Goal: Task Accomplishment & Management: Use online tool/utility

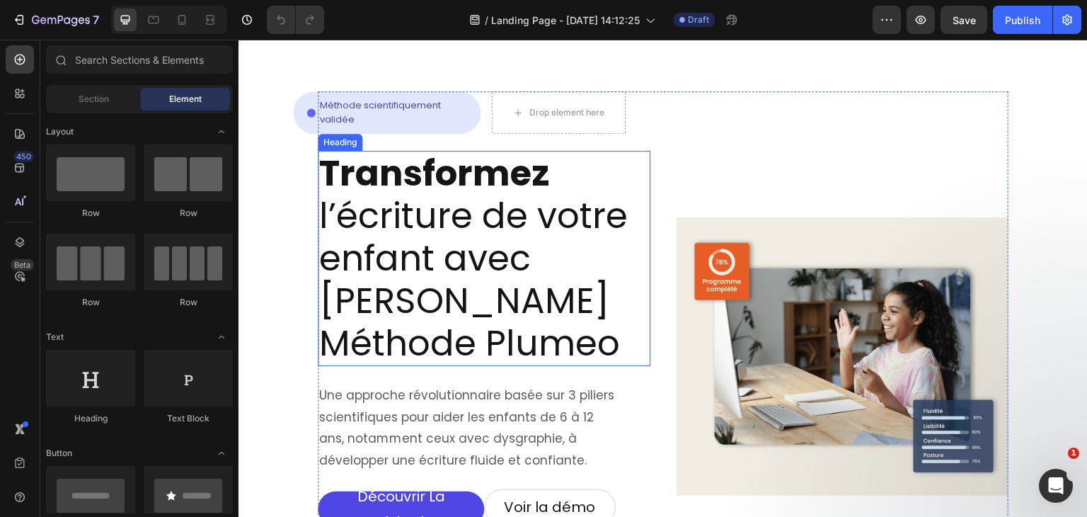
scroll to position [101, 0]
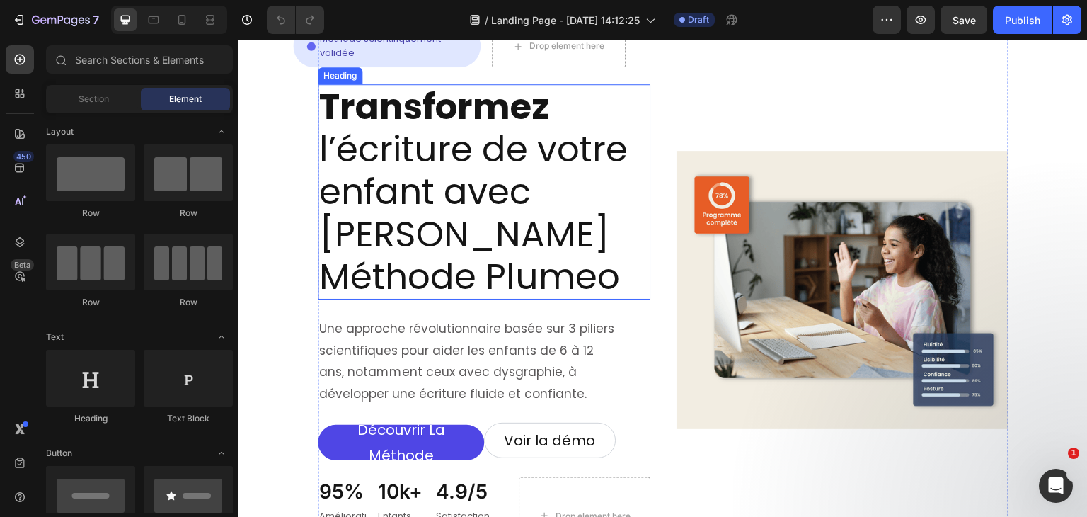
click at [462, 151] on h2 "Transformez l’écriture de votre enfant avec La Méthode Plumeo" at bounding box center [484, 191] width 333 height 215
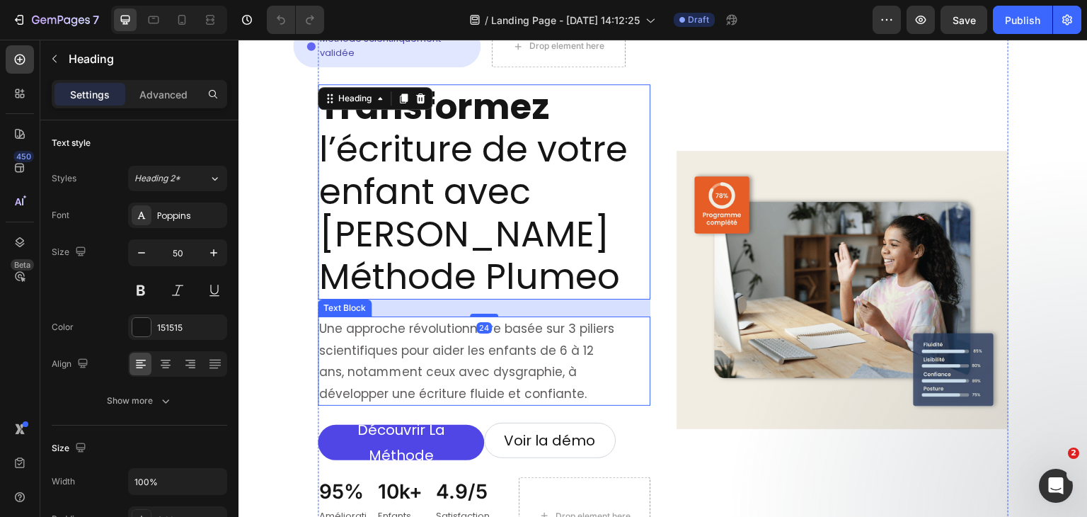
click at [459, 318] on p "Une approche révolutionnaire basée sur 3 piliers scientifiques pour aider les e…" at bounding box center [468, 361] width 299 height 86
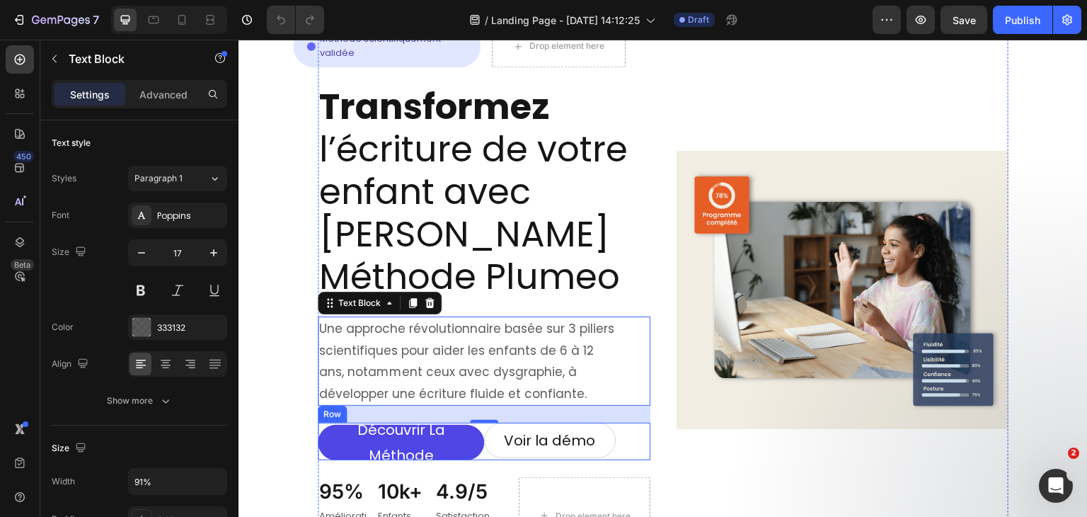
click at [486, 423] on div "Voir la démo Button" at bounding box center [567, 442] width 166 height 38
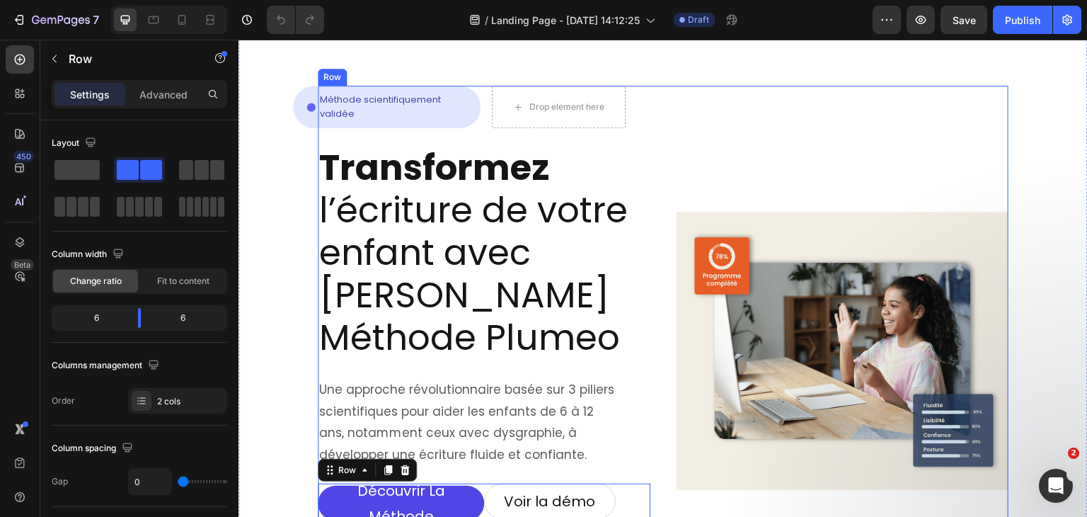
scroll to position [102, 0]
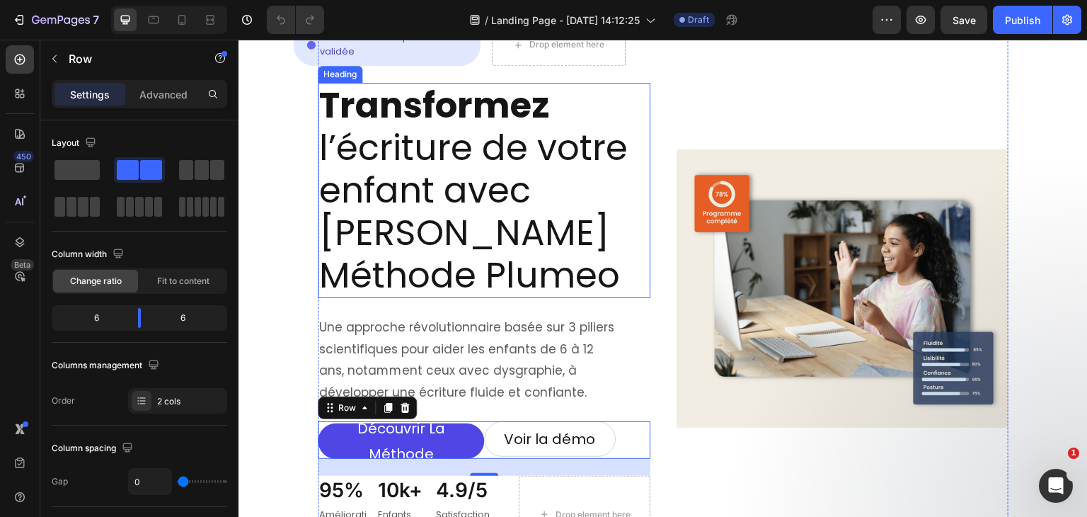
click at [454, 171] on h2 "Transformez l’écriture de votre enfant avec La Méthode Plumeo" at bounding box center [484, 190] width 333 height 215
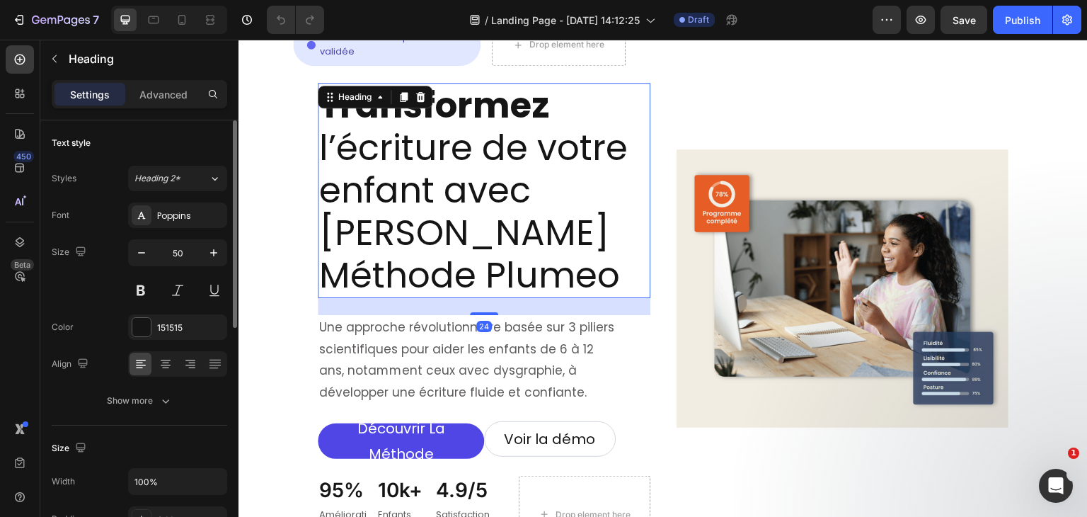
scroll to position [20, 0]
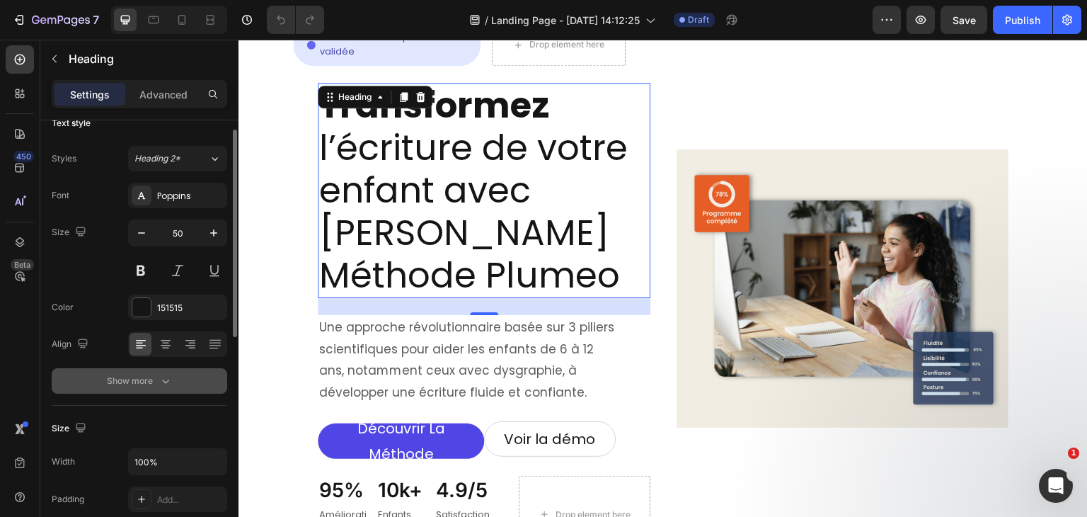
click at [164, 374] on icon "button" at bounding box center [166, 381] width 14 height 14
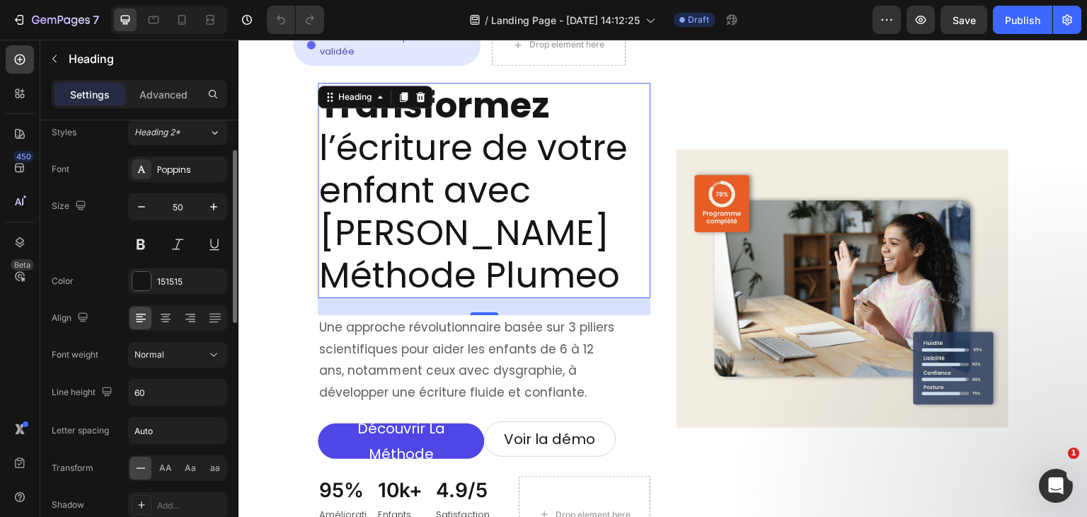
scroll to position [86, 0]
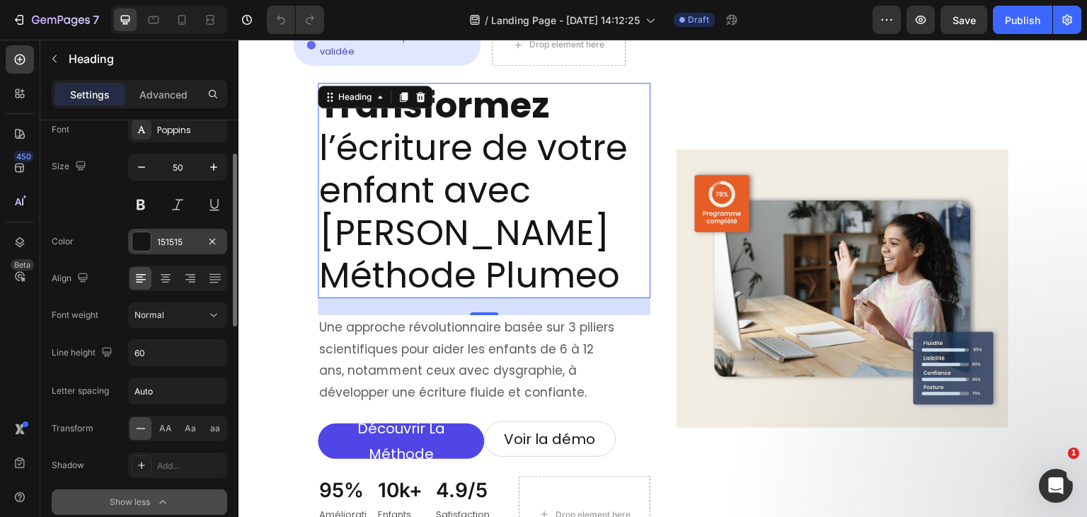
click at [142, 241] on div at bounding box center [141, 241] width 18 height 18
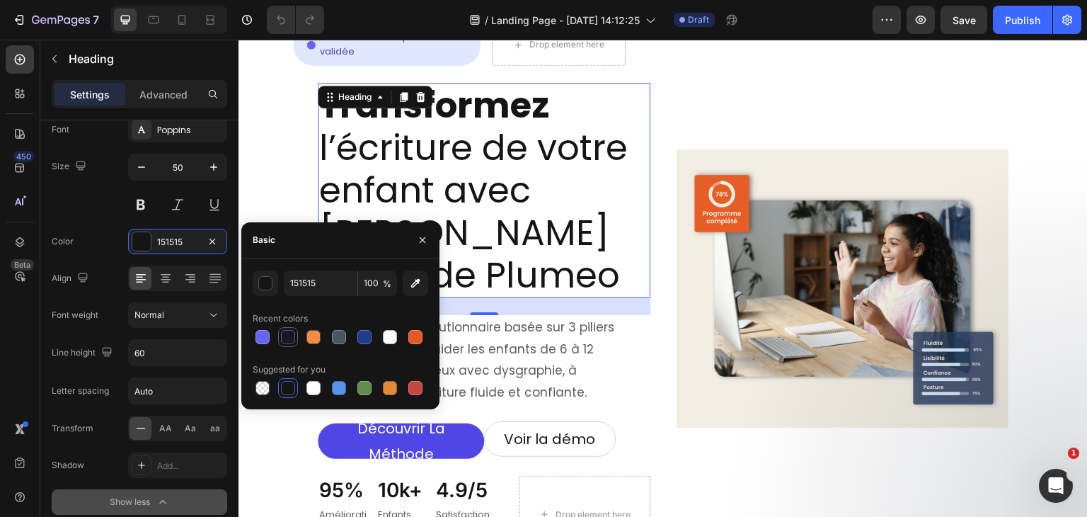
click at [283, 332] on div at bounding box center [288, 337] width 14 height 14
type input "111827"
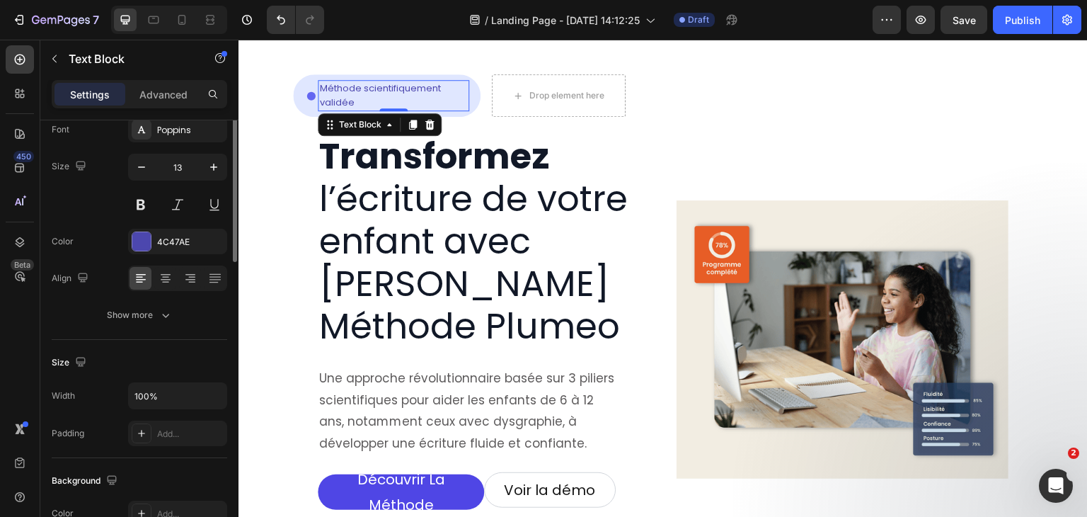
scroll to position [0, 0]
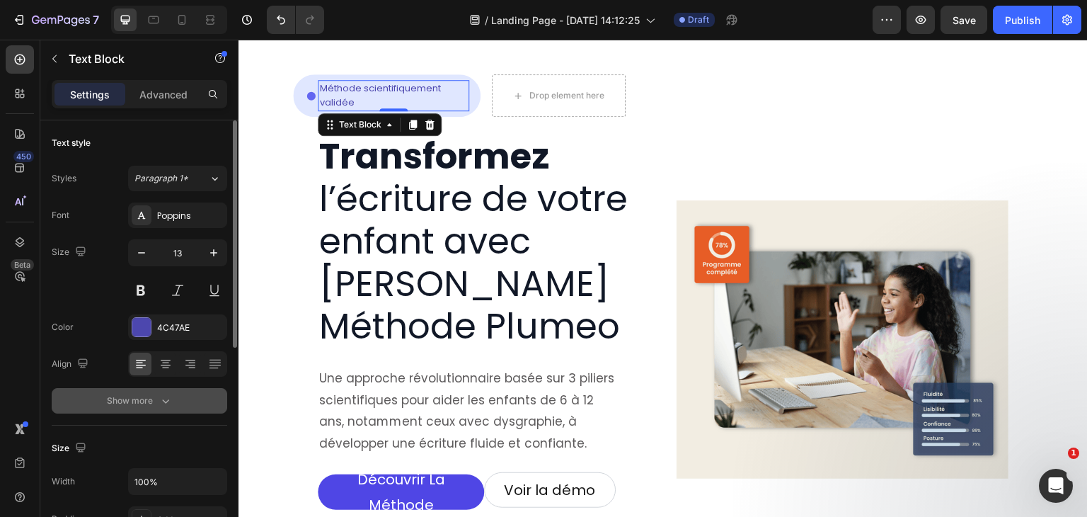
click at [167, 400] on icon "button" at bounding box center [165, 401] width 7 height 4
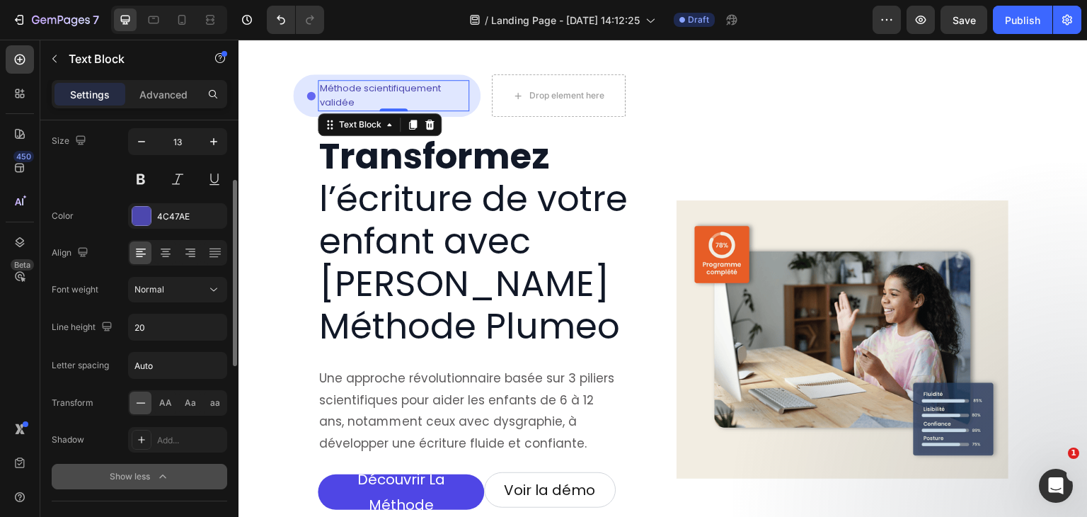
scroll to position [122, 0]
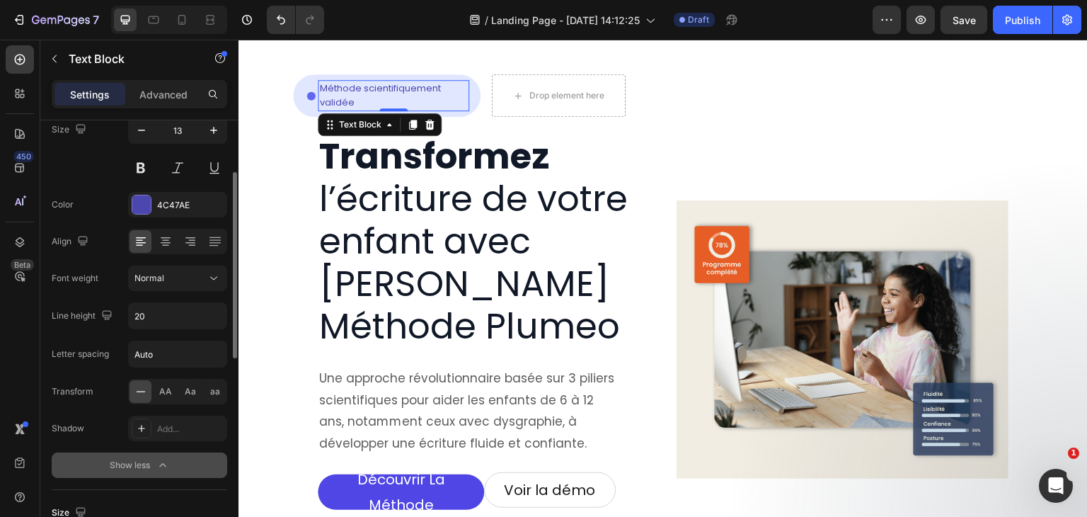
click at [161, 464] on icon "button" at bounding box center [163, 465] width 14 height 14
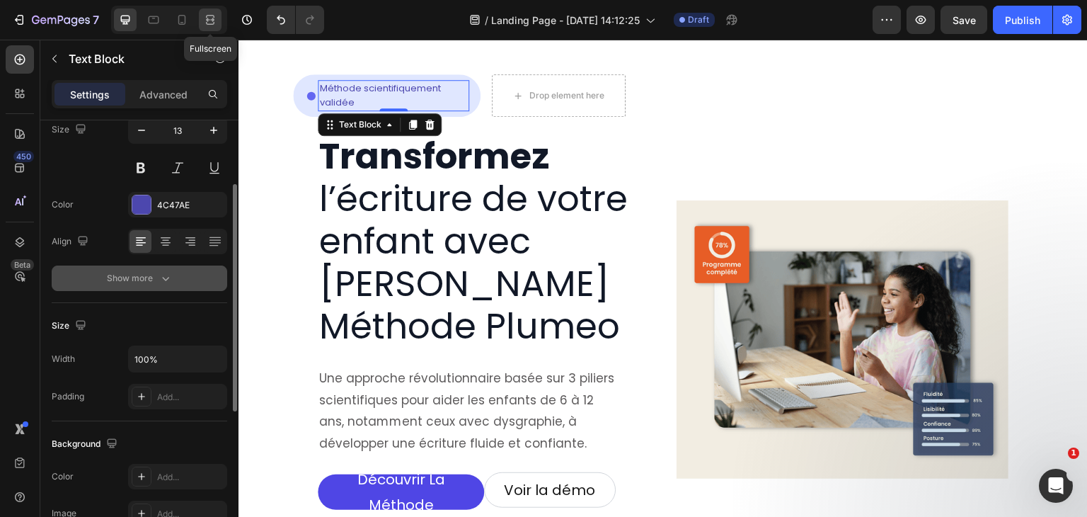
click at [213, 26] on icon at bounding box center [210, 20] width 14 height 14
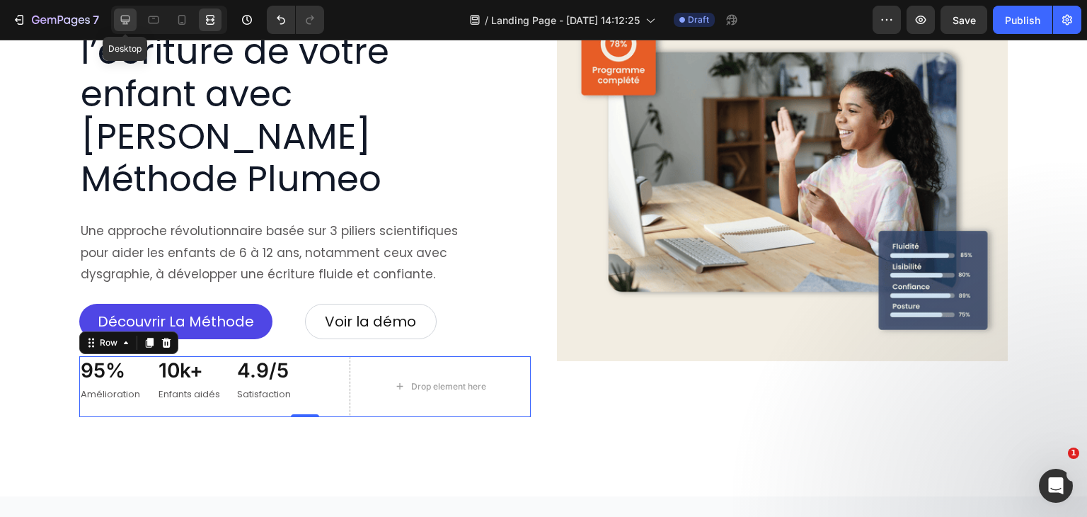
click at [120, 21] on icon at bounding box center [125, 20] width 14 height 14
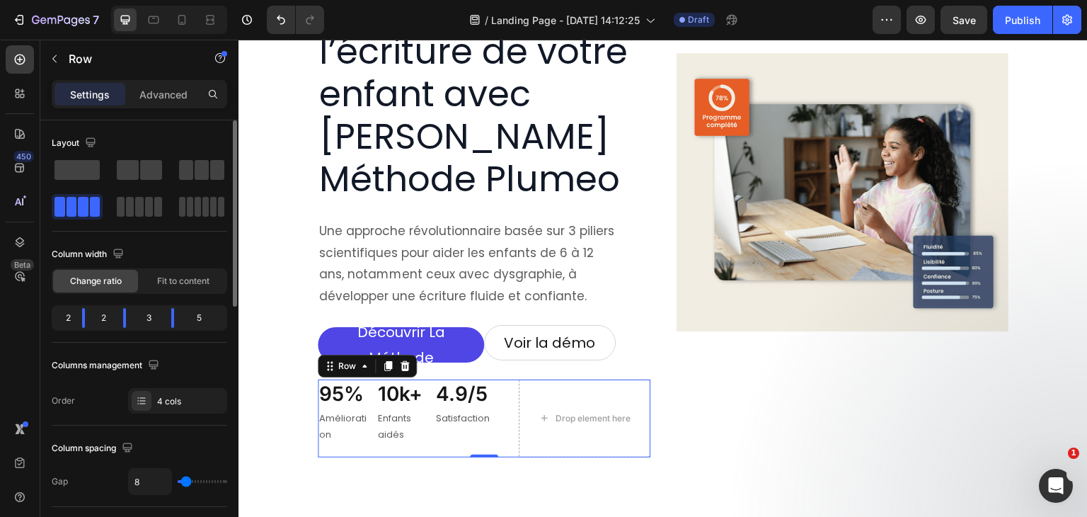
click at [198, 316] on div "5" at bounding box center [204, 318] width 39 height 20
drag, startPoint x: 171, startPoint y: 312, endPoint x: 190, endPoint y: 315, distance: 19.3
click at [190, 0] on body "7 Version history / Landing Page - [DATE] 14:12:25 Draft Preview Save Publish 4…" at bounding box center [543, 0] width 1087 height 0
click at [210, 26] on icon at bounding box center [210, 20] width 14 height 14
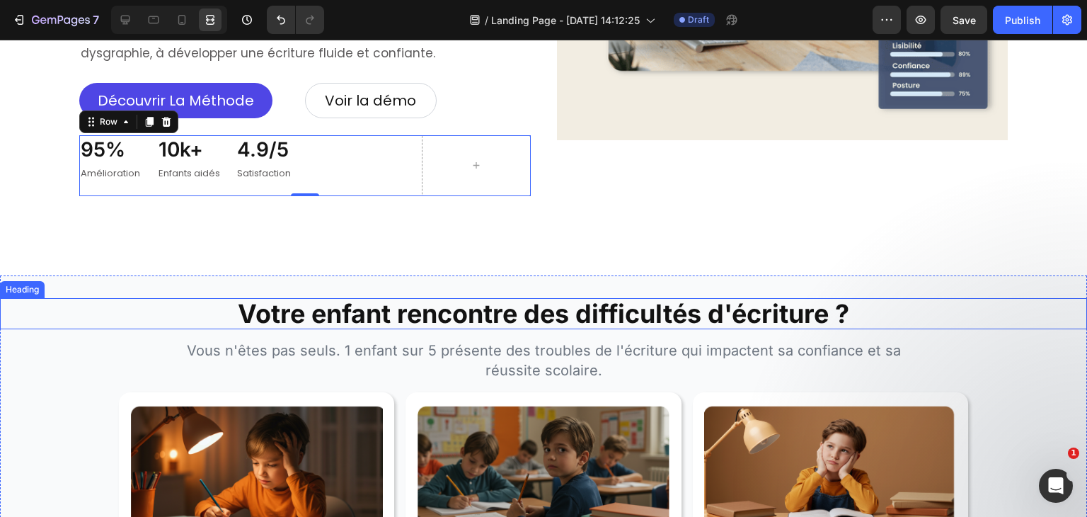
scroll to position [447, 0]
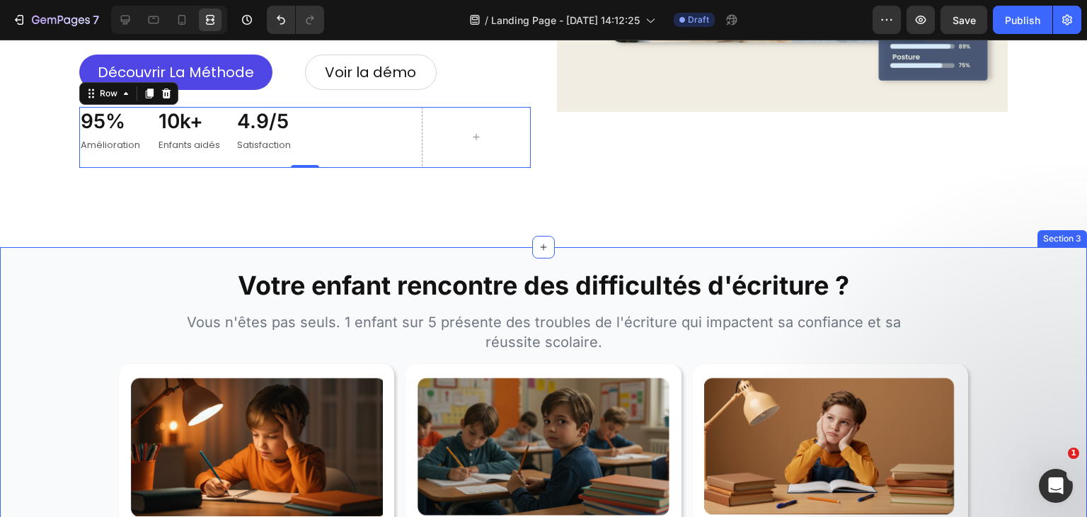
click at [137, 247] on div "Votre enfant rencontre des difficultés d'écriture ? Heading Vous n'êtes pas seu…" at bounding box center [543, 458] width 1087 height 422
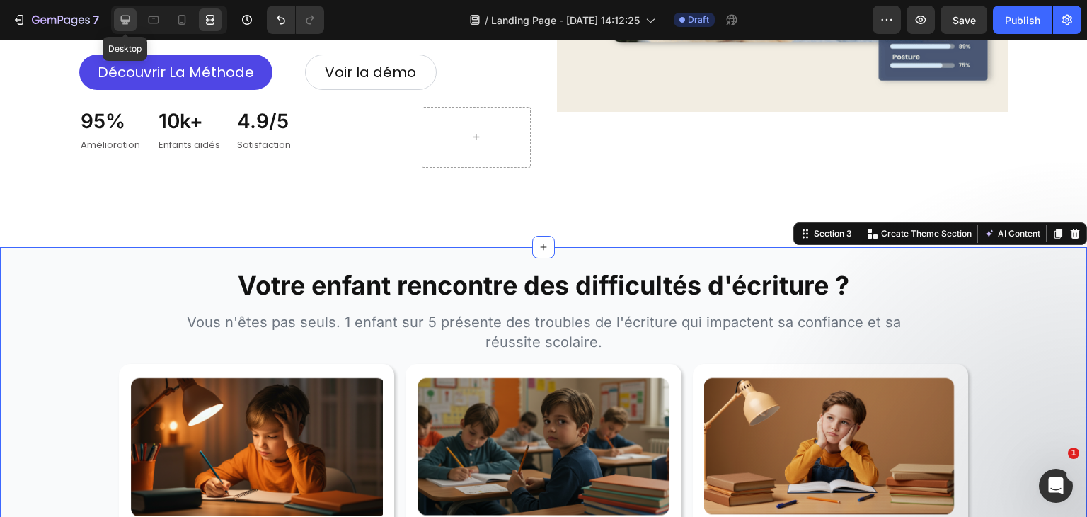
click at [119, 20] on icon at bounding box center [125, 20] width 14 height 14
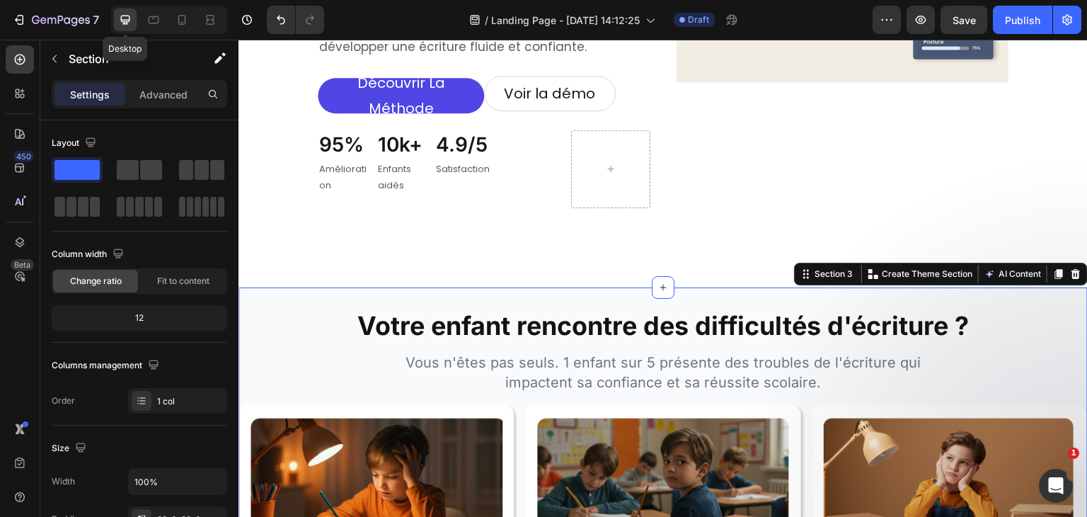
scroll to position [472, 0]
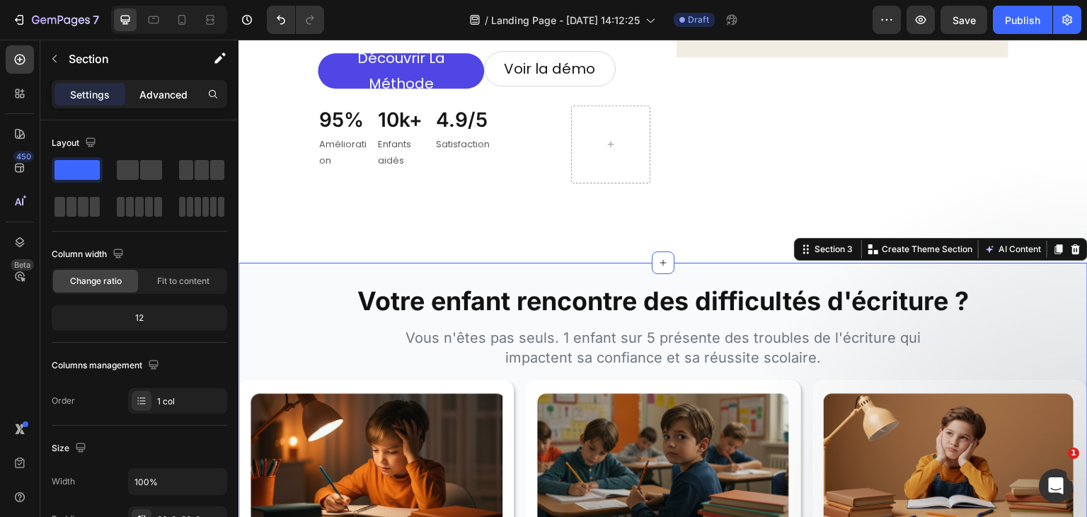
click at [157, 103] on div "Advanced" at bounding box center [163, 94] width 71 height 23
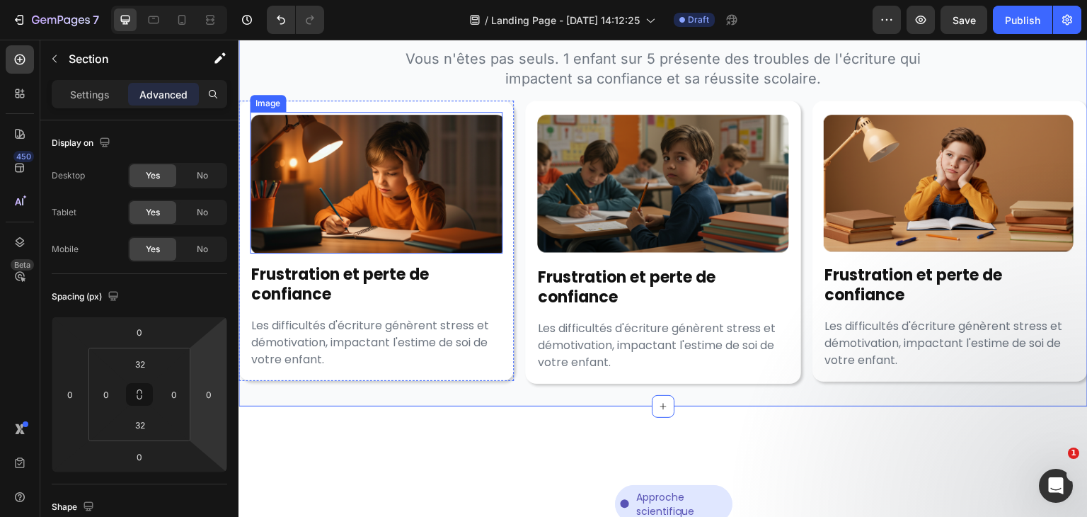
scroll to position [657, 0]
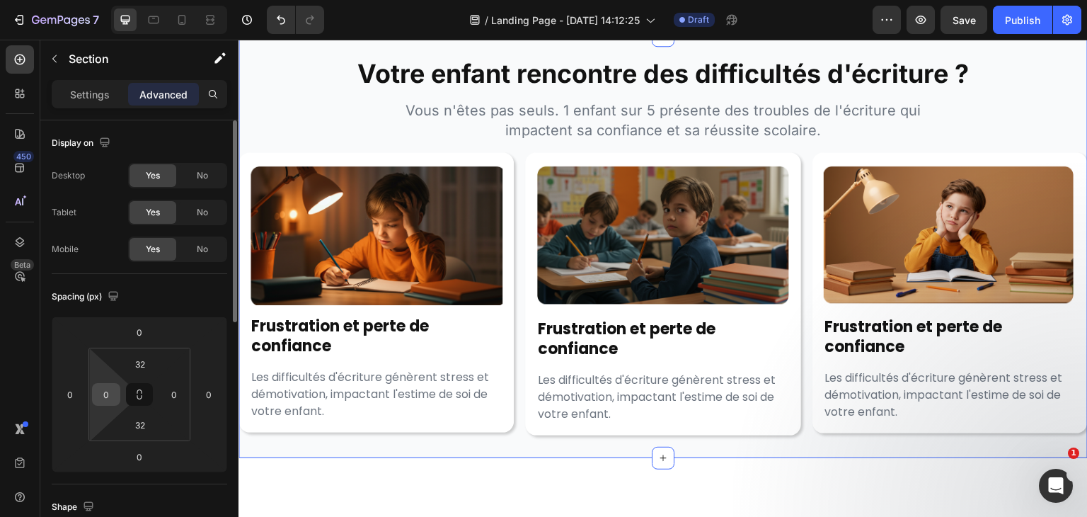
click at [113, 387] on input "0" at bounding box center [106, 394] width 21 height 21
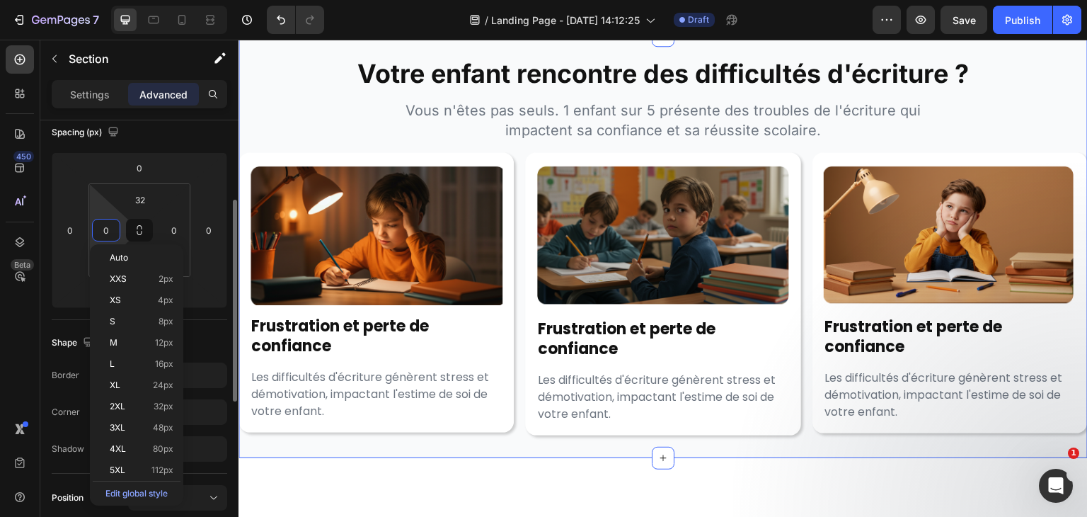
scroll to position [166, 0]
click at [116, 467] on span "5XL" at bounding box center [118, 470] width 16 height 10
type input "112"
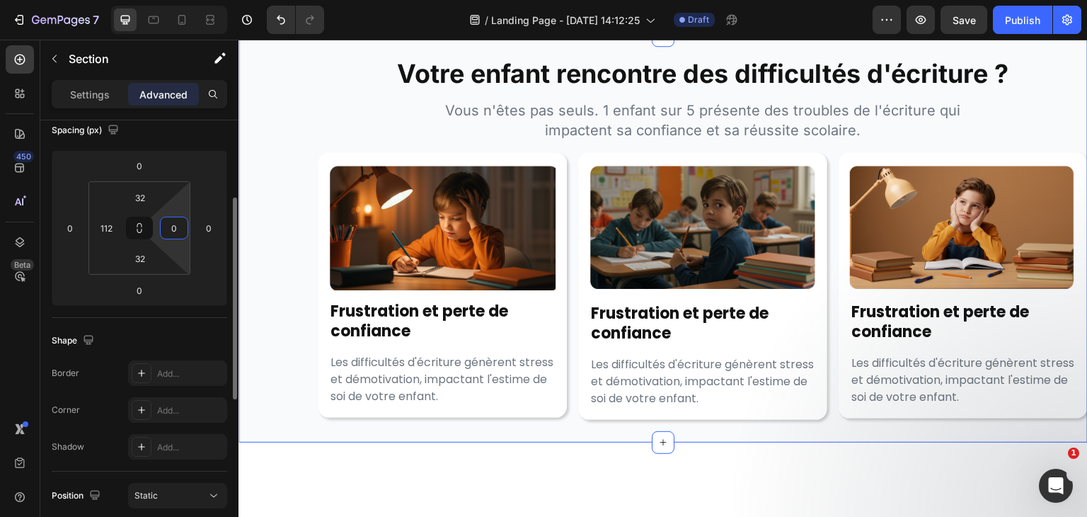
click at [179, 231] on input "0" at bounding box center [174, 227] width 21 height 21
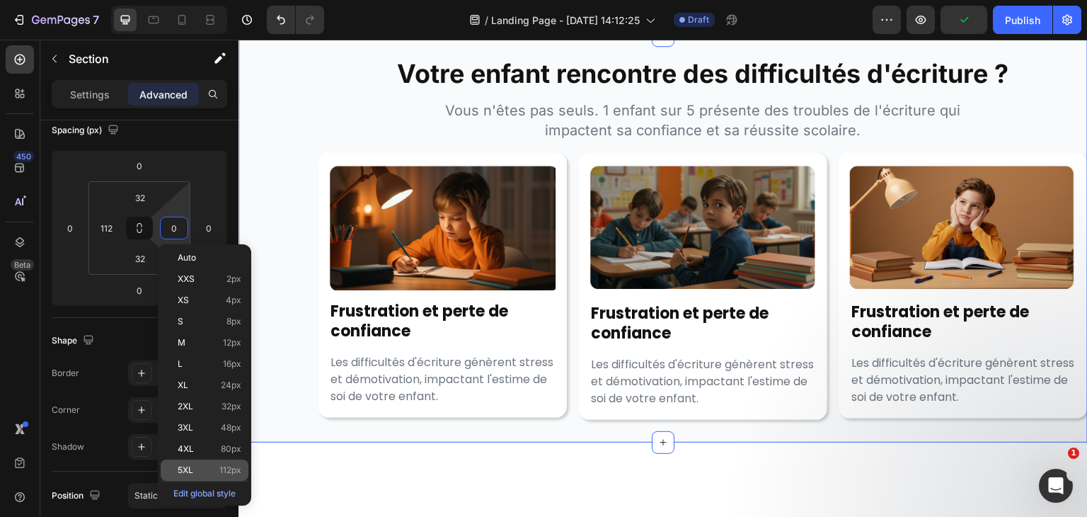
click at [229, 464] on div "5XL 112px" at bounding box center [205, 469] width 88 height 21
type input "112"
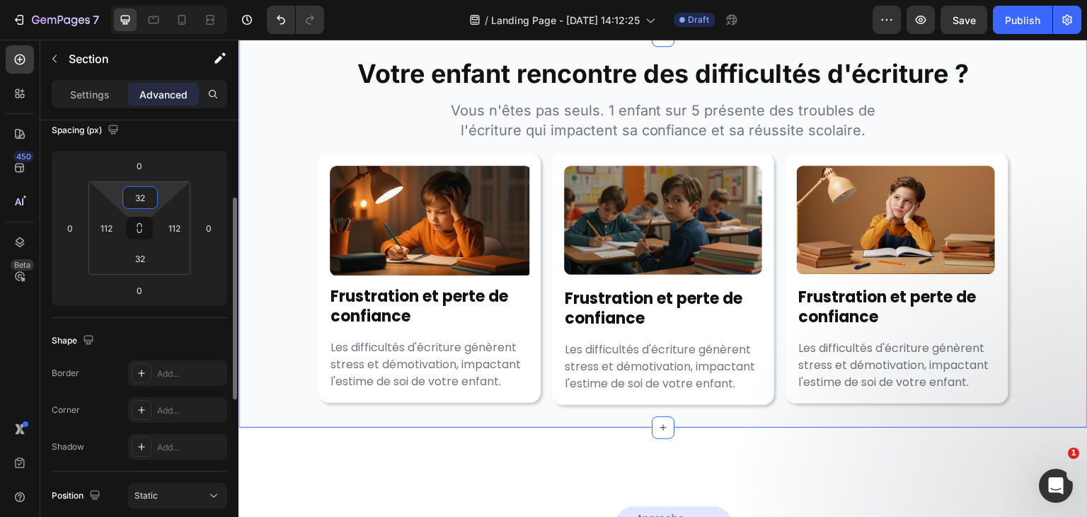
click at [139, 194] on input "32" at bounding box center [140, 197] width 28 height 21
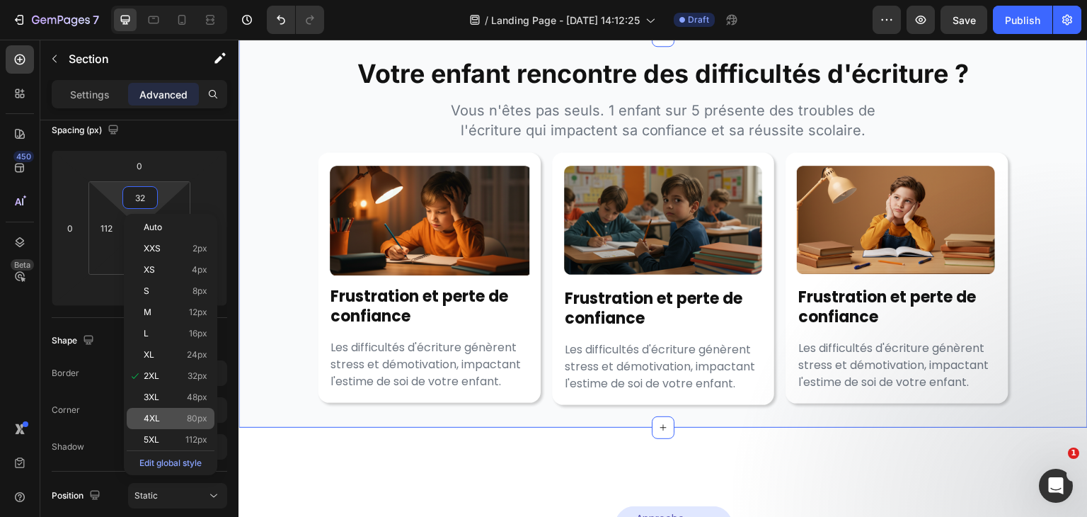
click at [178, 408] on div "4XL 80px" at bounding box center [171, 418] width 88 height 21
type input "80"
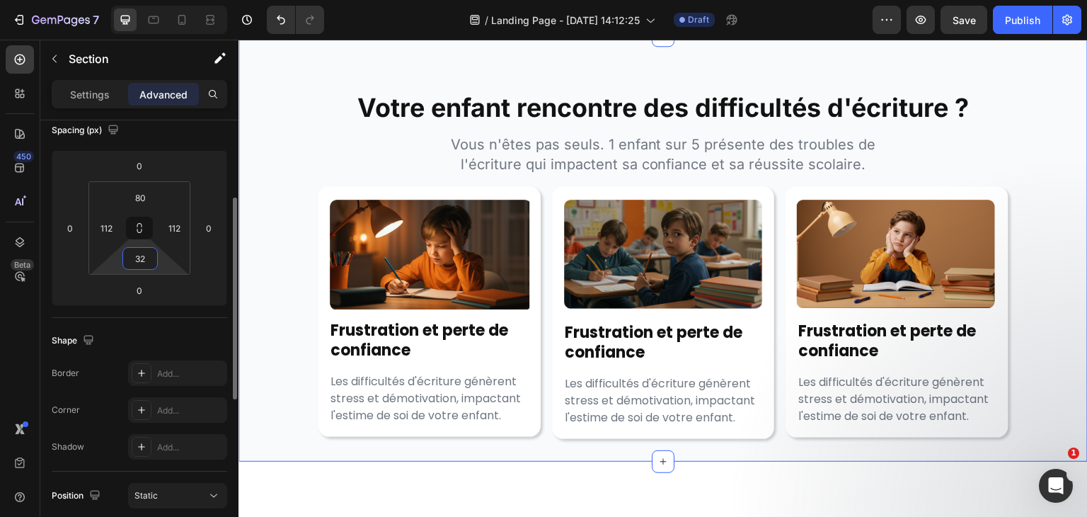
click at [139, 259] on input "32" at bounding box center [140, 258] width 28 height 21
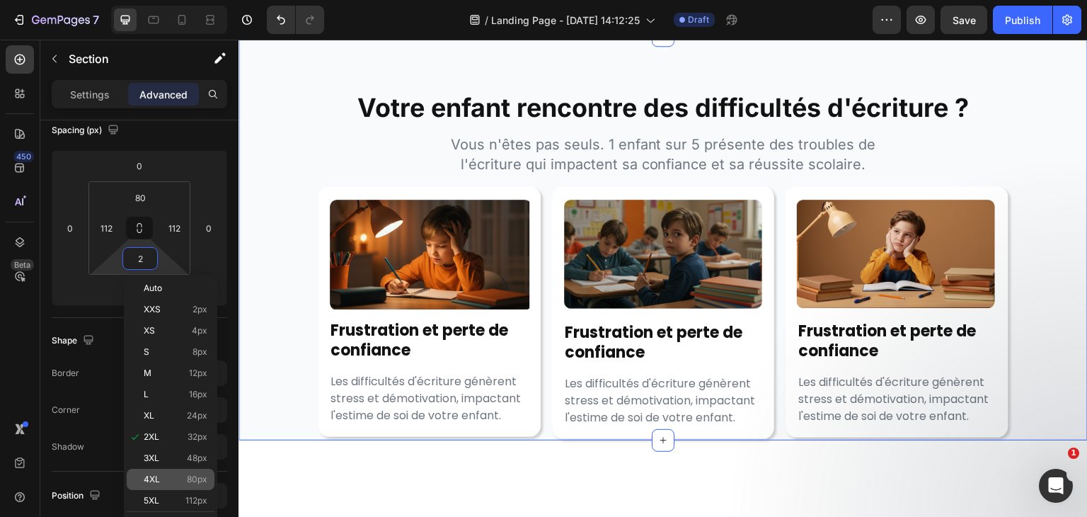
click at [180, 471] on div "4XL 80px" at bounding box center [171, 479] width 88 height 21
type input "80"
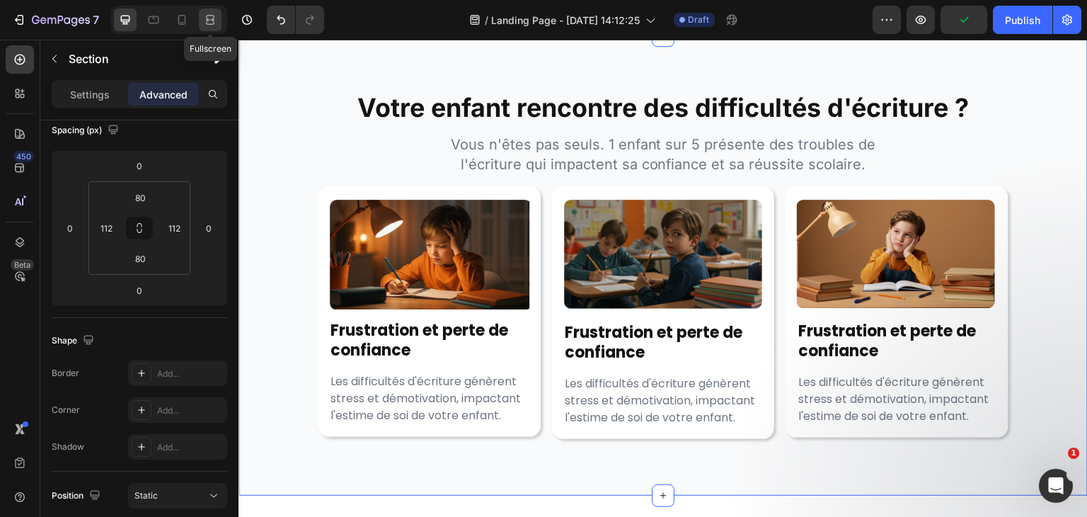
click at [209, 13] on icon at bounding box center [210, 20] width 14 height 14
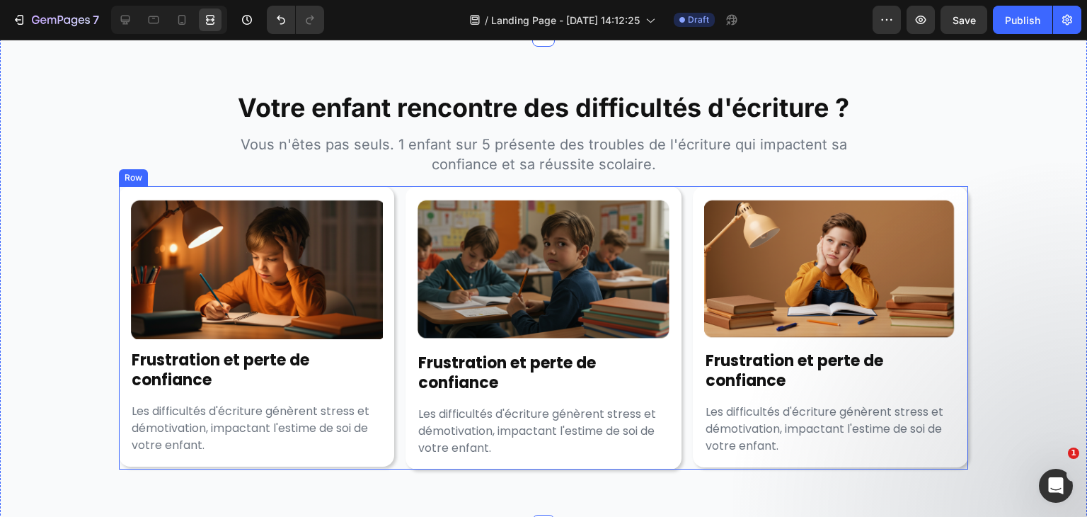
click at [392, 250] on div "Image Frustration et perte de confiance Heading Les difficultés d'écriture génè…" at bounding box center [544, 327] width 850 height 282
click at [132, 18] on div at bounding box center [125, 19] width 23 height 23
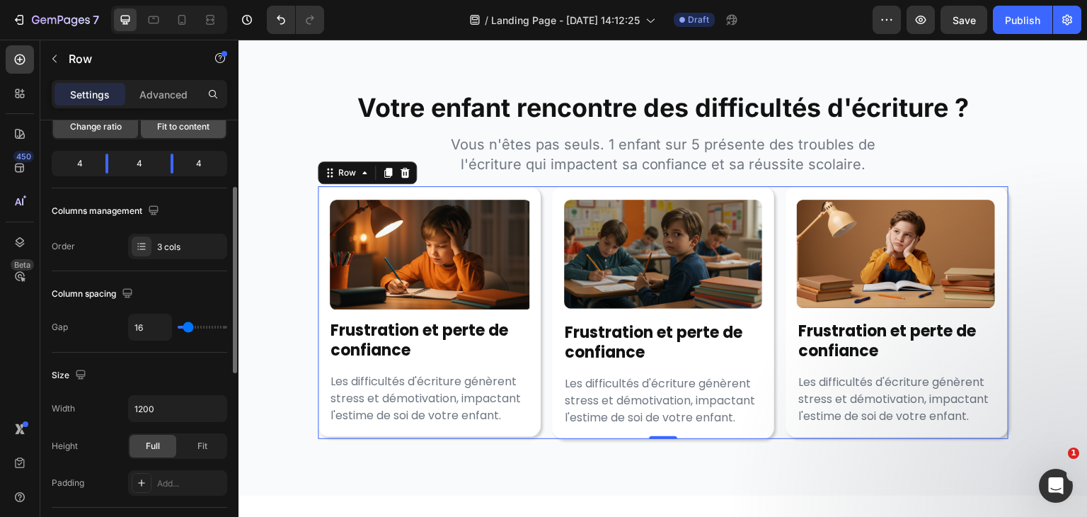
scroll to position [155, 0]
click at [207, 401] on icon "button" at bounding box center [214, 408] width 14 height 14
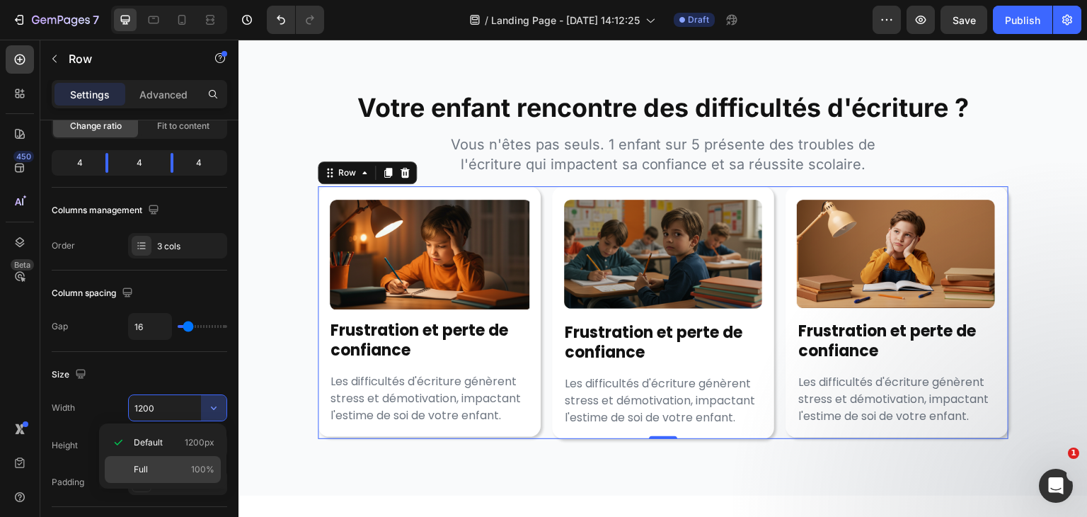
click at [191, 477] on div "Full 100%" at bounding box center [163, 469] width 116 height 27
type input "100%"
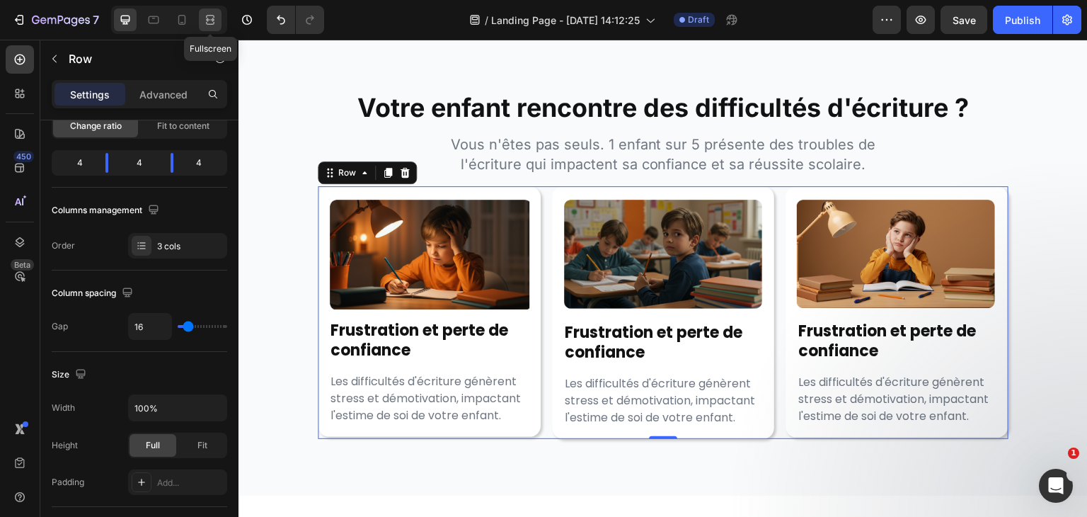
click at [210, 26] on icon at bounding box center [210, 20] width 14 height 14
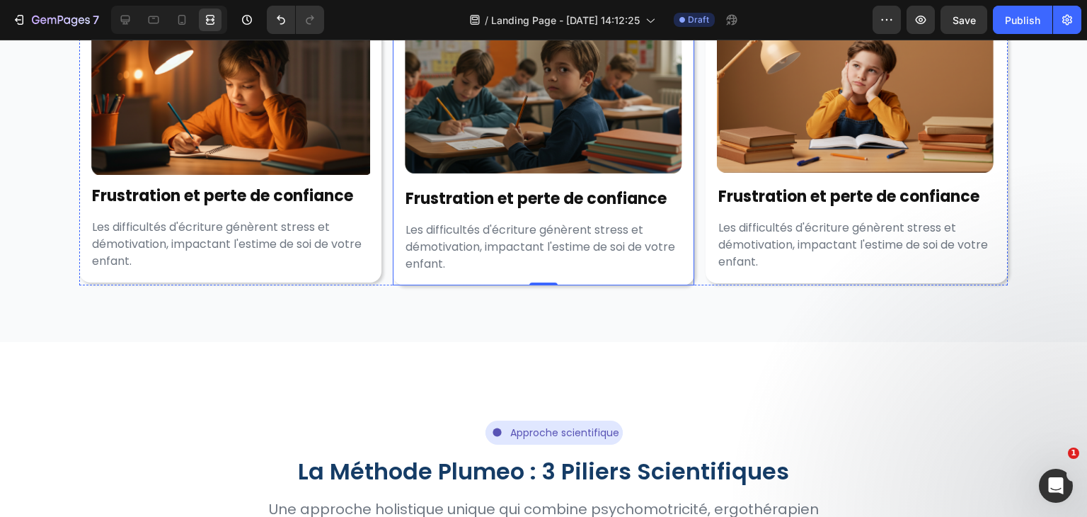
scroll to position [837, 0]
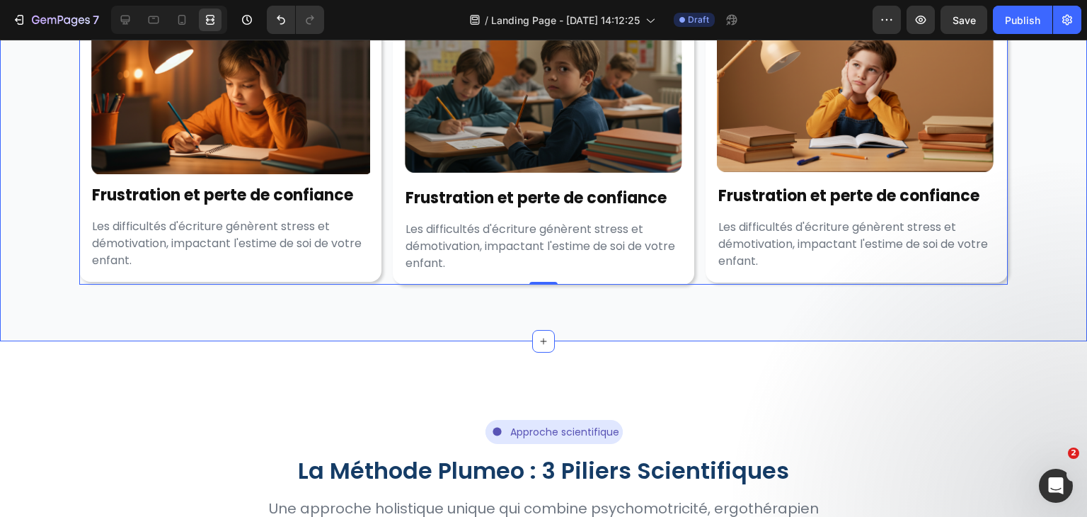
click at [405, 329] on div "Votre enfant rencontre des difficultés d'écriture ? Heading Vous n'êtes pas seu…" at bounding box center [543, 98] width 1087 height 485
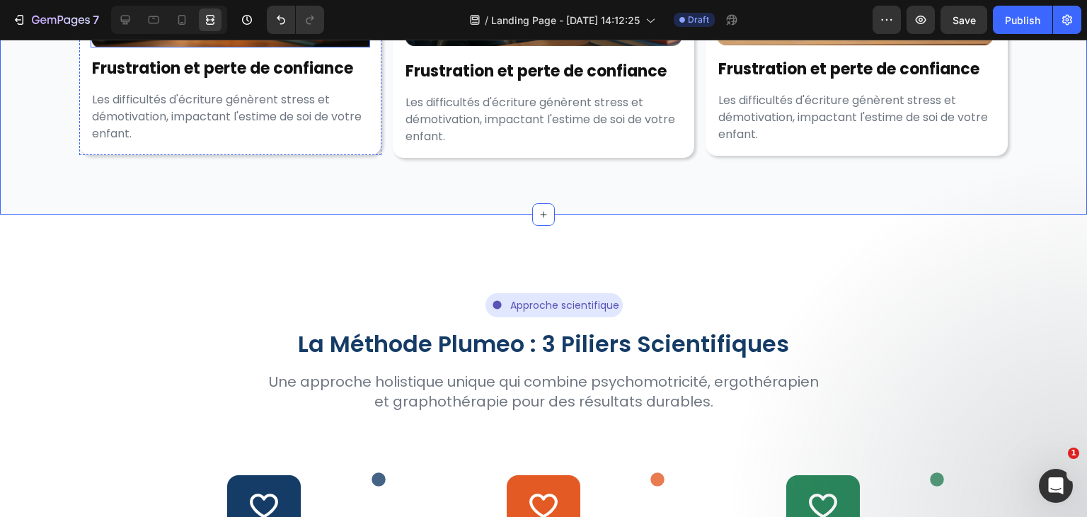
scroll to position [982, 0]
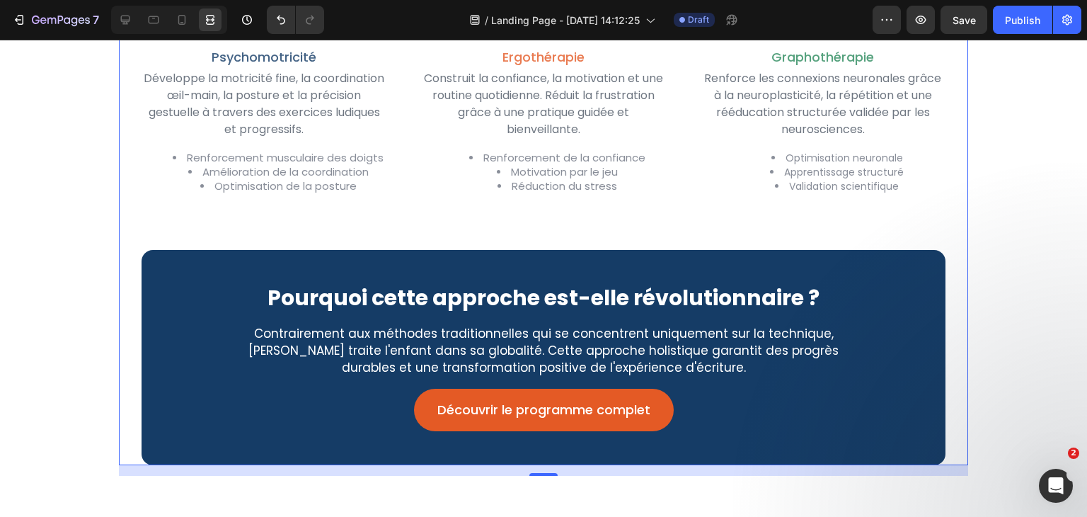
scroll to position [1463, 0]
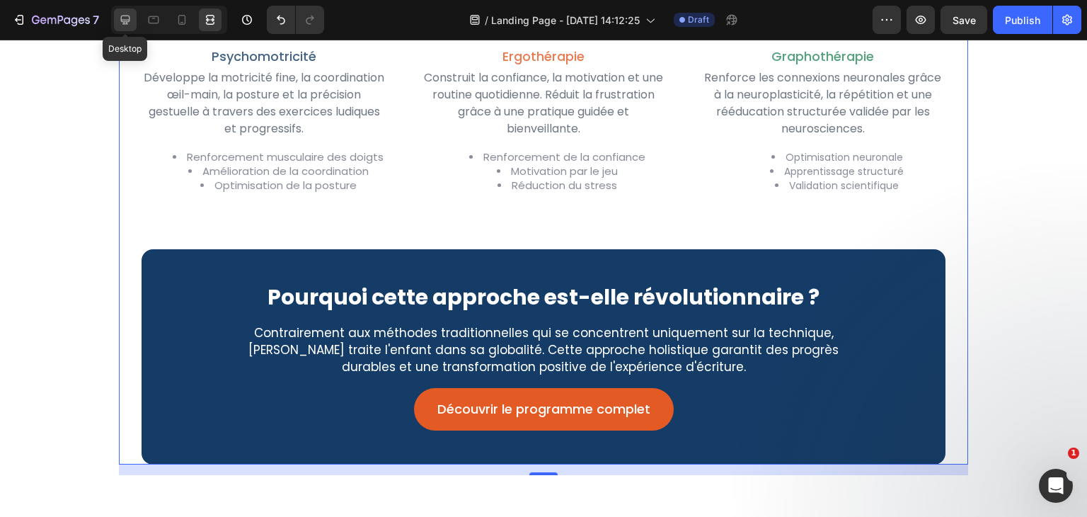
click at [130, 8] on div at bounding box center [125, 19] width 23 height 23
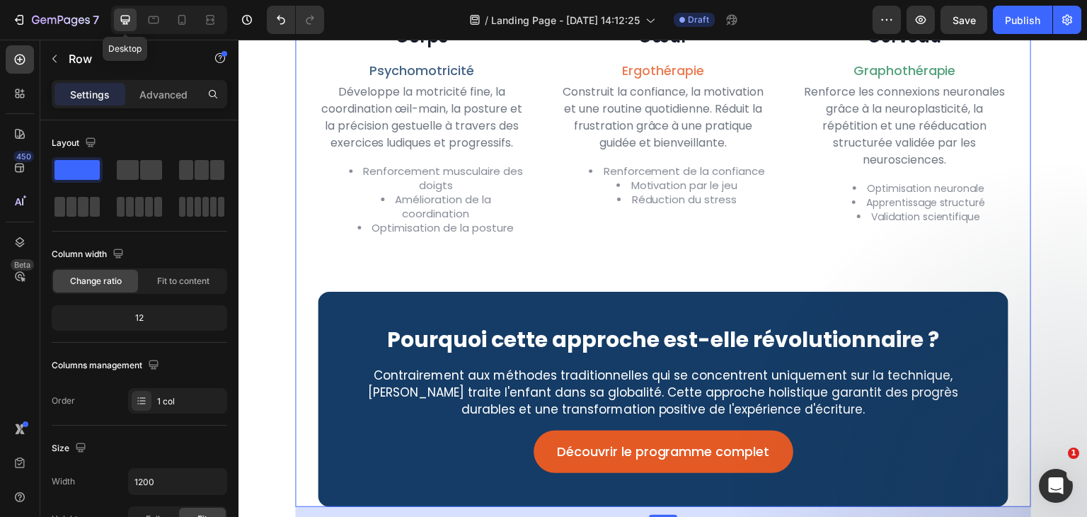
scroll to position [1477, 0]
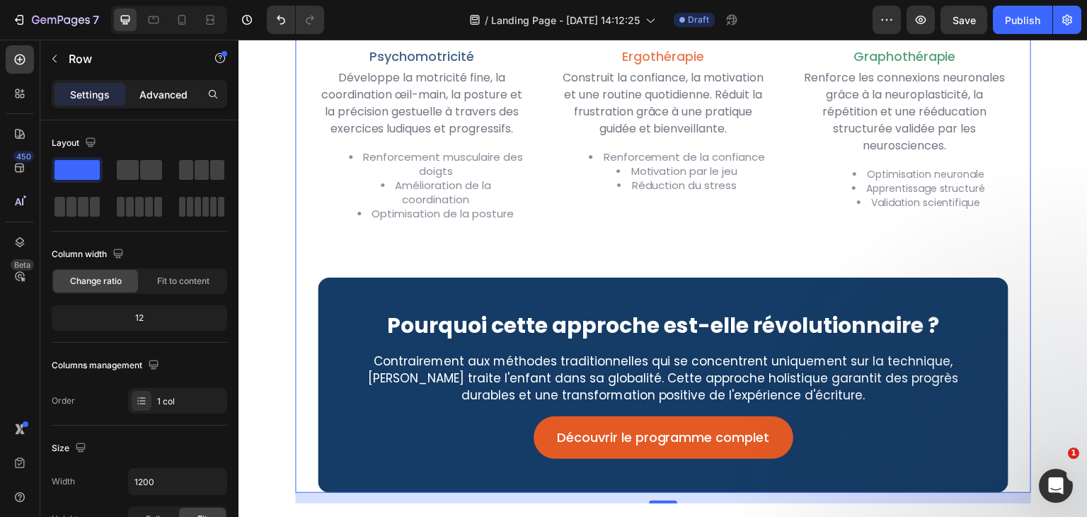
click at [154, 100] on p "Advanced" at bounding box center [163, 94] width 48 height 15
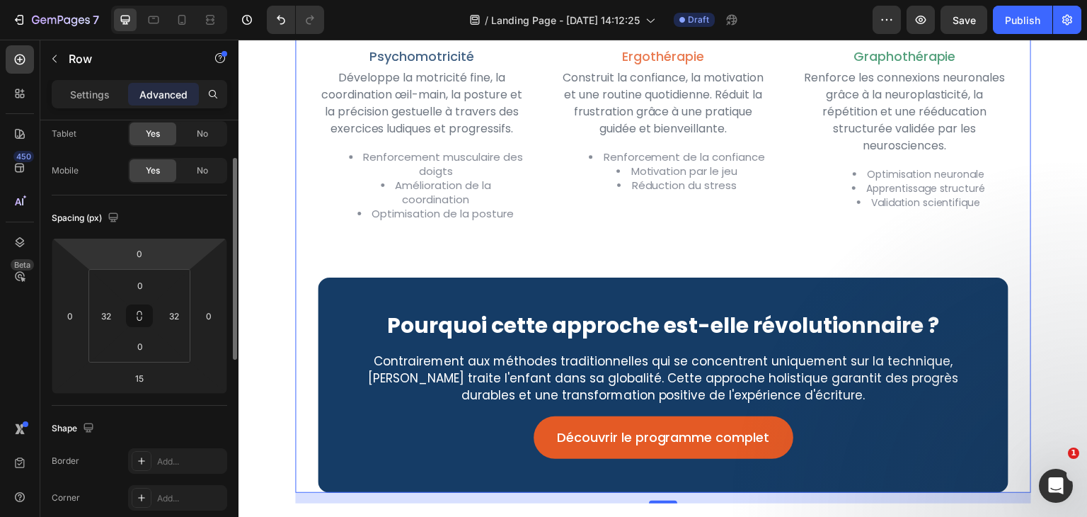
scroll to position [79, 0]
click at [265, 236] on div "Icon Approche scientifique Text Block Row Row Row La Méthode Plumeo : 3 Piliers…" at bounding box center [664, 115] width 850 height 913
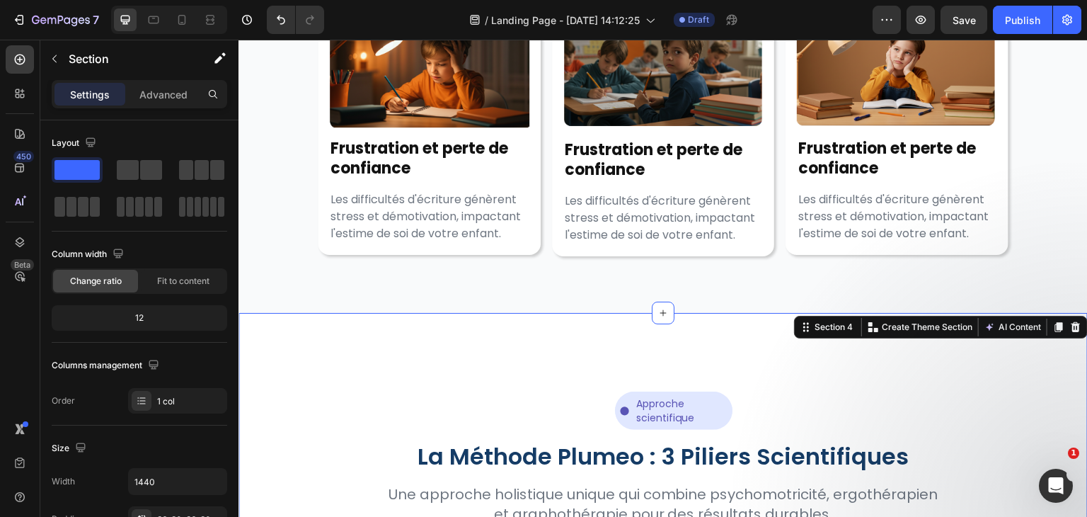
scroll to position [710, 0]
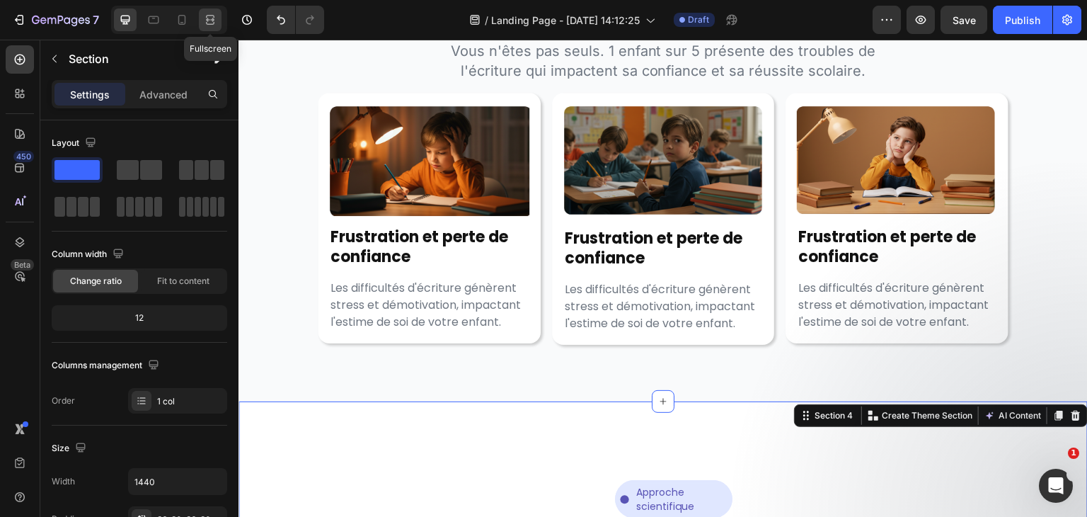
click at [214, 21] on icon at bounding box center [210, 20] width 14 height 14
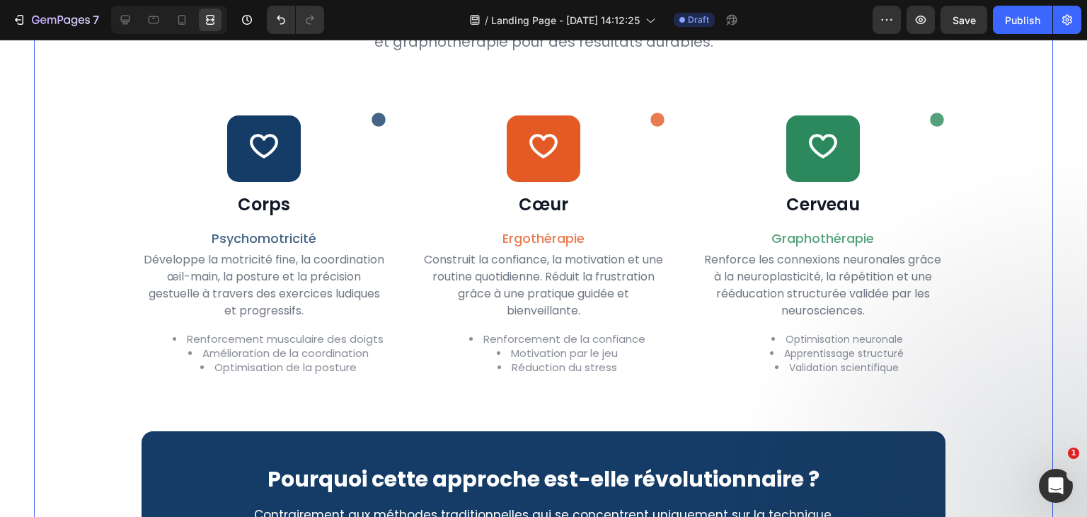
scroll to position [1310, 0]
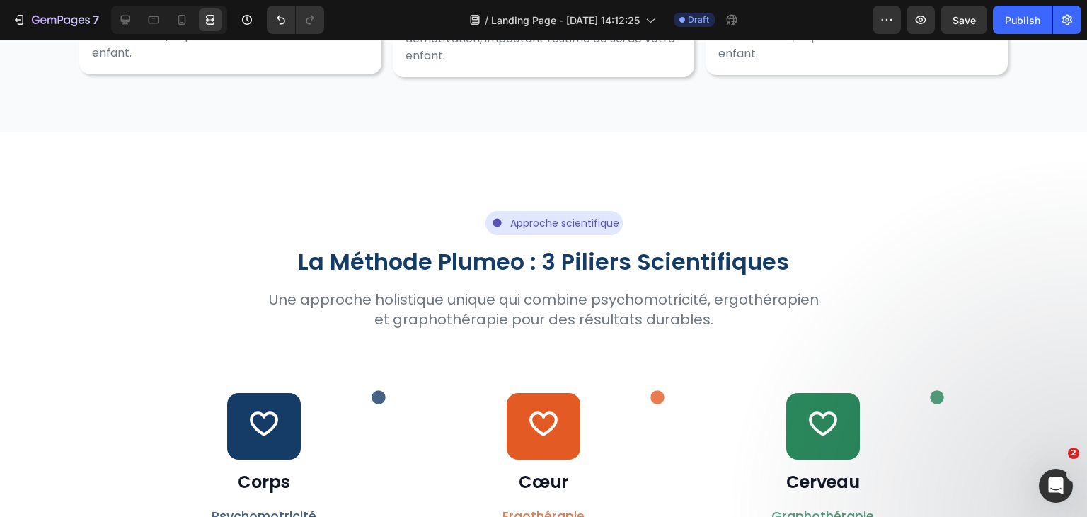
scroll to position [996, 0]
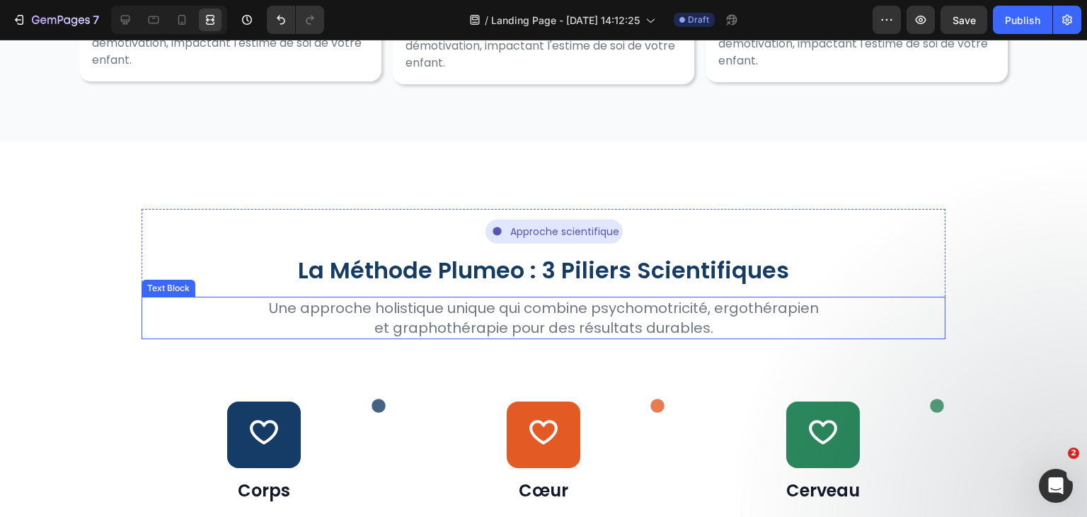
click at [370, 304] on p "Une approche holistique unique qui combine psychomotricité, ergothérapien et gr…" at bounding box center [544, 318] width 552 height 40
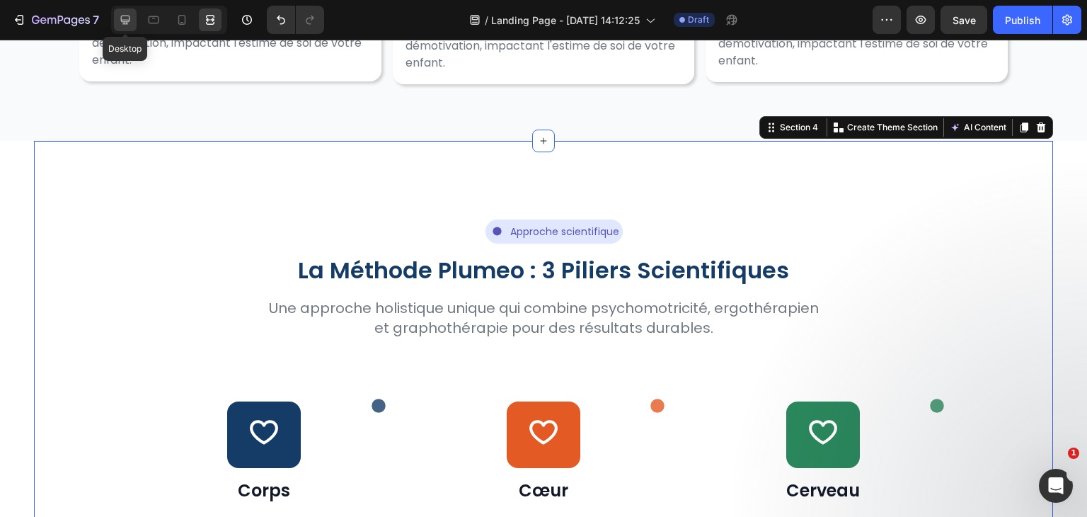
click at [131, 16] on icon at bounding box center [125, 20] width 14 height 14
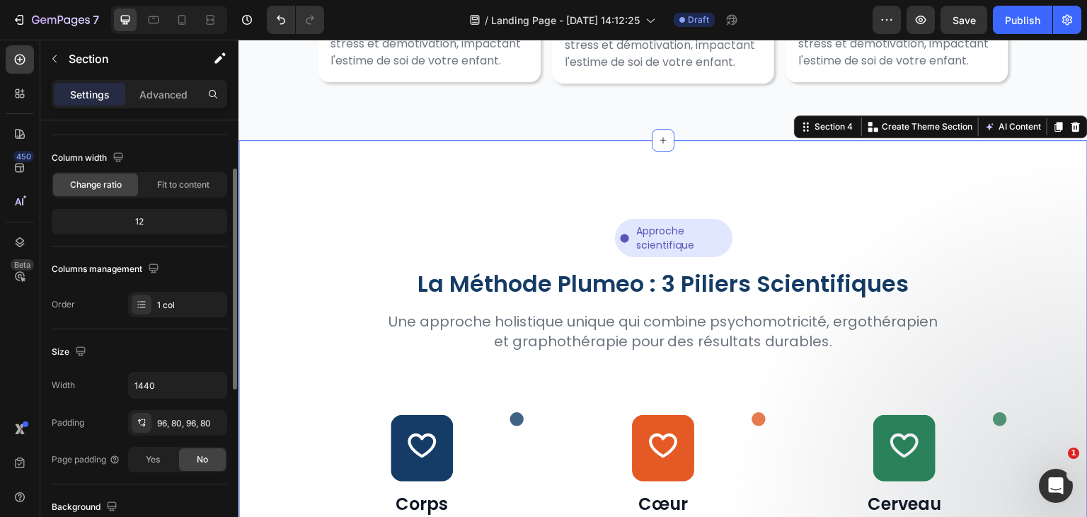
scroll to position [106, 0]
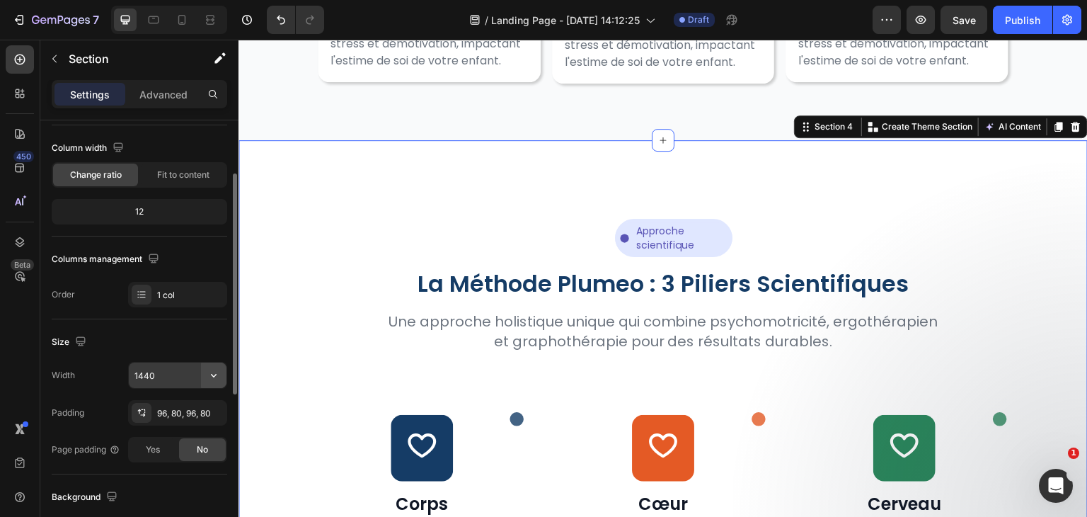
click at [212, 375] on icon "button" at bounding box center [214, 375] width 14 height 14
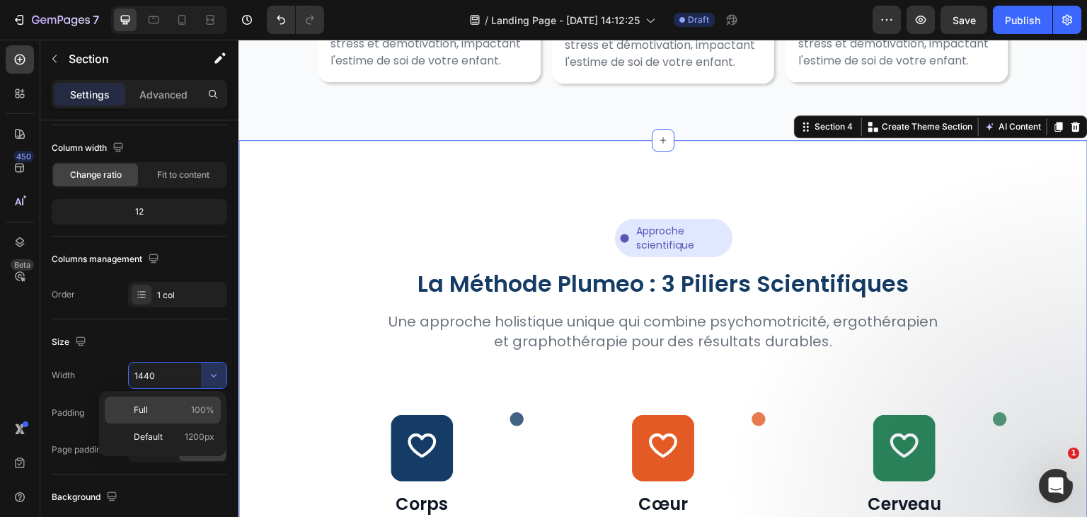
click at [197, 422] on div "Full 100%" at bounding box center [163, 409] width 116 height 27
type input "100%"
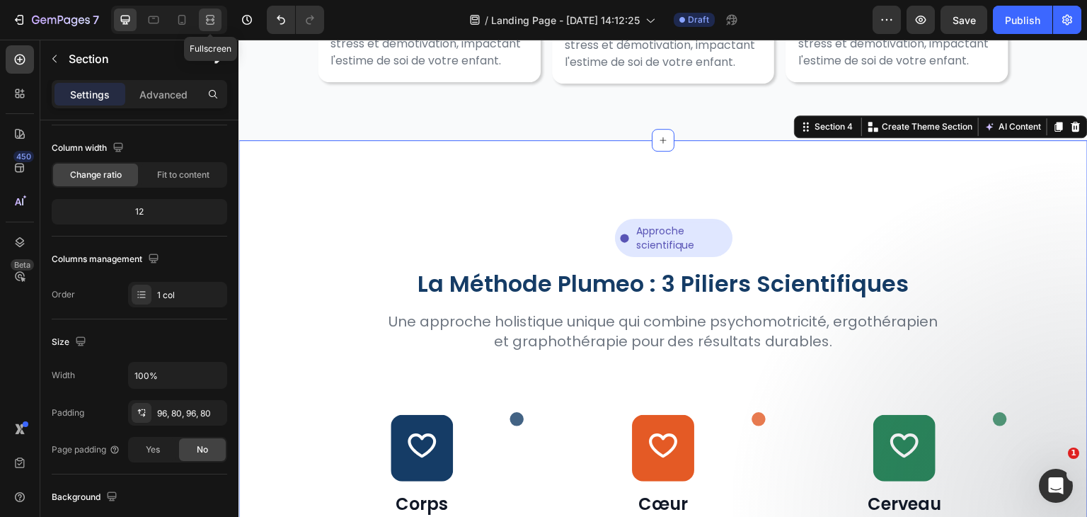
click at [207, 23] on icon at bounding box center [210, 20] width 14 height 14
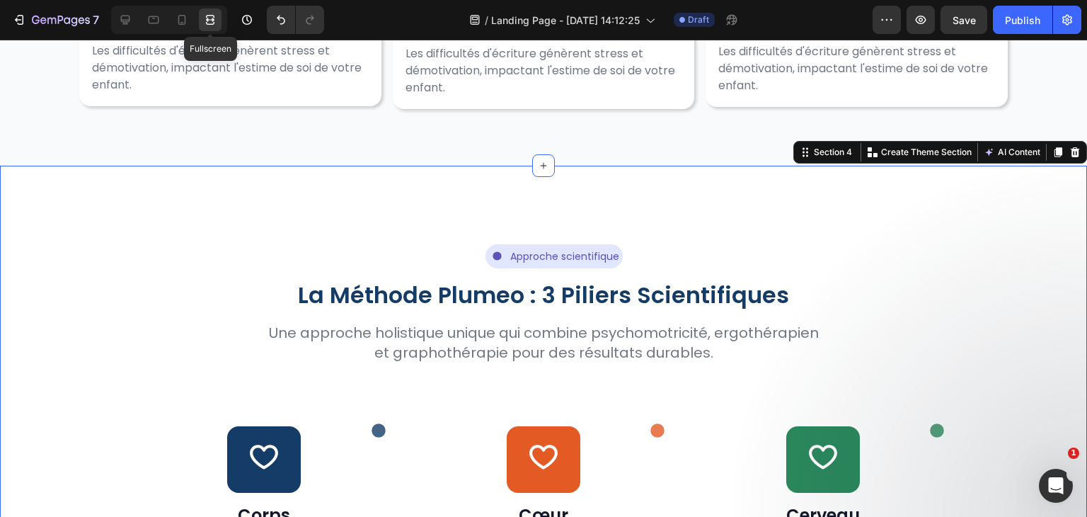
scroll to position [996, 0]
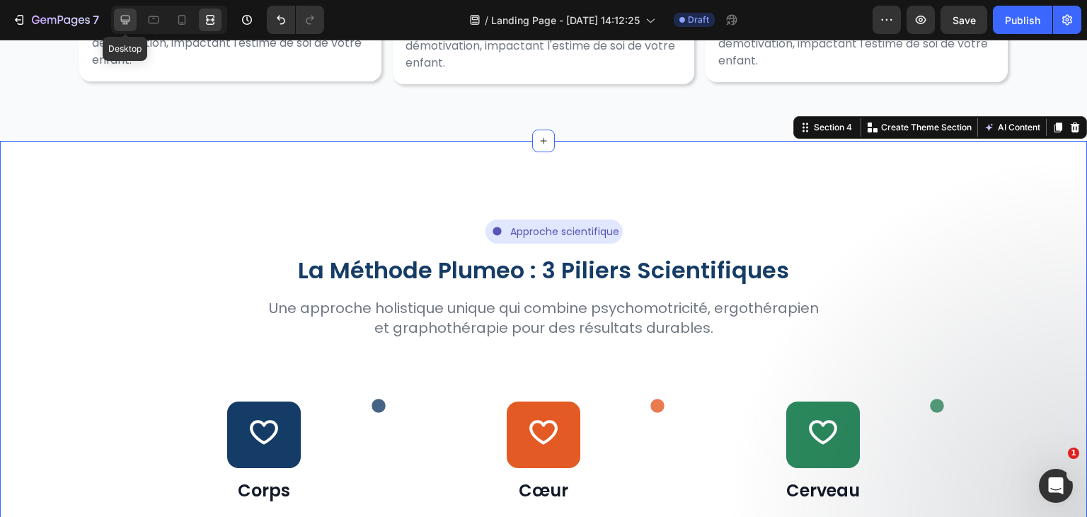
click at [117, 21] on div at bounding box center [125, 19] width 23 height 23
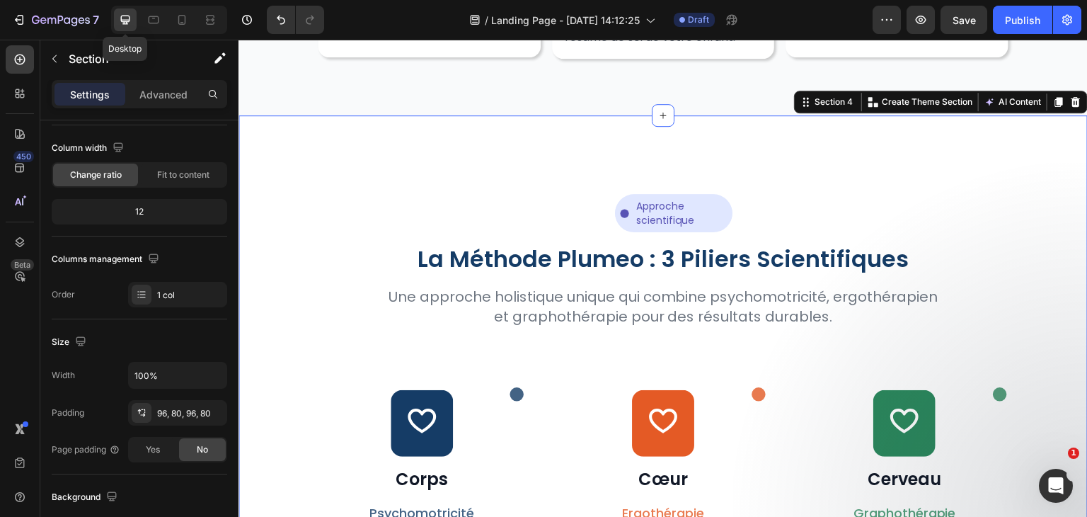
scroll to position [971, 0]
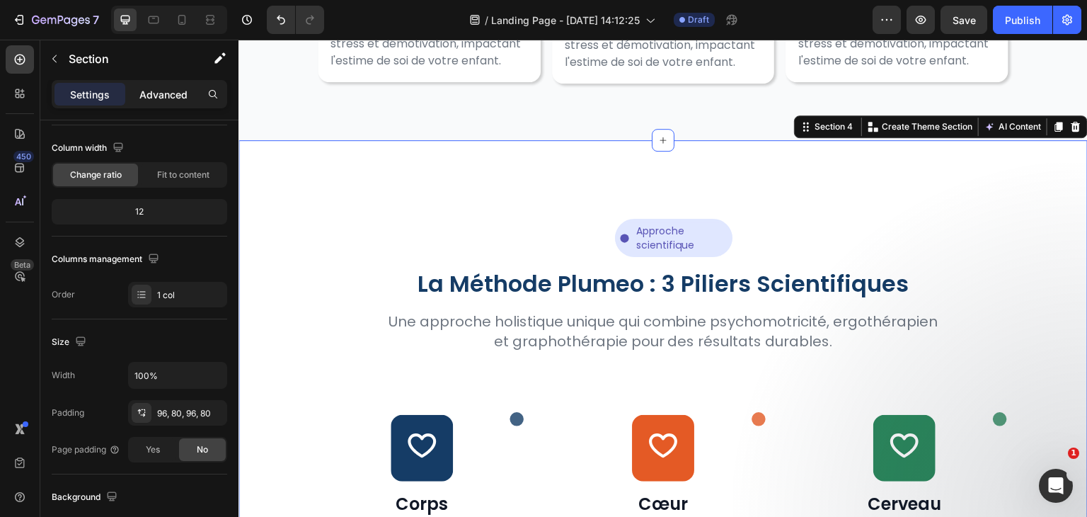
click at [151, 91] on p "Advanced" at bounding box center [163, 94] width 48 height 15
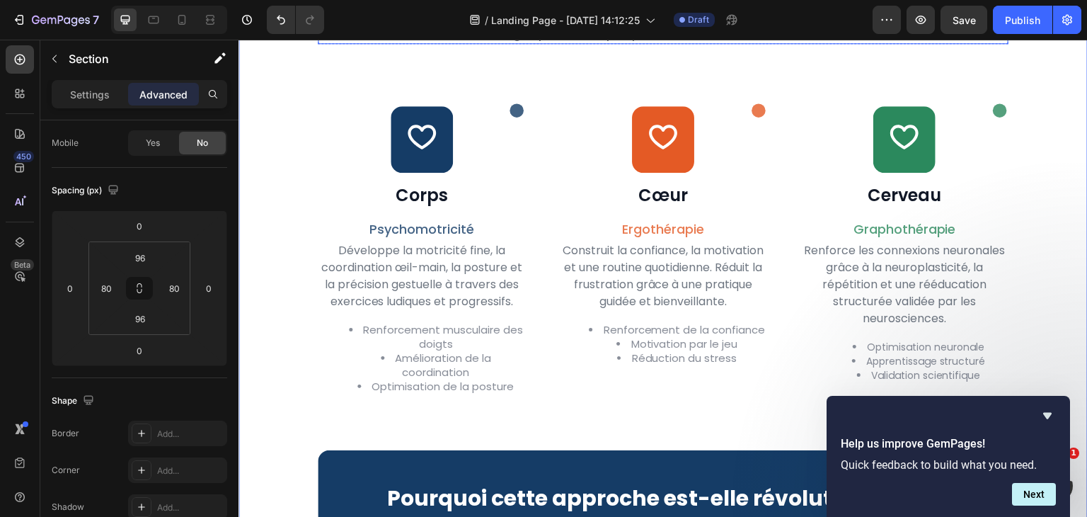
scroll to position [1281, 0]
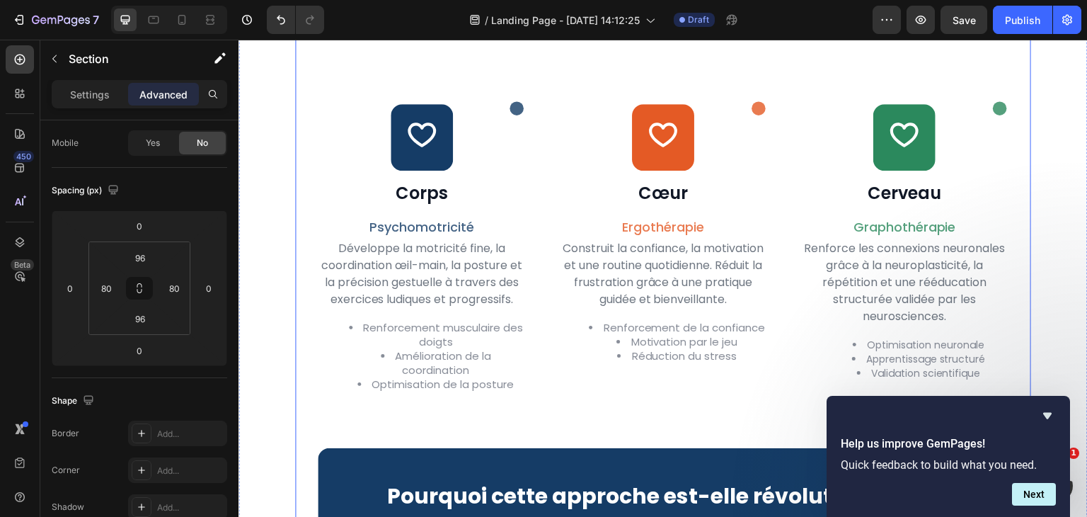
click at [314, 443] on div "Icon Approche scientifique Text Block Row Row Row La Méthode Plumeo : 3 Piliers…" at bounding box center [663, 280] width 736 height 766
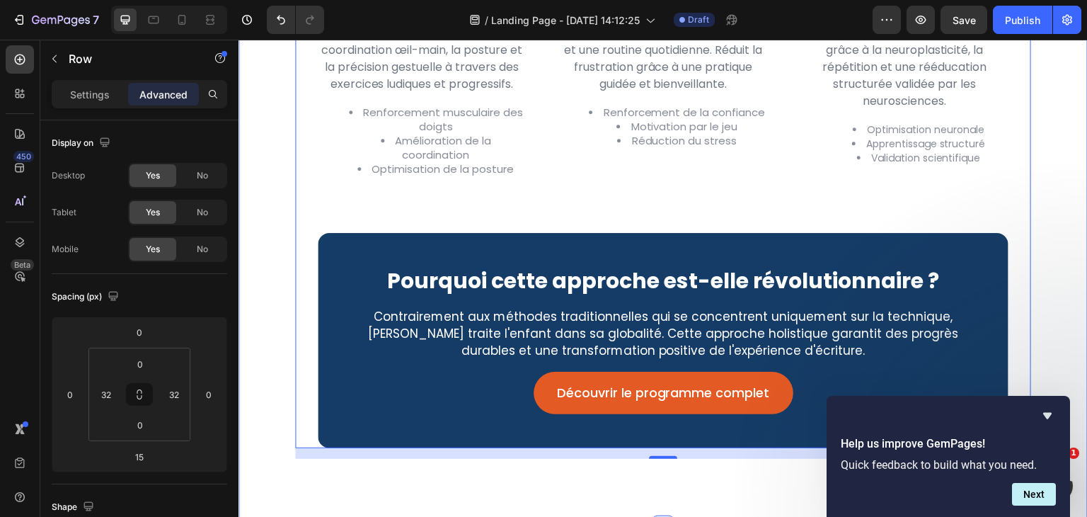
scroll to position [1551, 0]
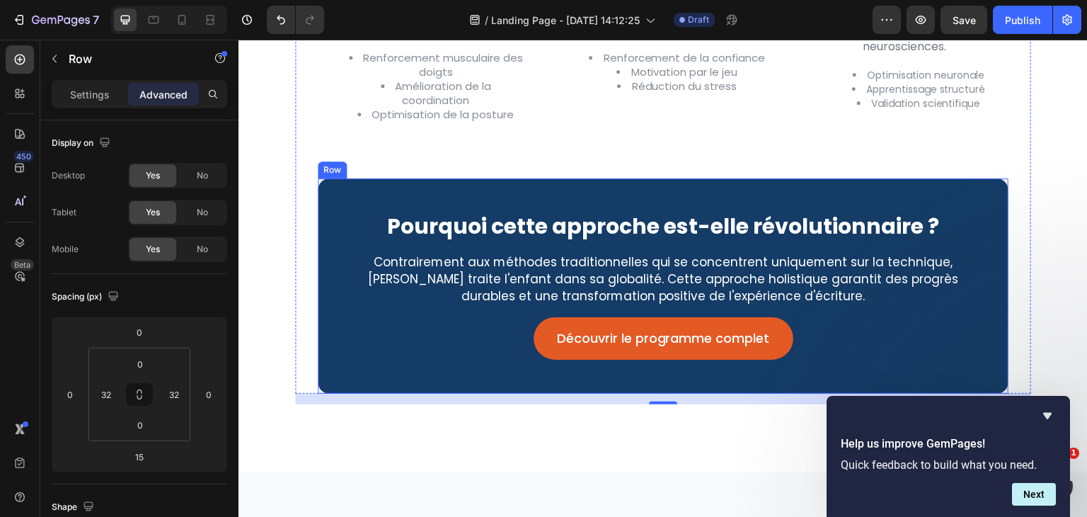
click at [654, 394] on div "Pourquoi cette approche est-elle révolutionnaire ? Heading Contrairement aux mé…" at bounding box center [663, 285] width 691 height 215
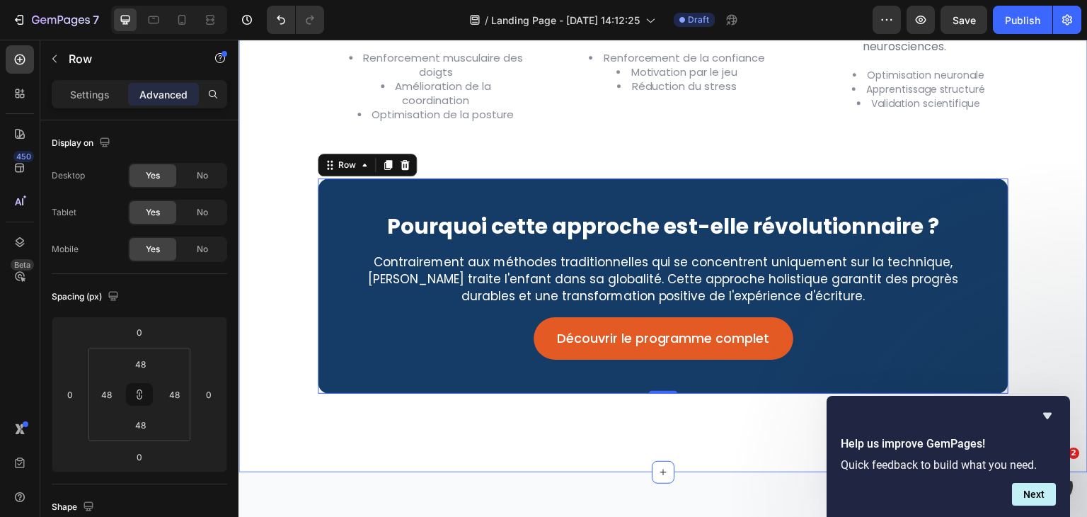
click at [295, 372] on div "Icon Approche scientifique Text Block Row Row Row La Méthode Plumeo : 3 Piliers…" at bounding box center [664, 16] width 850 height 913
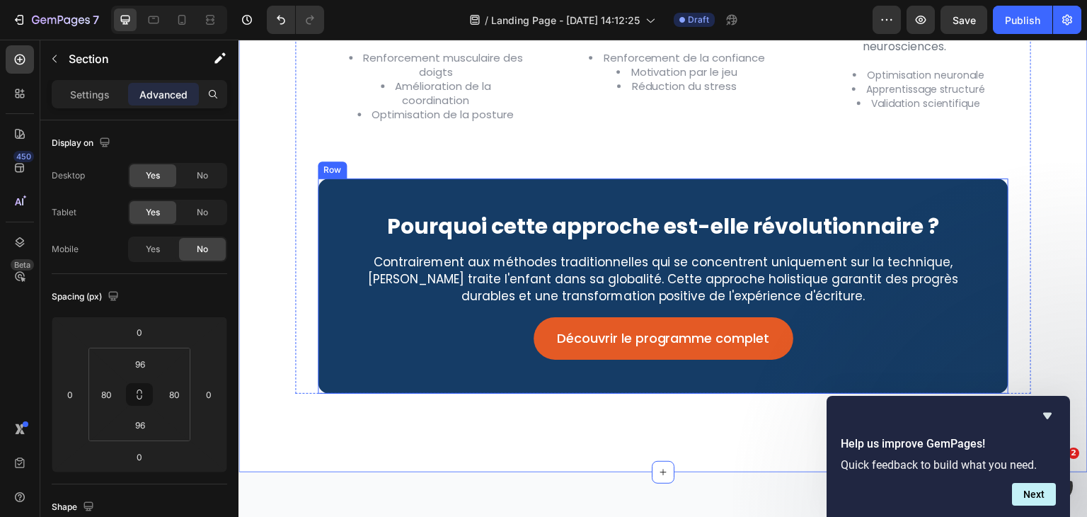
click at [365, 394] on div "Pourquoi cette approche est-elle révolutionnaire ? Heading Contrairement aux mé…" at bounding box center [663, 285] width 691 height 215
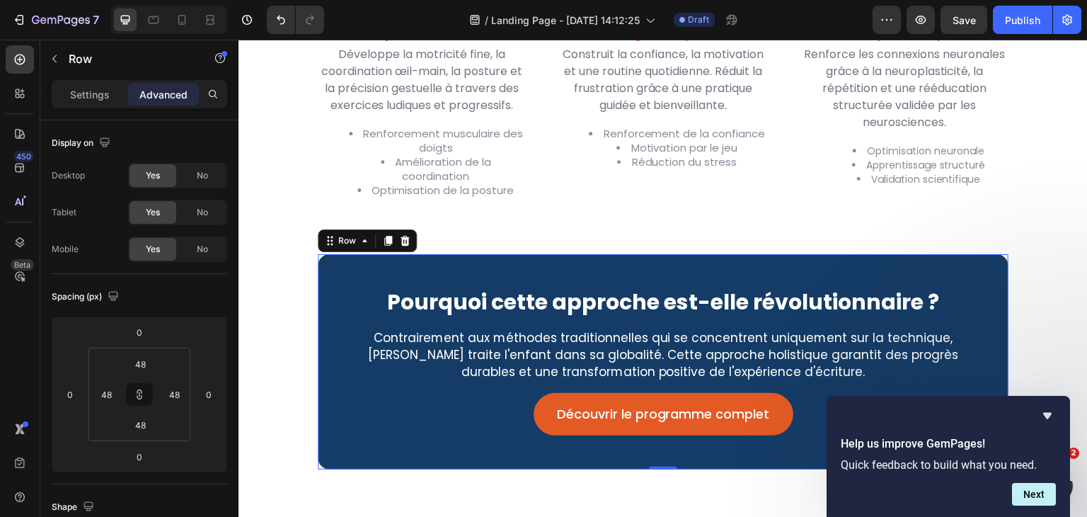
scroll to position [1388, 0]
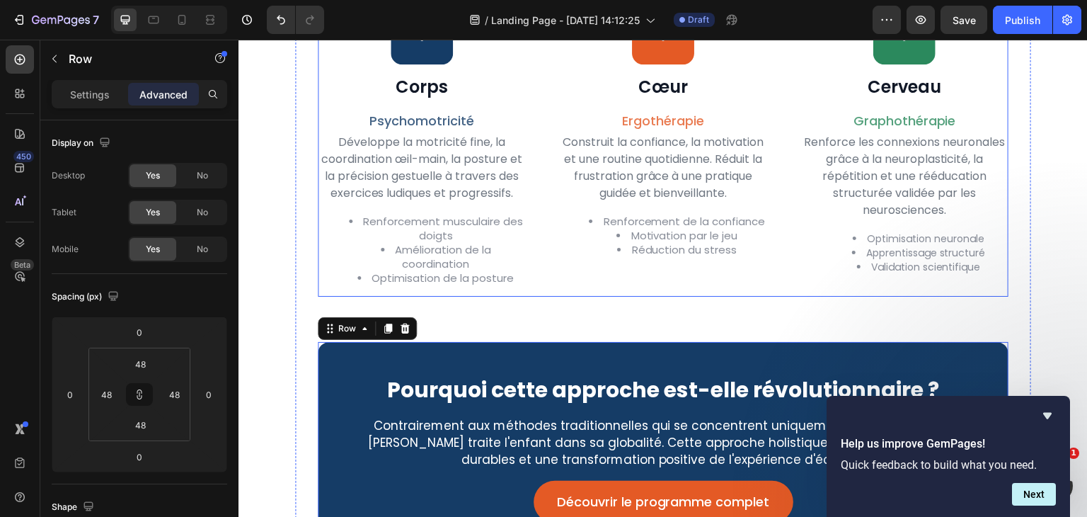
click at [773, 282] on div "Icon Icon Row Corps Heading Psychomotricité Text Block Développe la motricité f…" at bounding box center [663, 139] width 691 height 316
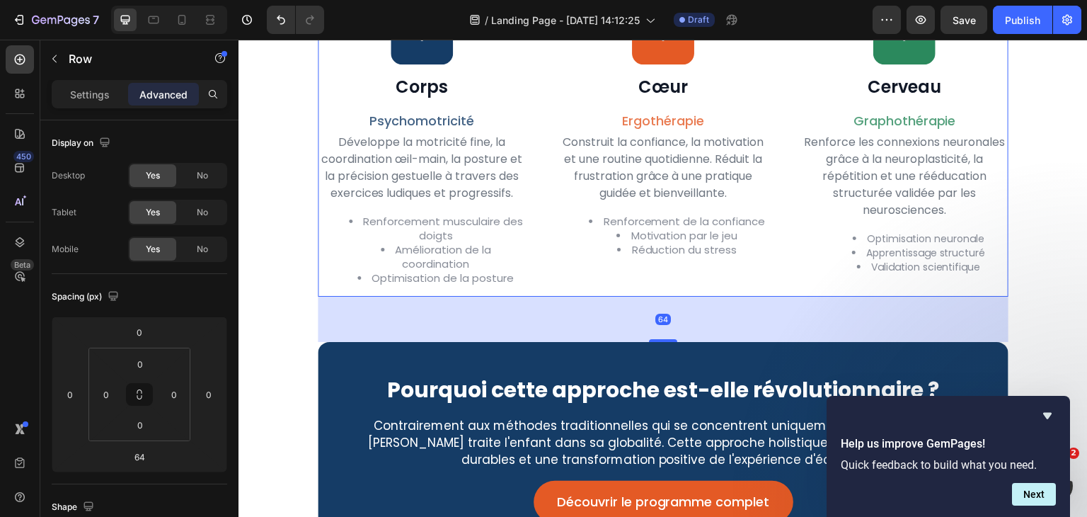
scroll to position [1240, 0]
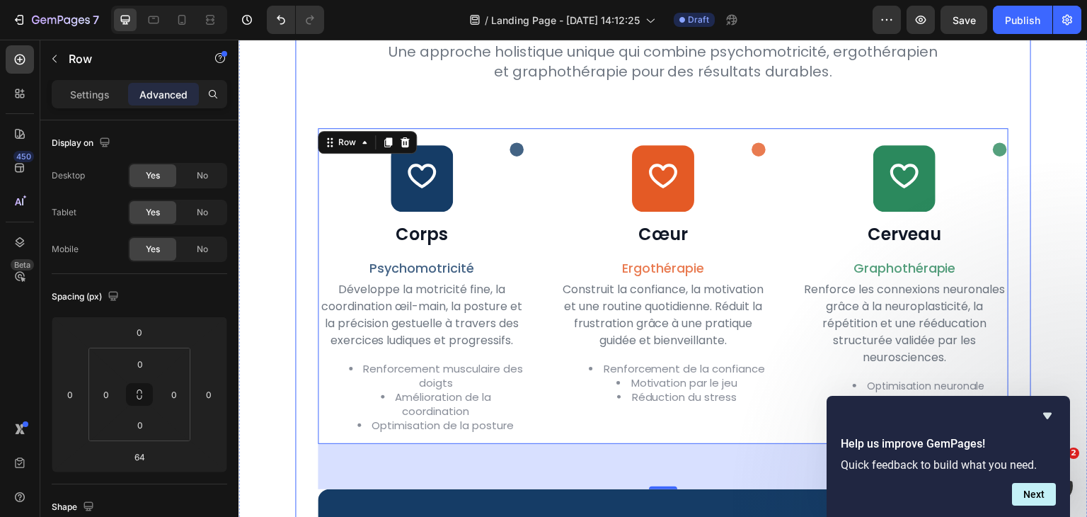
click at [755, 90] on div "Icon Approche scientifique Text Block Row Row Row La Méthode Plumeo : 3 Piliers…" at bounding box center [663, 321] width 691 height 766
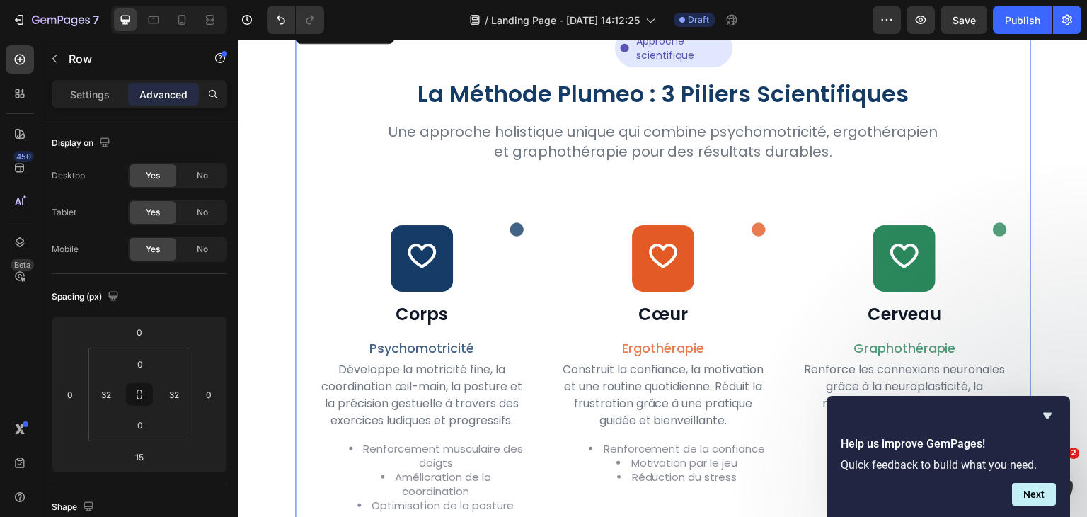
scroll to position [1155, 0]
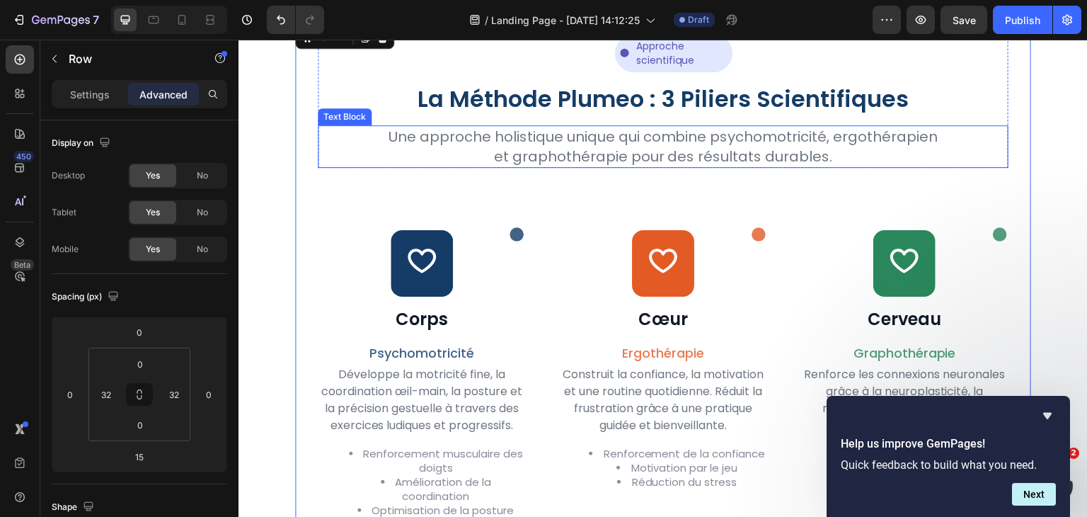
click at [762, 143] on p "Une approche holistique unique qui combine psychomotricité, ergothérapien et gr…" at bounding box center [663, 147] width 552 height 40
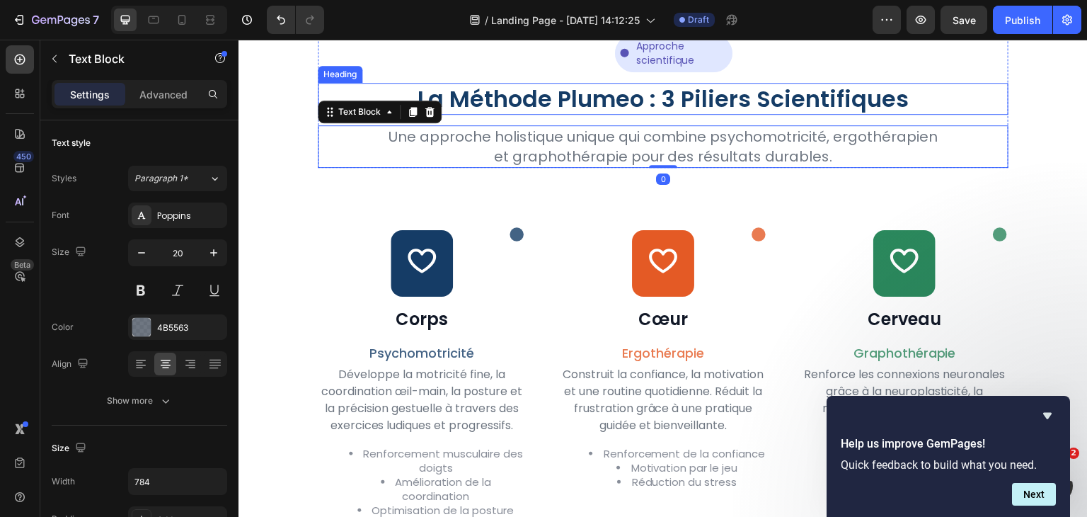
click at [770, 113] on span "La Méthode Plumeo : 3 Piliers Scientifiques" at bounding box center [663, 99] width 491 height 32
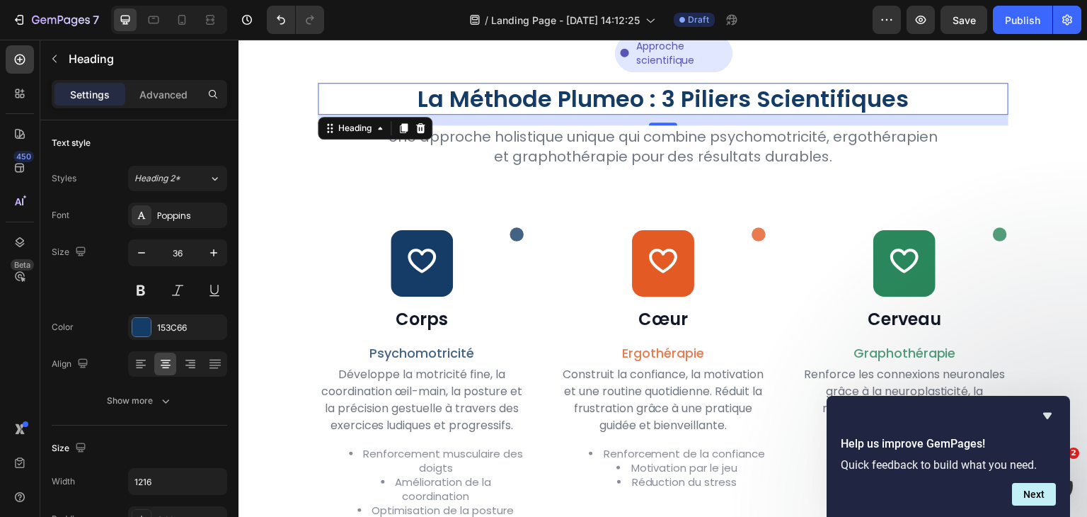
scroll to position [1110, 0]
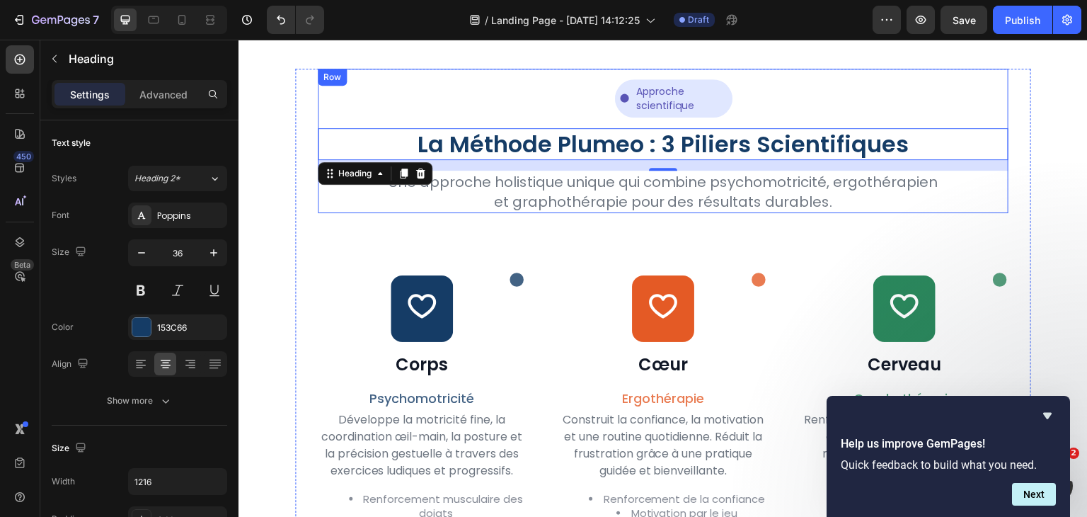
click at [765, 120] on div "Icon Approche scientifique Text Block Row Row Row La Méthode Plumeo : 3 Piliers…" at bounding box center [663, 141] width 691 height 144
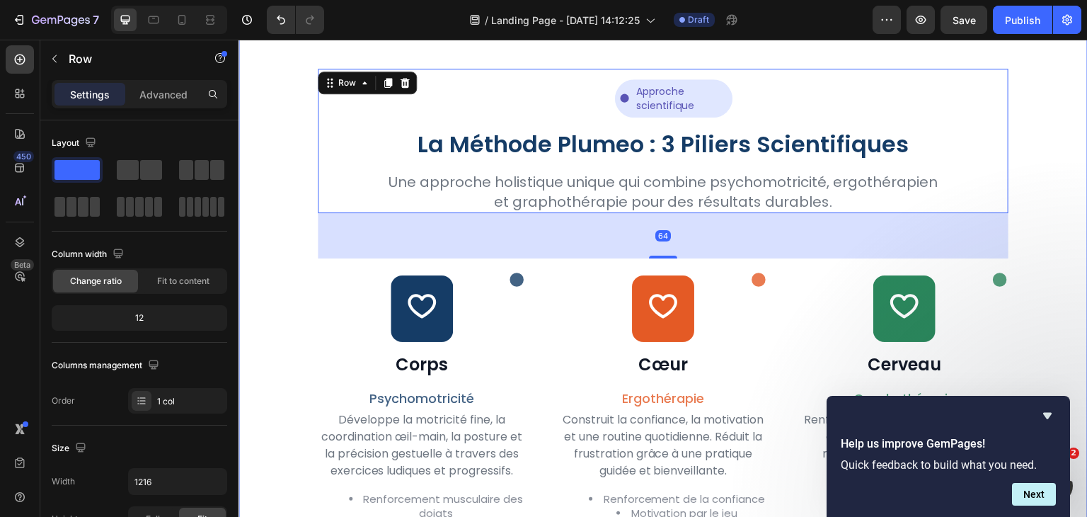
click at [289, 254] on div "Icon Approche scientifique Text Block Row Row Row La Méthode Plumeo : 3 Piliers…" at bounding box center [664, 457] width 850 height 913
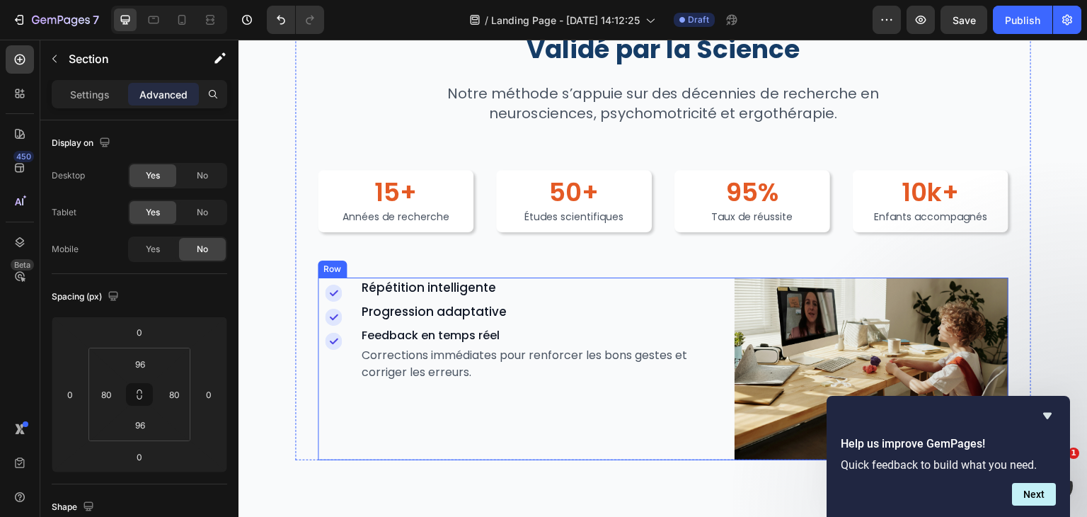
scroll to position [2084, 0]
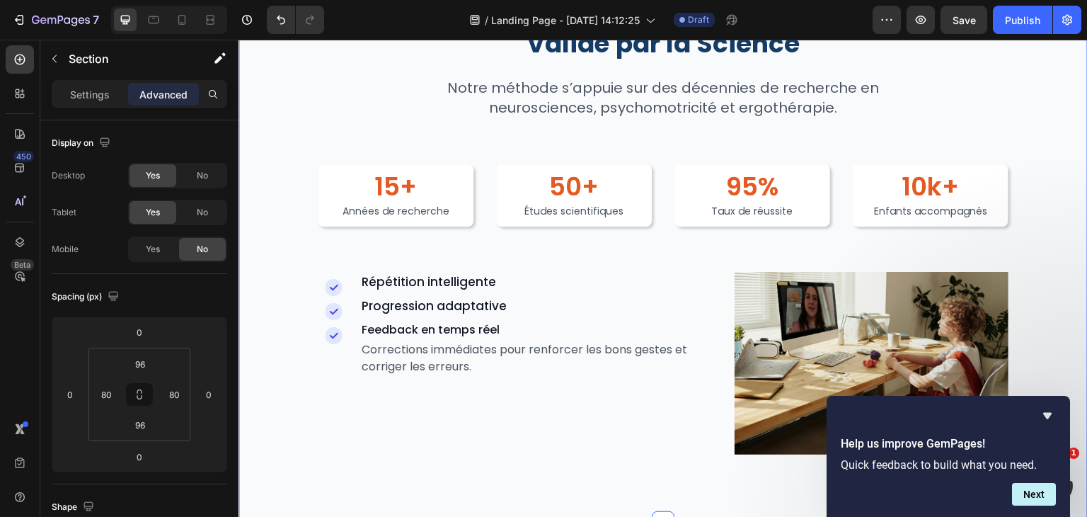
click at [432, 469] on div "Validé par la Science Heading Notre méthode s’appuie sur des décennies de reche…" at bounding box center [664, 241] width 850 height 562
click at [215, 21] on icon at bounding box center [210, 20] width 14 height 14
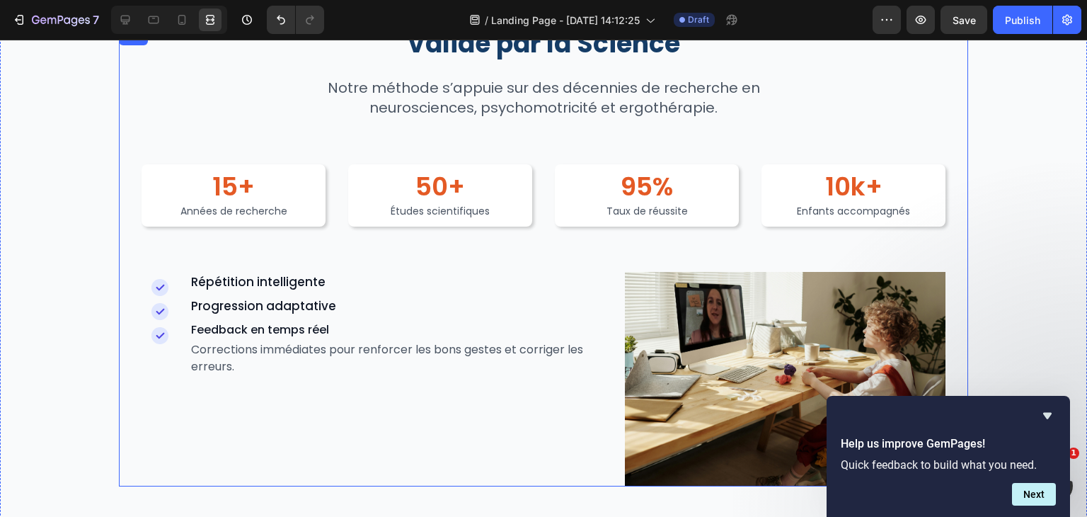
scroll to position [2215, 0]
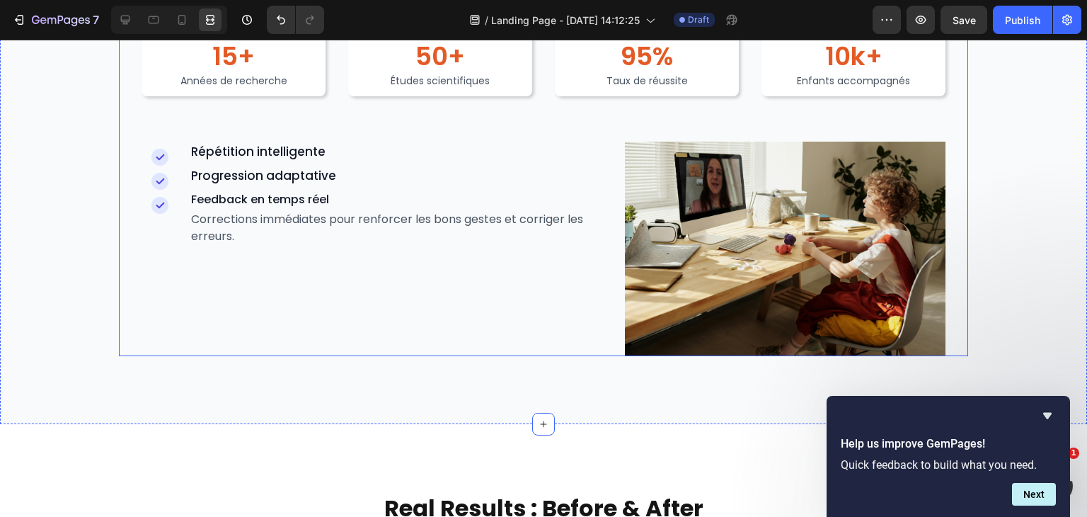
click at [123, 328] on div "Validé par la Science Heading Notre méthode s’appuie sur des décennies de reche…" at bounding box center [544, 127] width 850 height 458
click at [120, 394] on div "Validé par la Science Heading Notre méthode s’appuie sur des décennies de reche…" at bounding box center [543, 127] width 1087 height 594
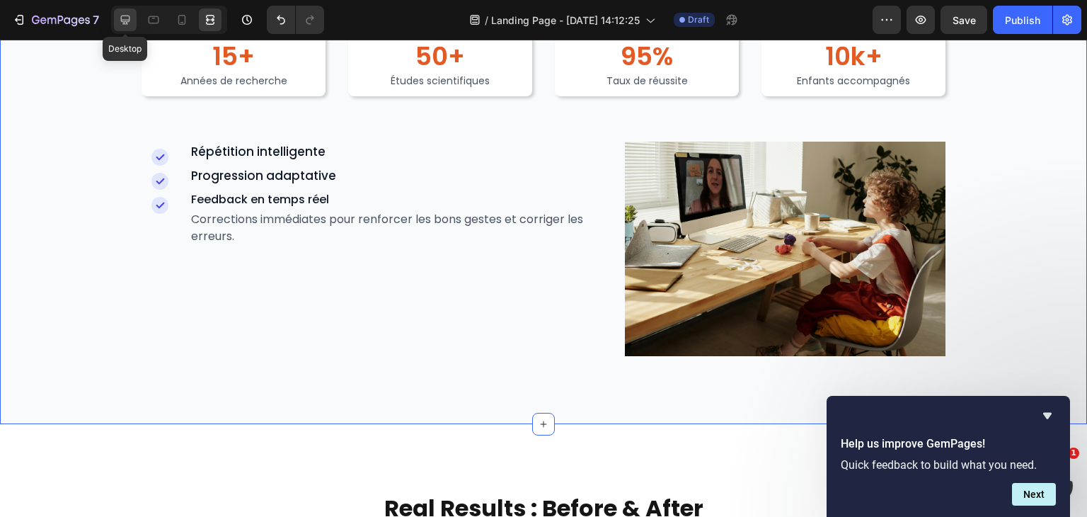
click at [127, 12] on div at bounding box center [125, 19] width 23 height 23
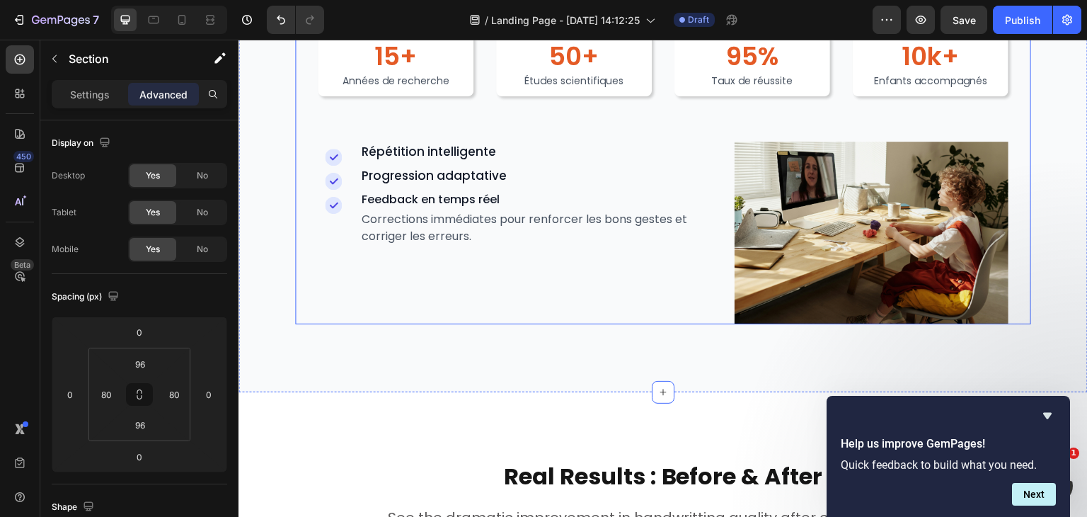
click at [312, 279] on div "Validé par la Science Heading Notre méthode s’appuie sur des décennies de reche…" at bounding box center [663, 111] width 736 height 426
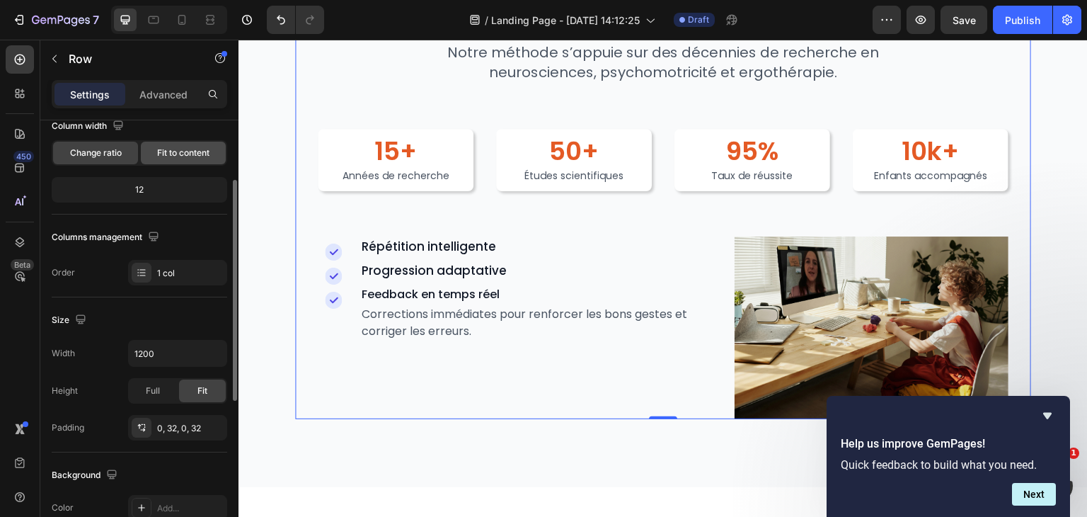
scroll to position [129, 0]
click at [207, 355] on icon "button" at bounding box center [214, 352] width 14 height 14
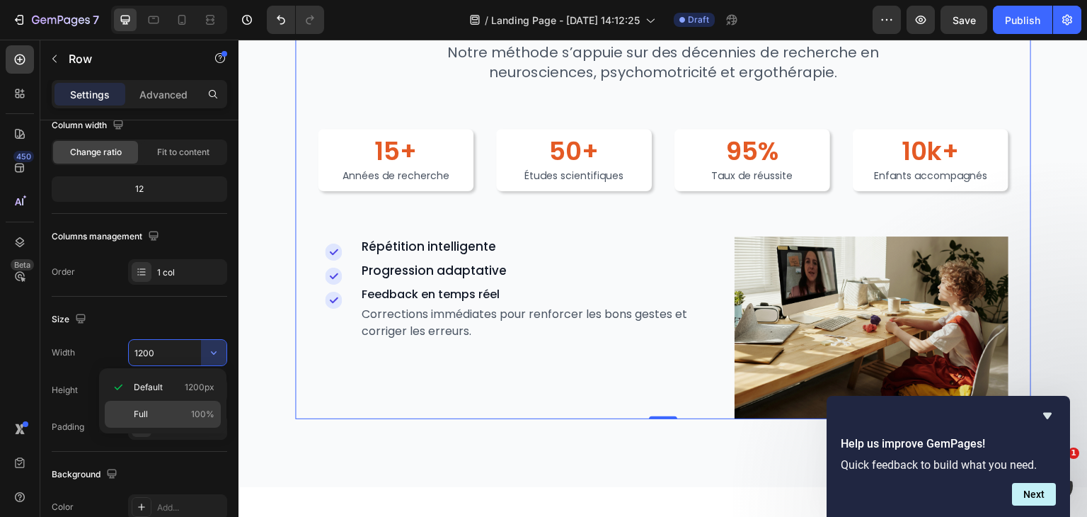
click at [191, 414] on p "Full 100%" at bounding box center [174, 414] width 81 height 13
type input "100%"
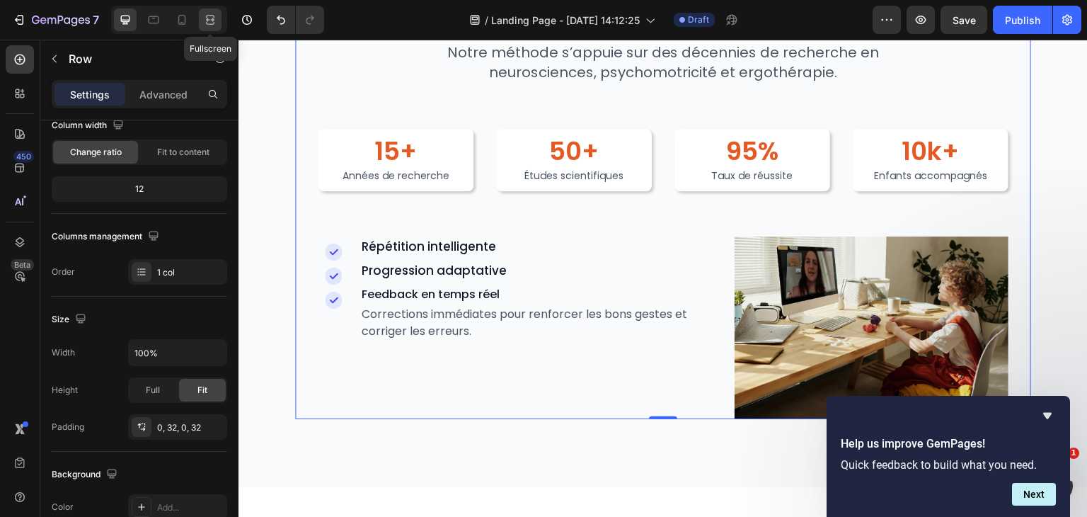
click at [208, 25] on icon at bounding box center [210, 20] width 14 height 14
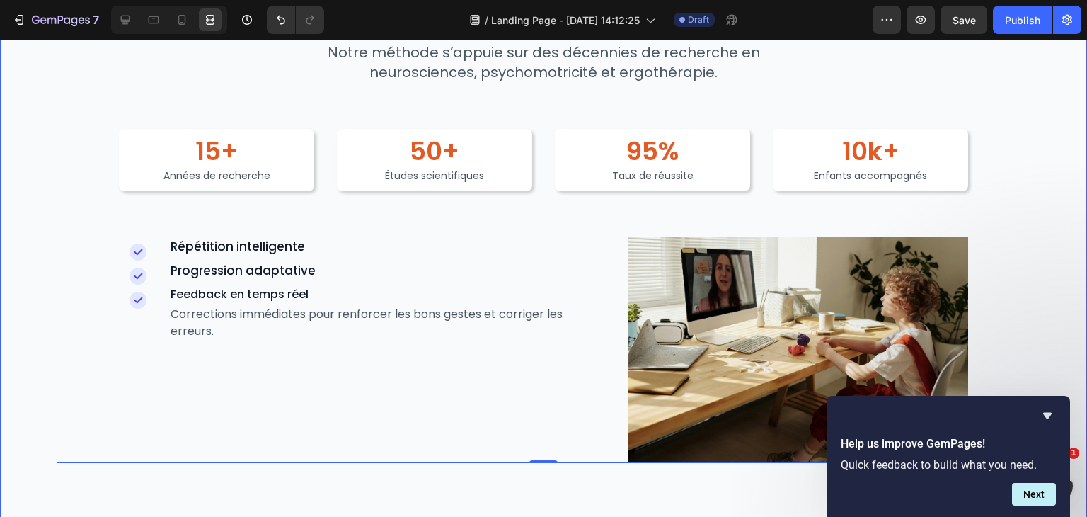
scroll to position [2189, 0]
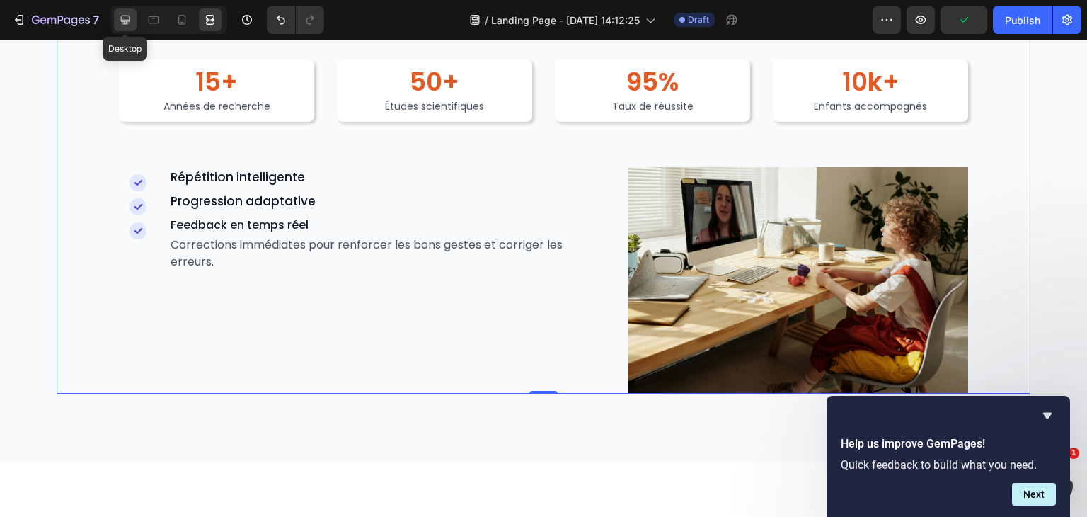
click at [134, 18] on div at bounding box center [125, 19] width 23 height 23
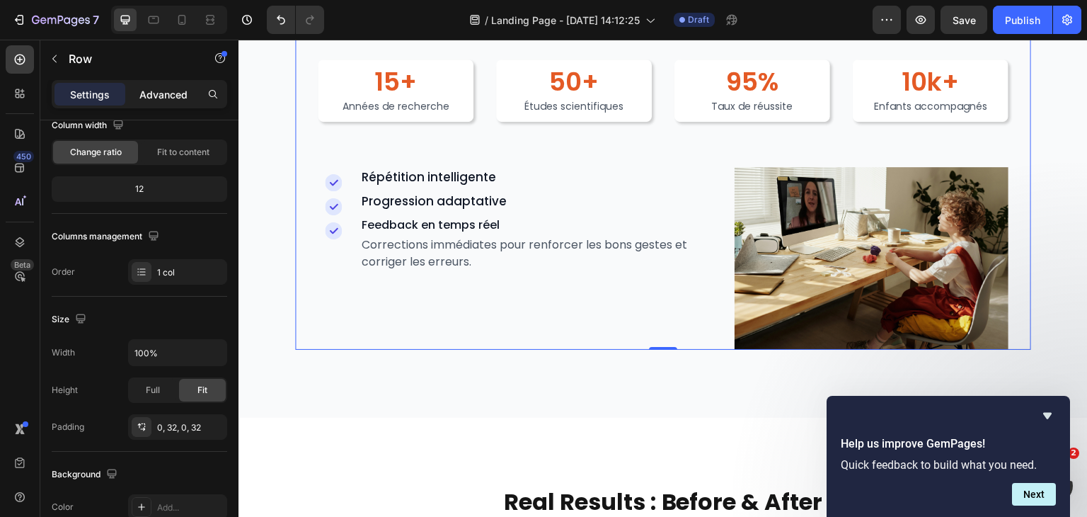
click at [153, 91] on p "Advanced" at bounding box center [163, 94] width 48 height 15
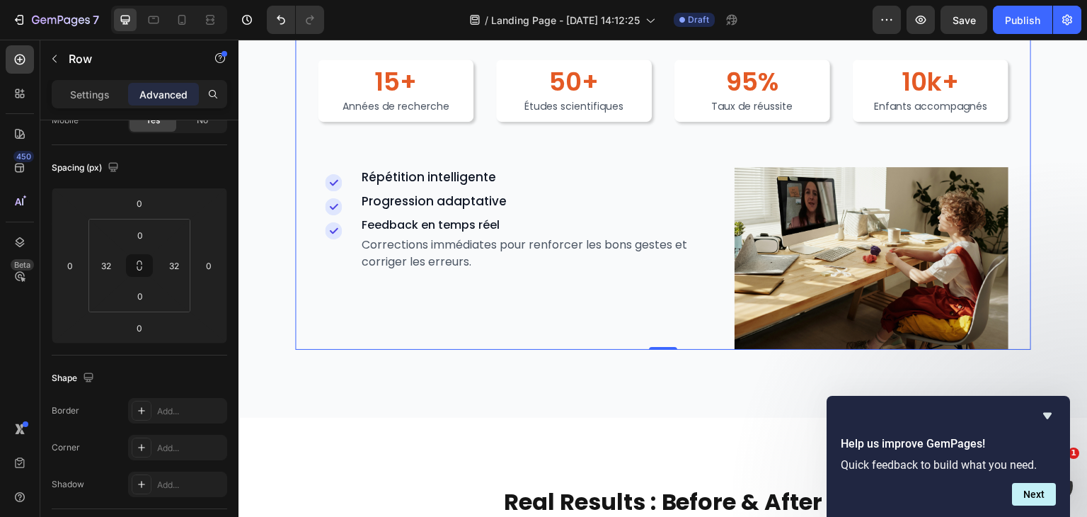
click at [153, 91] on p "Advanced" at bounding box center [163, 94] width 48 height 15
click at [562, 370] on div "Validé par la Science Heading Notre méthode s’appuie sur des décennies de reche…" at bounding box center [664, 137] width 850 height 562
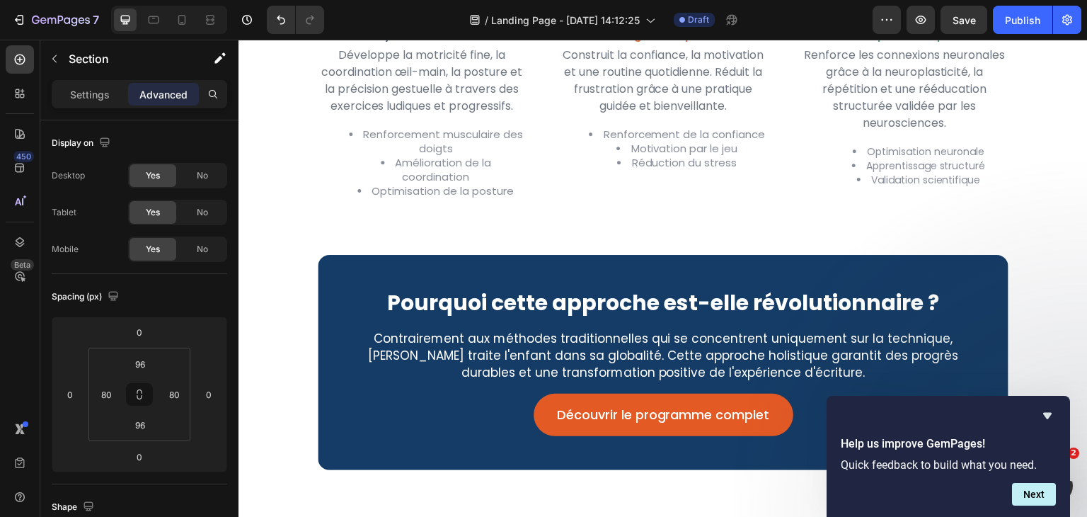
scroll to position [1889, 0]
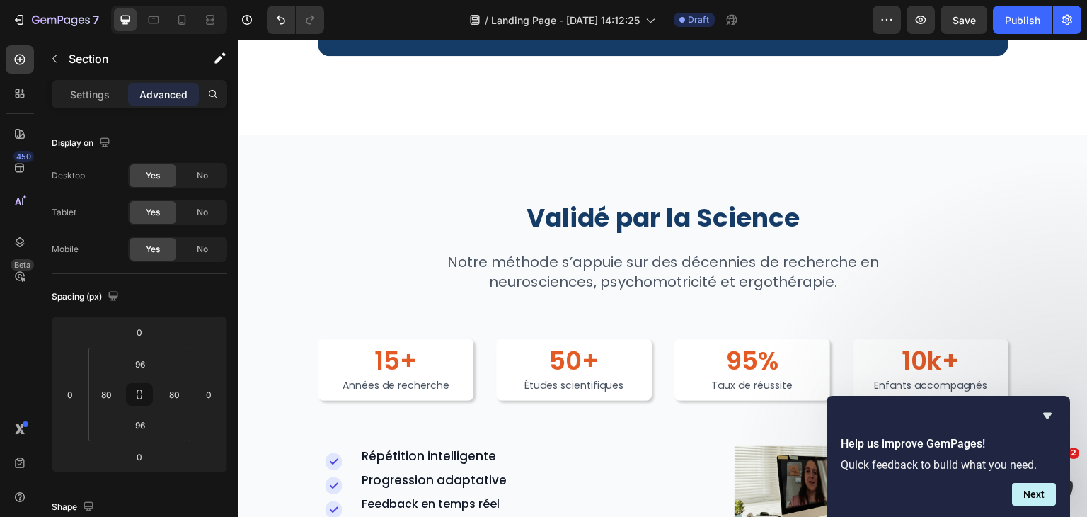
click at [605, 185] on div "Validé par la Science Heading Notre méthode s’appuie sur des décennies de reche…" at bounding box center [664, 416] width 850 height 562
click at [614, 234] on h2 "Validé par la Science" at bounding box center [663, 217] width 691 height 31
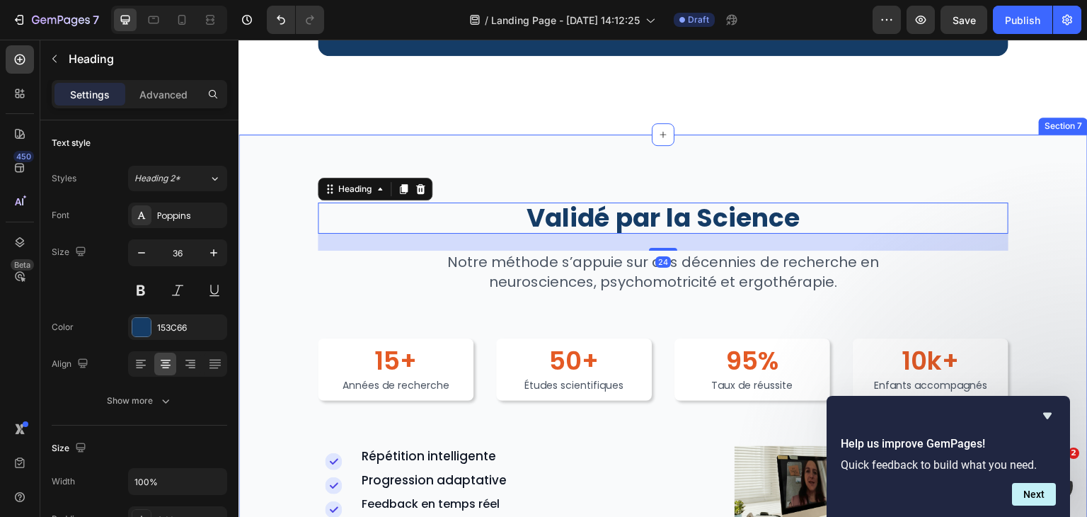
click at [651, 185] on div "Validé par la Science Heading 24 Notre méthode s’appuie sur des décennies de re…" at bounding box center [664, 416] width 850 height 562
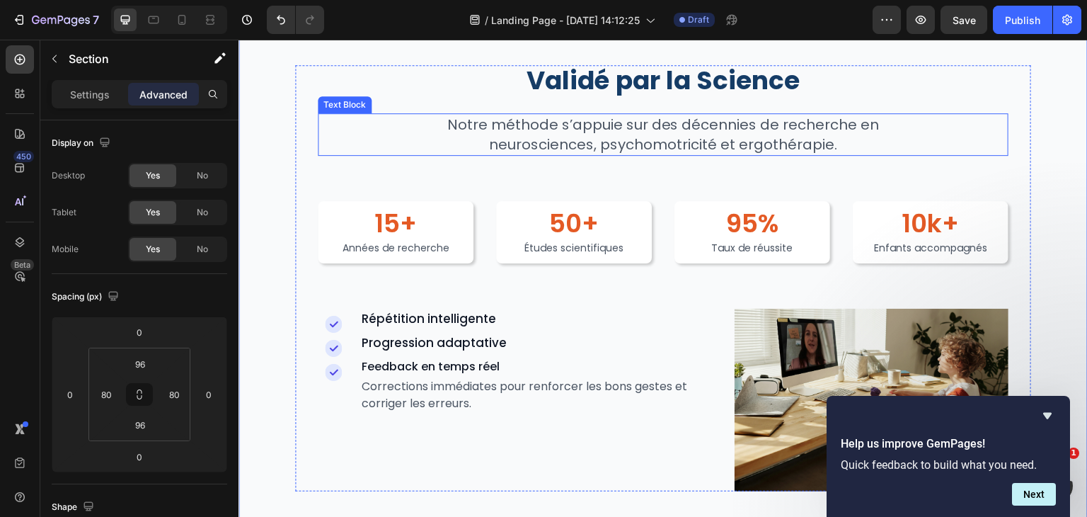
scroll to position [1991, 0]
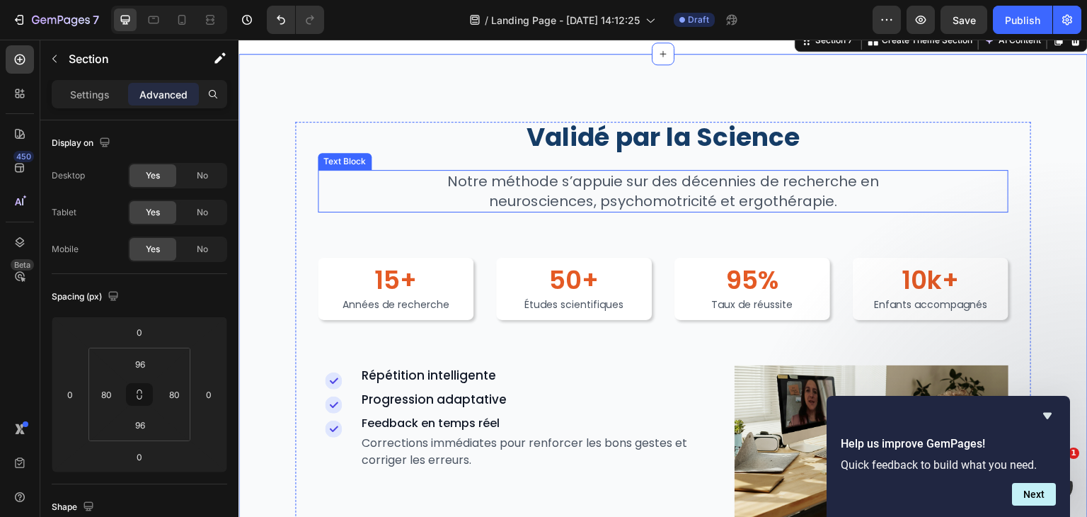
click at [624, 188] on p "Notre méthode s’appuie sur des décennies de recherche en neurosciences, psychom…" at bounding box center [663, 191] width 541 height 40
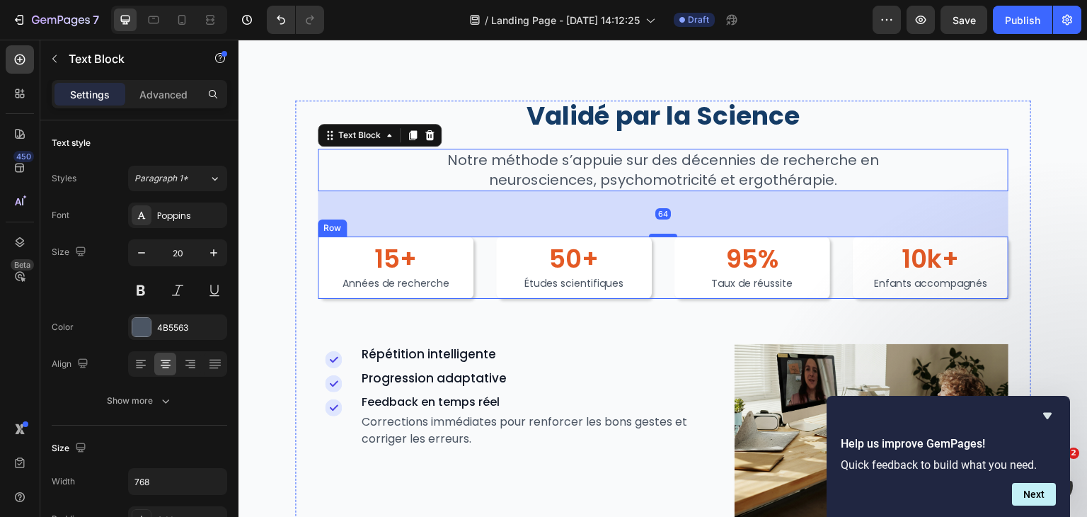
click at [665, 299] on div "15+ Heading Années de recherche Text Block Row 50+ Heading Études scientifiques…" at bounding box center [663, 267] width 691 height 62
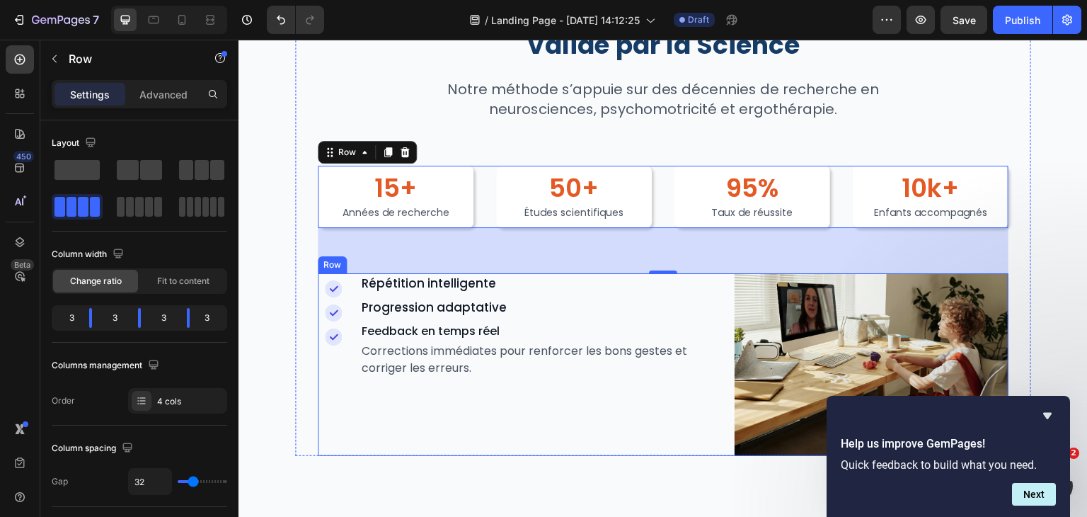
scroll to position [2096, 0]
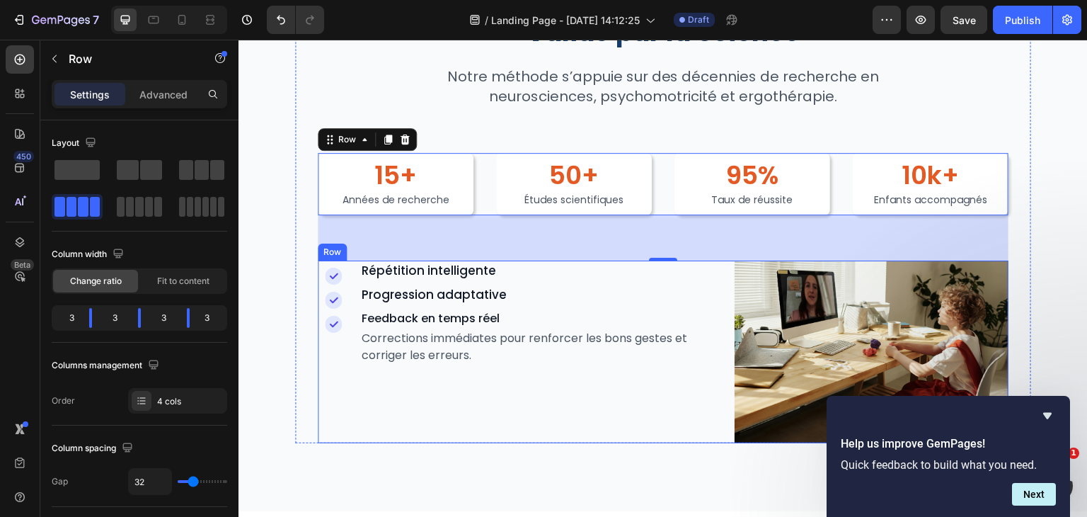
click at [716, 356] on div "Icon Répétition intelligente Text Block Row Icon Progression adaptative Text Bl…" at bounding box center [663, 352] width 691 height 183
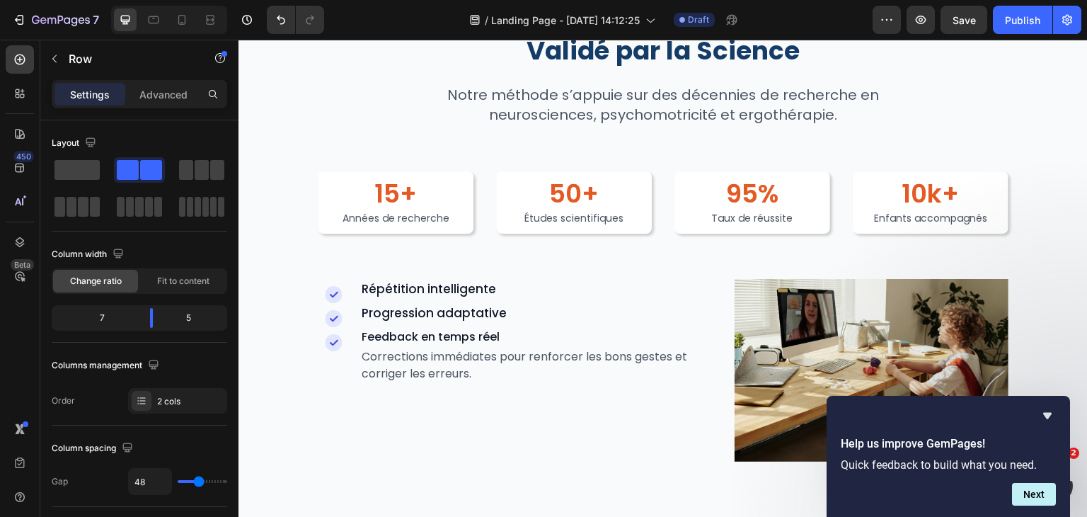
scroll to position [2081, 0]
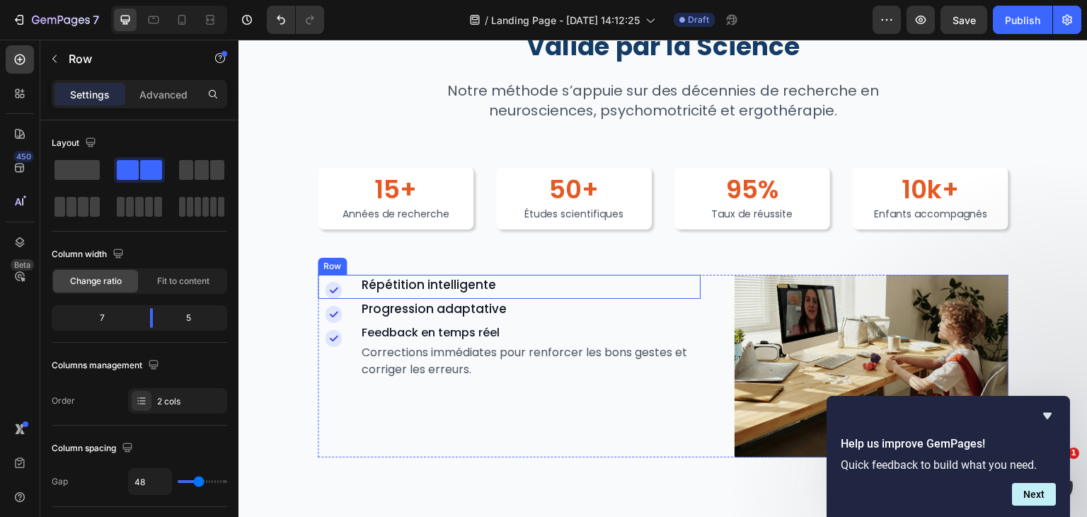
click at [358, 282] on div "Icon Répétition intelligente Text Block Row" at bounding box center [509, 287] width 383 height 24
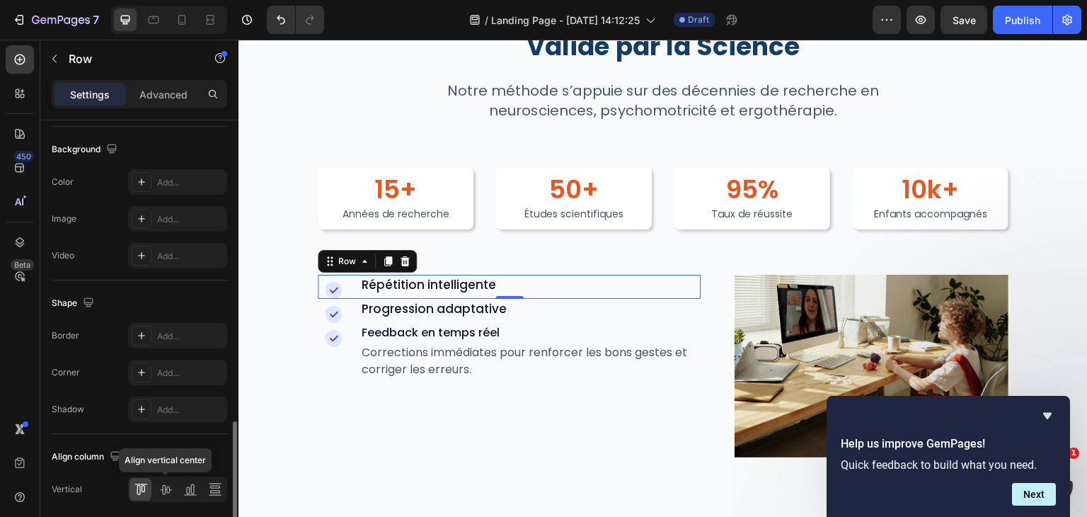
scroll to position [586, 0]
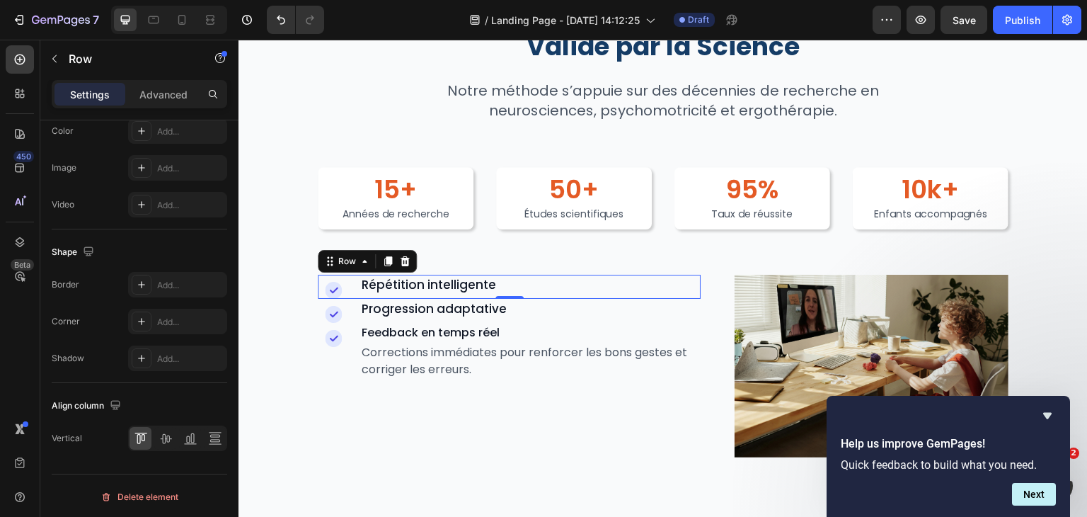
click at [353, 282] on div "Icon Répétition intelligente Text Block Row 0" at bounding box center [509, 287] width 383 height 24
click at [165, 440] on icon at bounding box center [166, 438] width 14 height 14
click at [187, 438] on icon at bounding box center [190, 438] width 14 height 14
click at [150, 438] on div at bounding box center [141, 438] width 22 height 23
click at [166, 437] on icon at bounding box center [166, 438] width 14 height 14
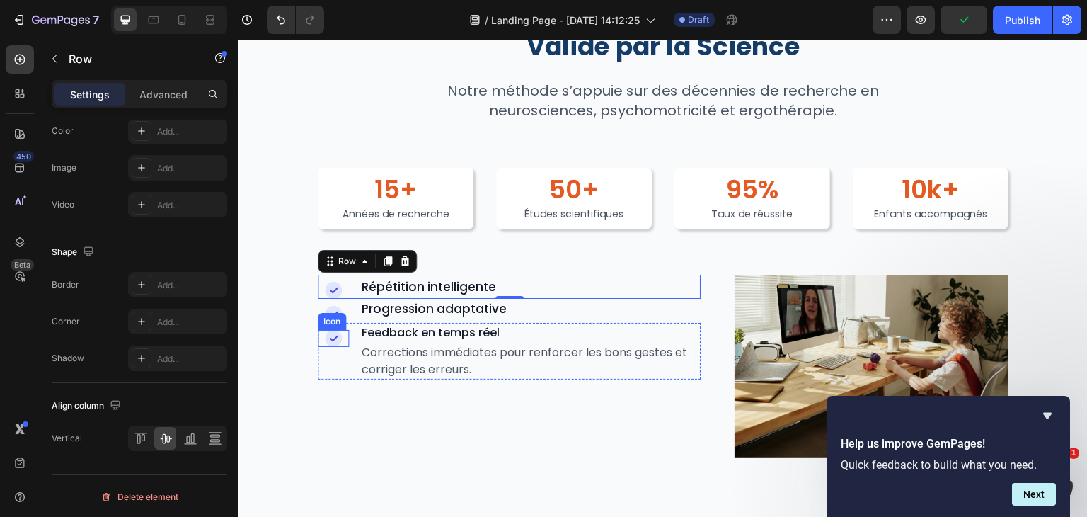
click at [333, 336] on icon at bounding box center [333, 338] width 17 height 17
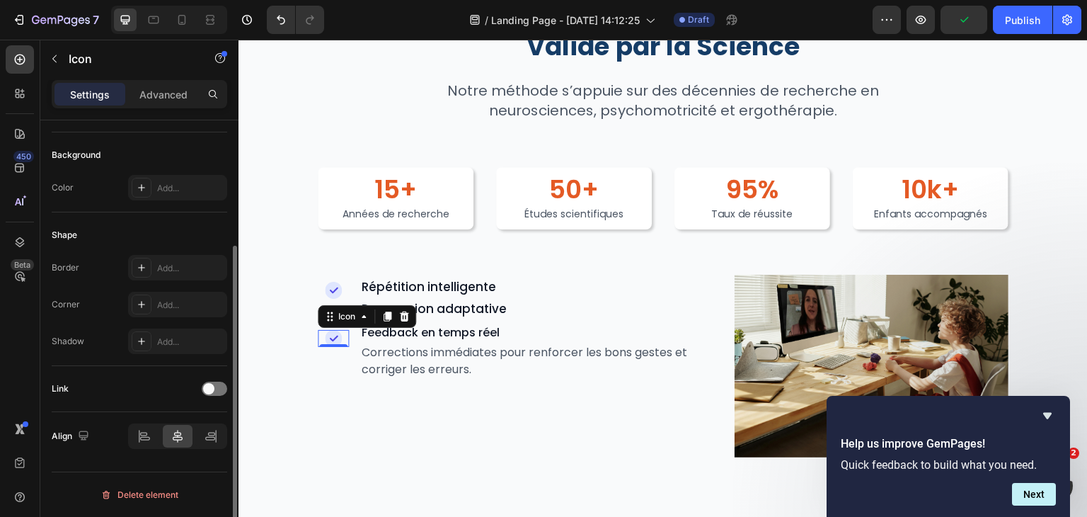
scroll to position [0, 0]
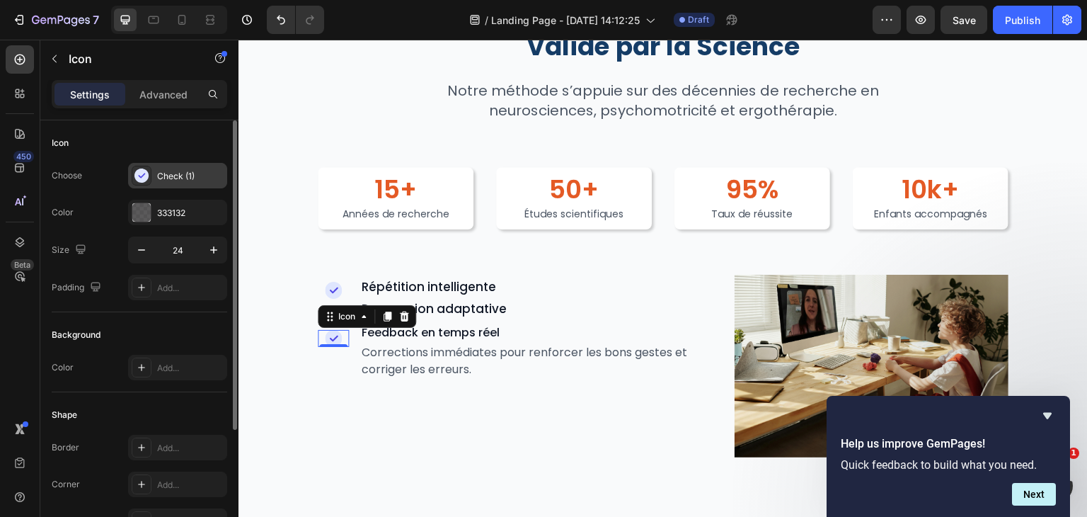
click at [176, 182] on div "Check (1)" at bounding box center [190, 176] width 67 height 13
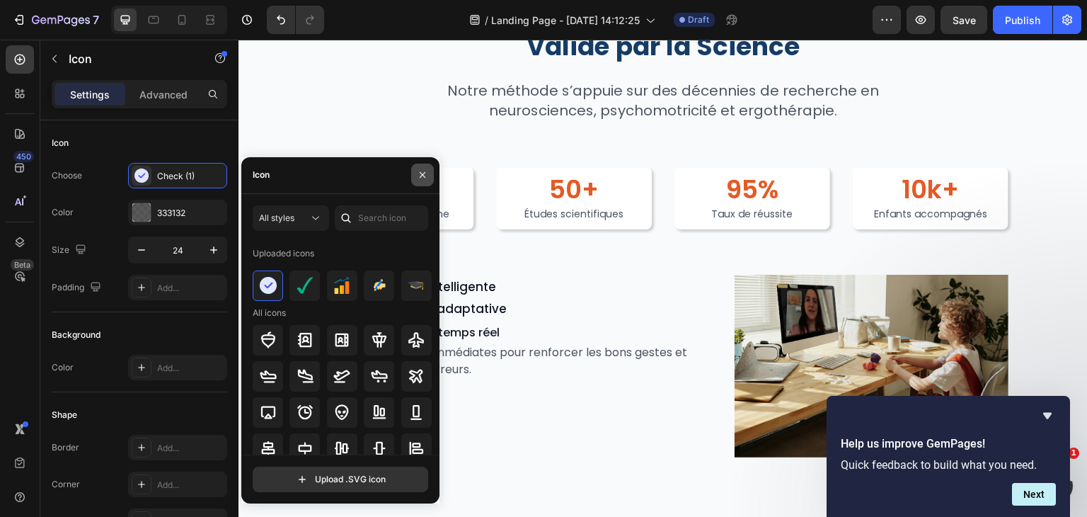
click at [429, 168] on button "button" at bounding box center [422, 175] width 23 height 23
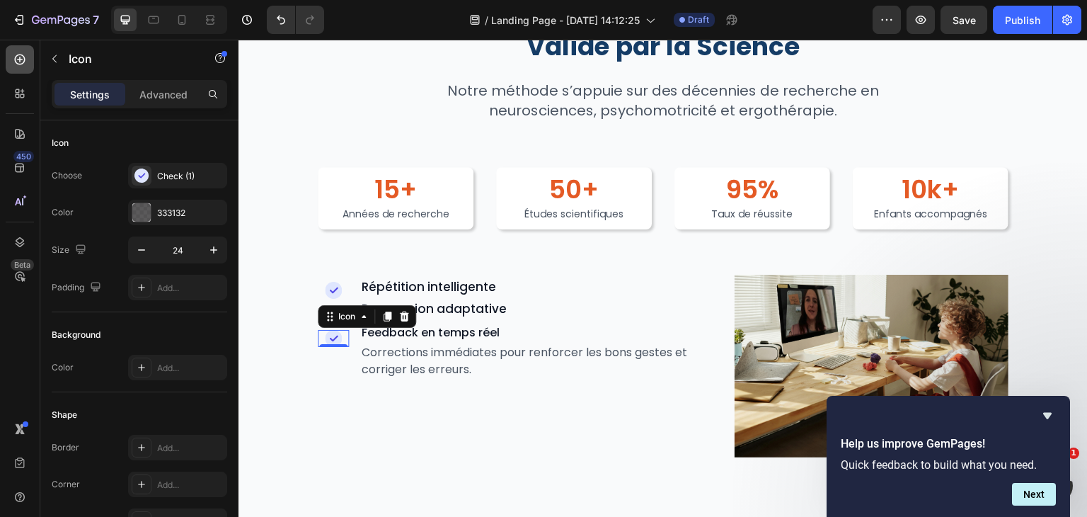
click at [13, 53] on icon at bounding box center [20, 59] width 14 height 14
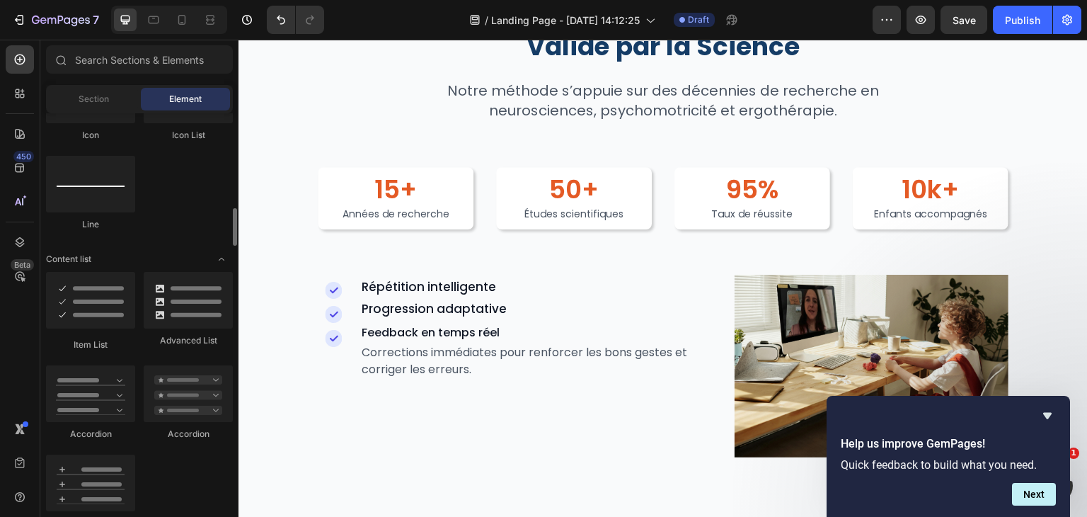
scroll to position [989, 0]
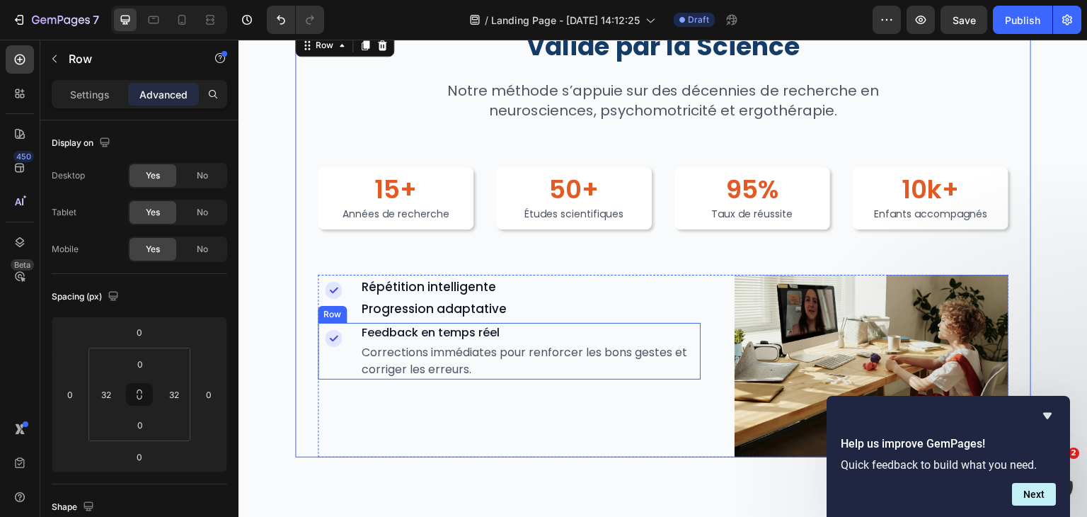
drag, startPoint x: 310, startPoint y: 321, endPoint x: 156, endPoint y: 340, distance: 155.4
click at [22, 56] on icon at bounding box center [20, 59] width 14 height 14
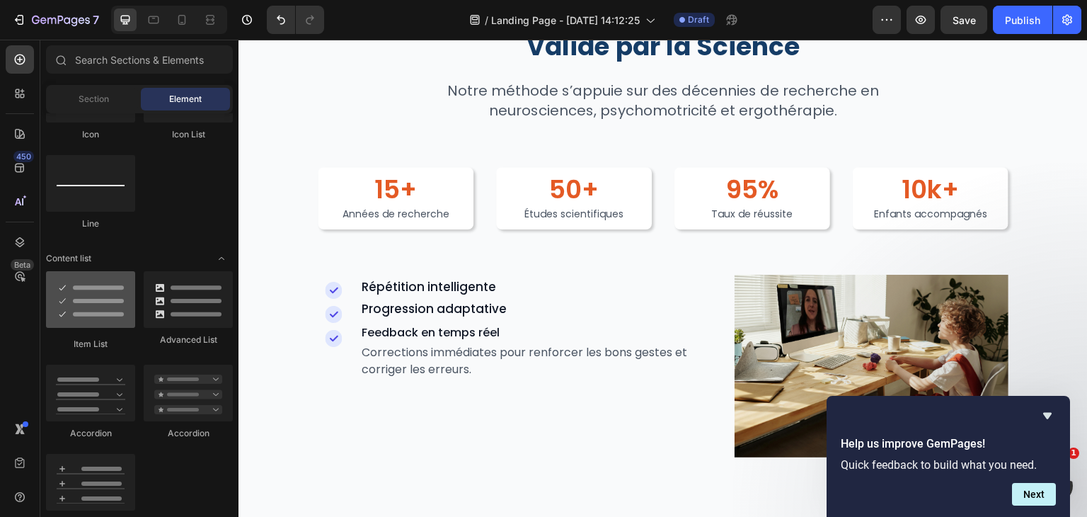
click at [103, 290] on div at bounding box center [90, 299] width 89 height 57
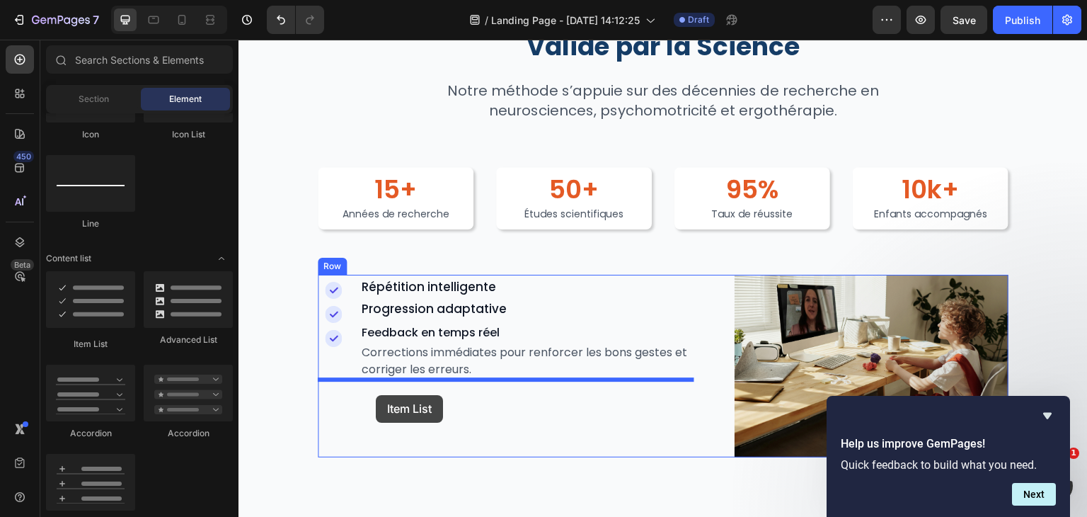
drag, startPoint x: 324, startPoint y: 346, endPoint x: 376, endPoint y: 395, distance: 71.1
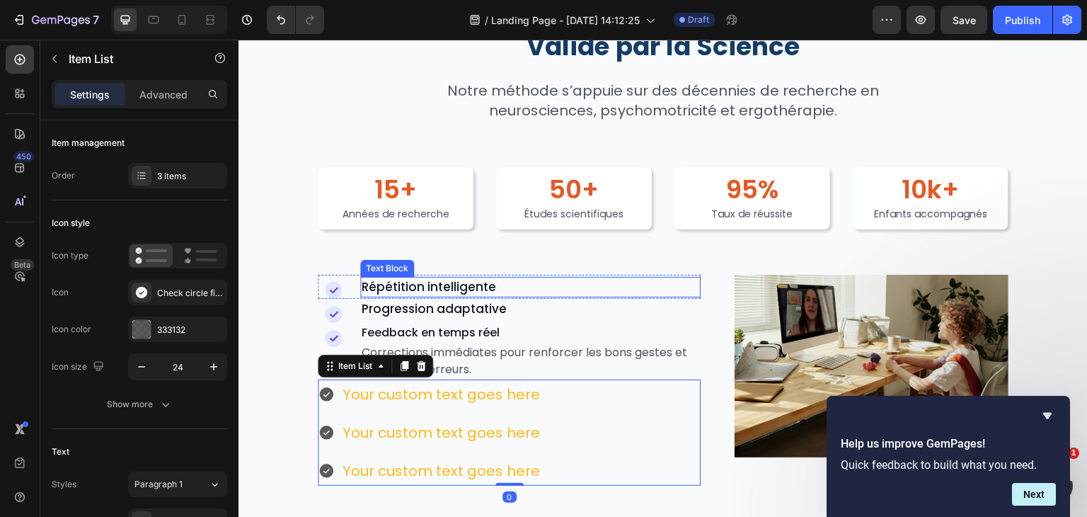
click at [469, 290] on span "Répétition intelligente" at bounding box center [429, 286] width 135 height 17
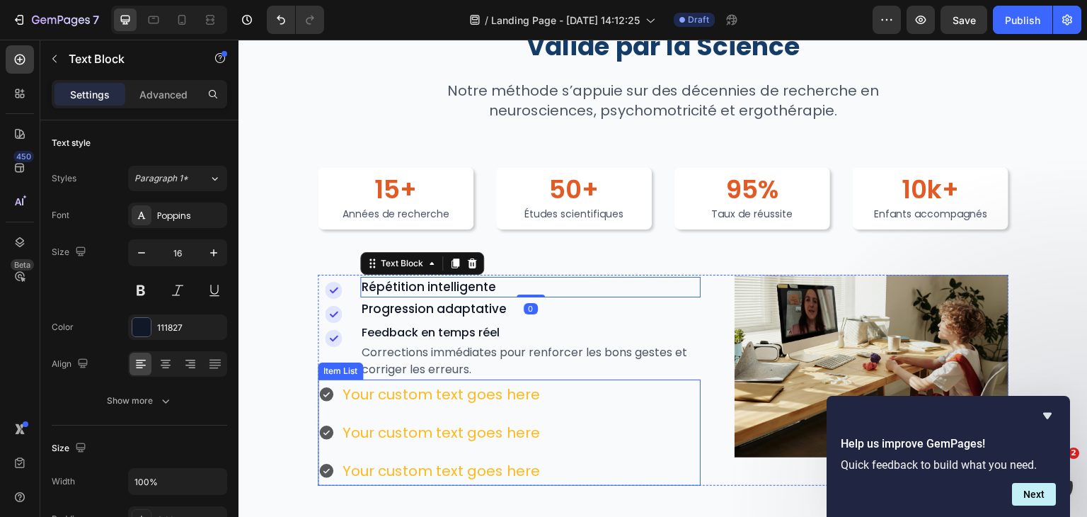
click at [447, 387] on div "Your custom text goes here" at bounding box center [442, 394] width 202 height 30
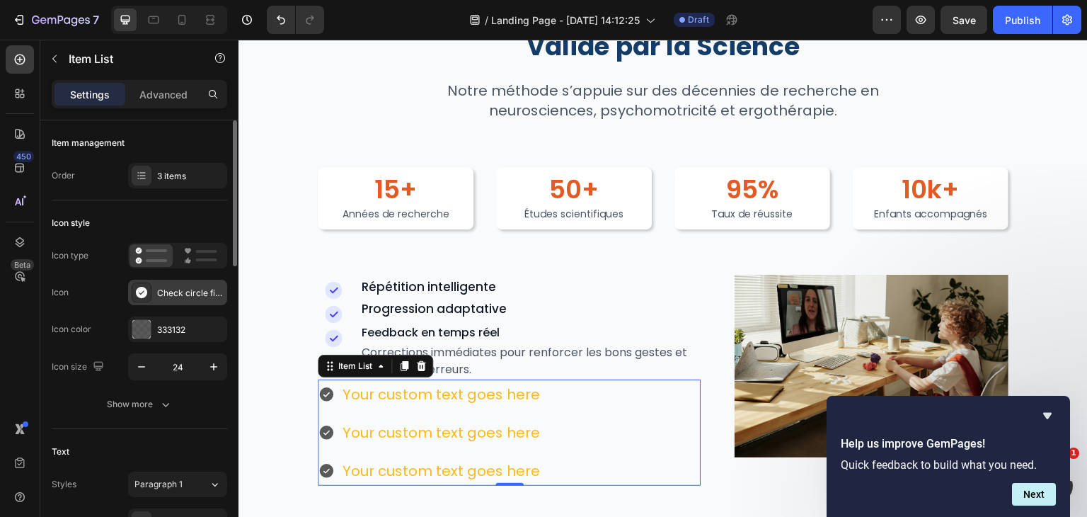
click at [179, 292] on div "Check circle filled" at bounding box center [190, 293] width 67 height 13
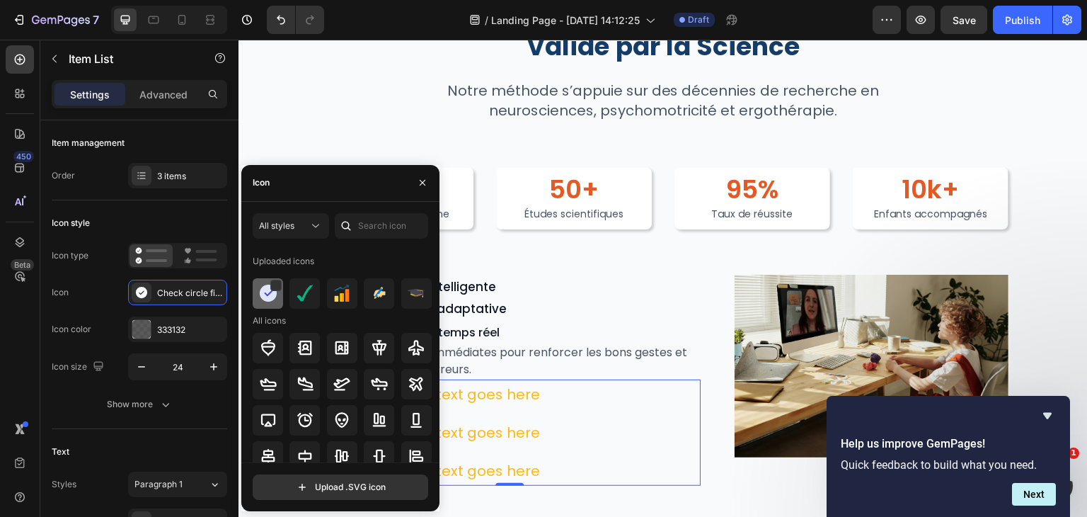
click at [282, 296] on div at bounding box center [268, 293] width 30 height 30
click at [275, 299] on img at bounding box center [268, 293] width 17 height 17
click at [275, 286] on div at bounding box center [275, 285] width 11 height 11
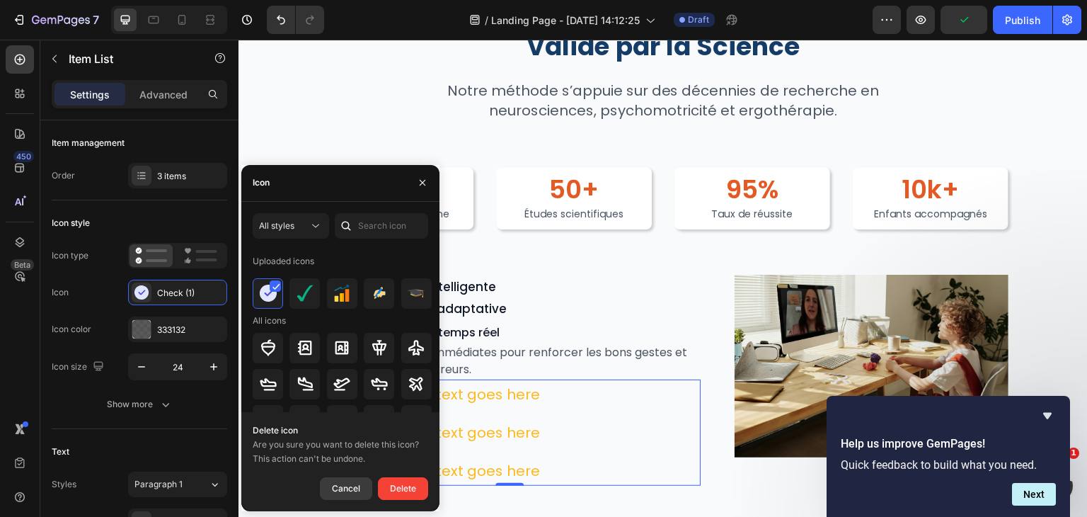
click at [353, 485] on div "Cancel" at bounding box center [346, 488] width 28 height 17
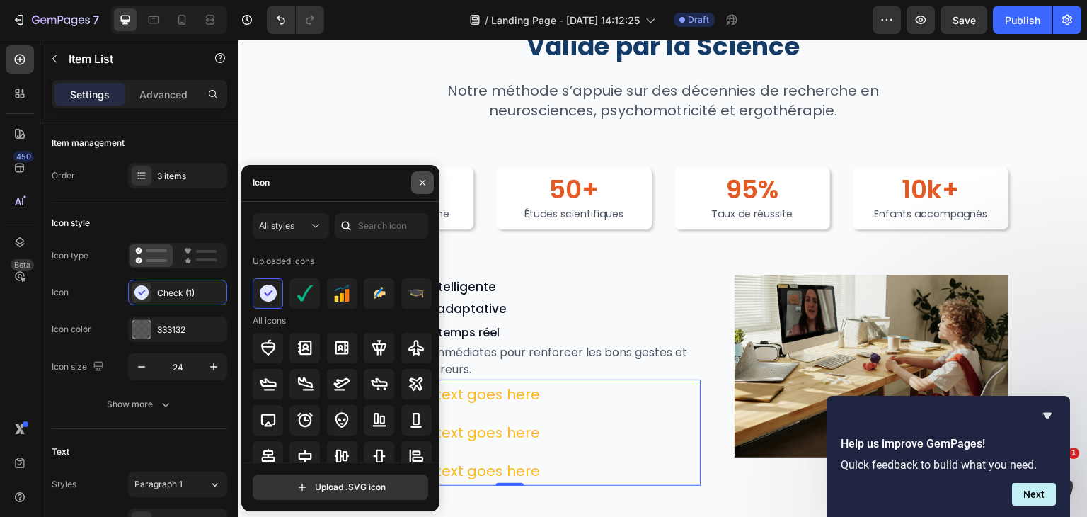
click at [422, 185] on icon "button" at bounding box center [422, 182] width 11 height 11
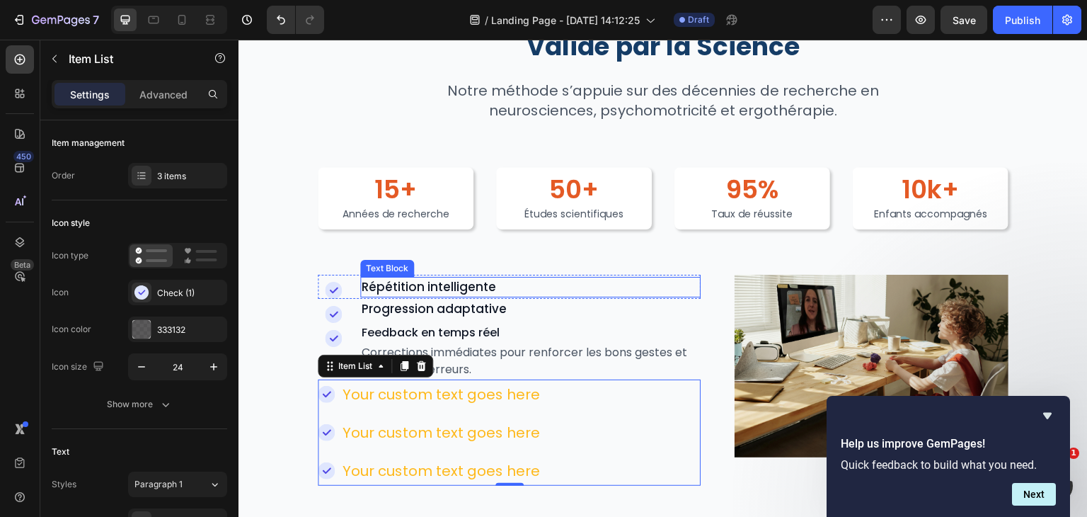
click at [436, 293] on span "Répétition intelligente" at bounding box center [429, 286] width 135 height 17
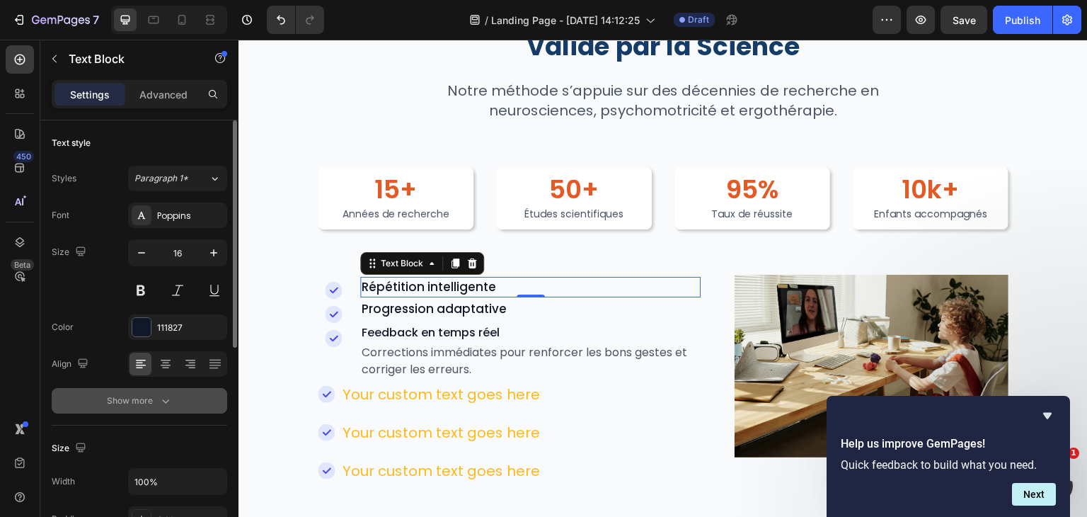
click at [174, 392] on button "Show more" at bounding box center [140, 400] width 176 height 25
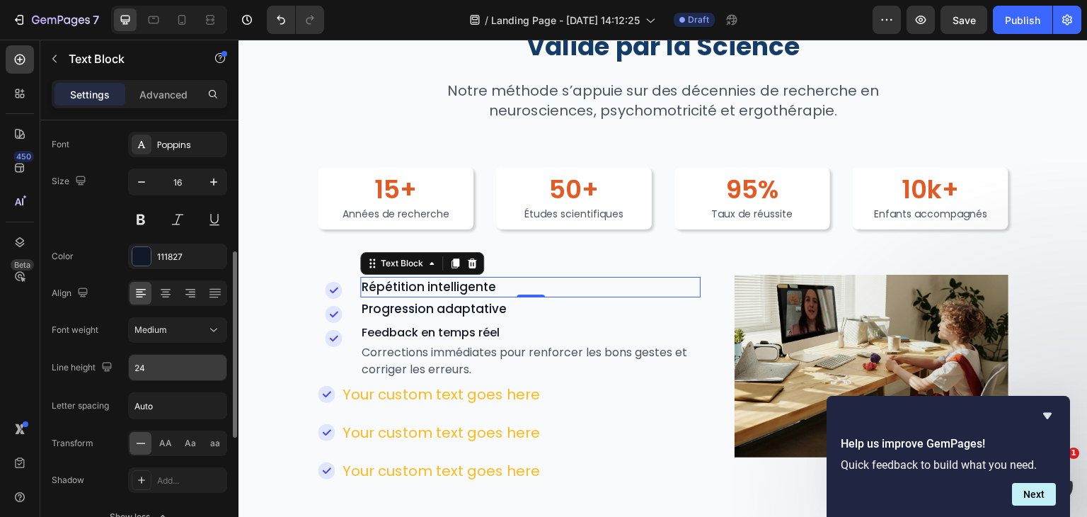
scroll to position [142, 0]
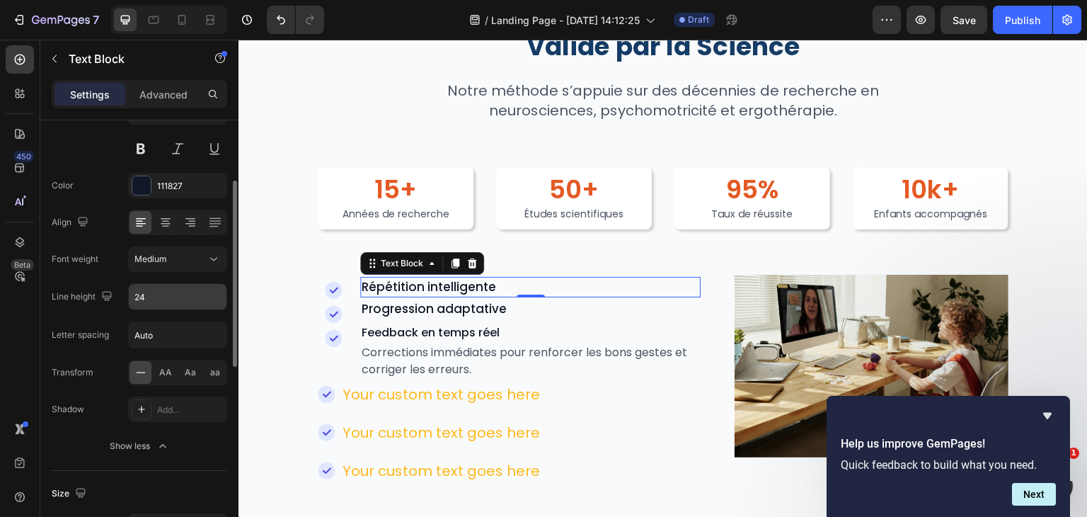
click at [166, 433] on button "Show less" at bounding box center [140, 445] width 176 height 25
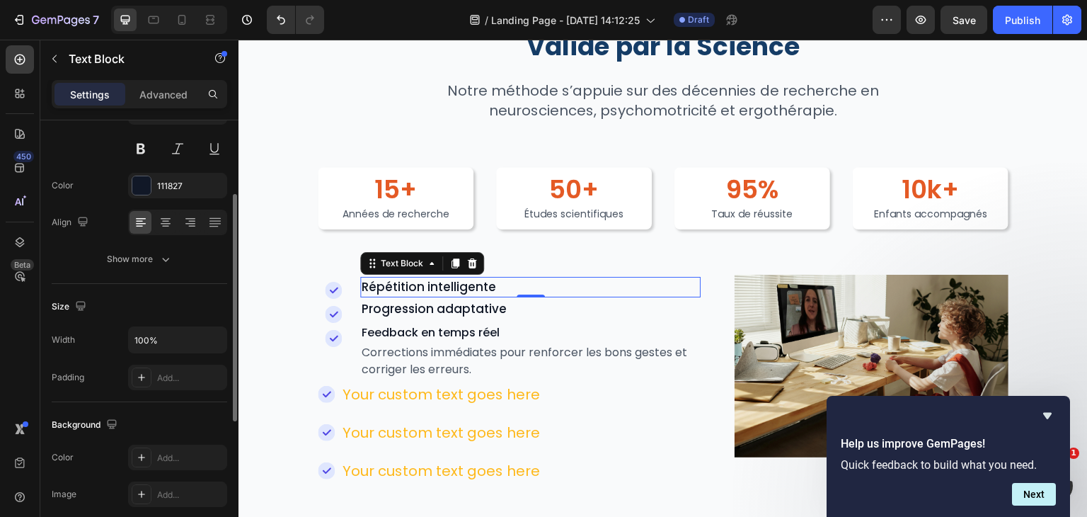
click at [428, 288] on span "Répétition intelligente" at bounding box center [429, 286] width 135 height 17
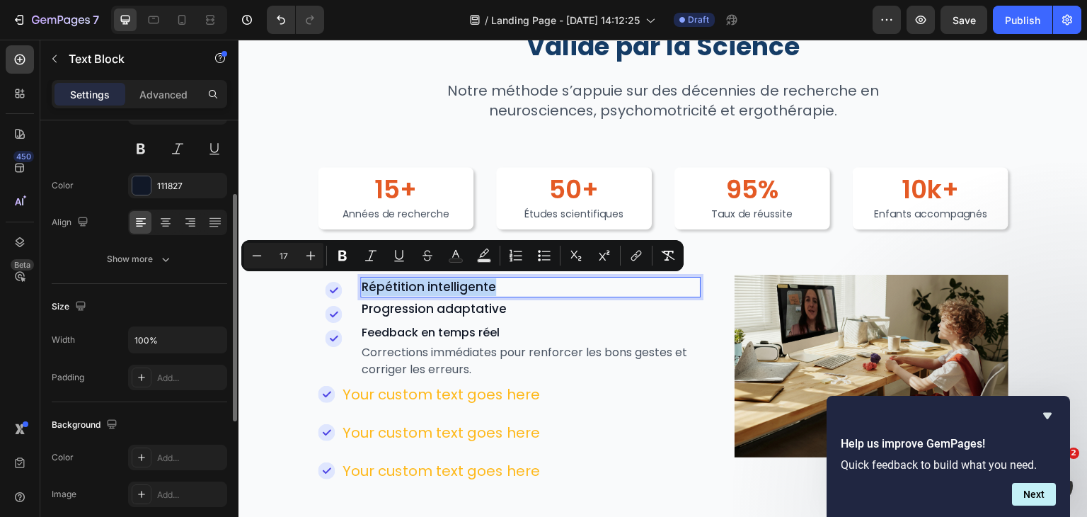
copy span "Répétition intelligente"
click at [415, 394] on div "Your custom text goes here" at bounding box center [442, 394] width 202 height 30
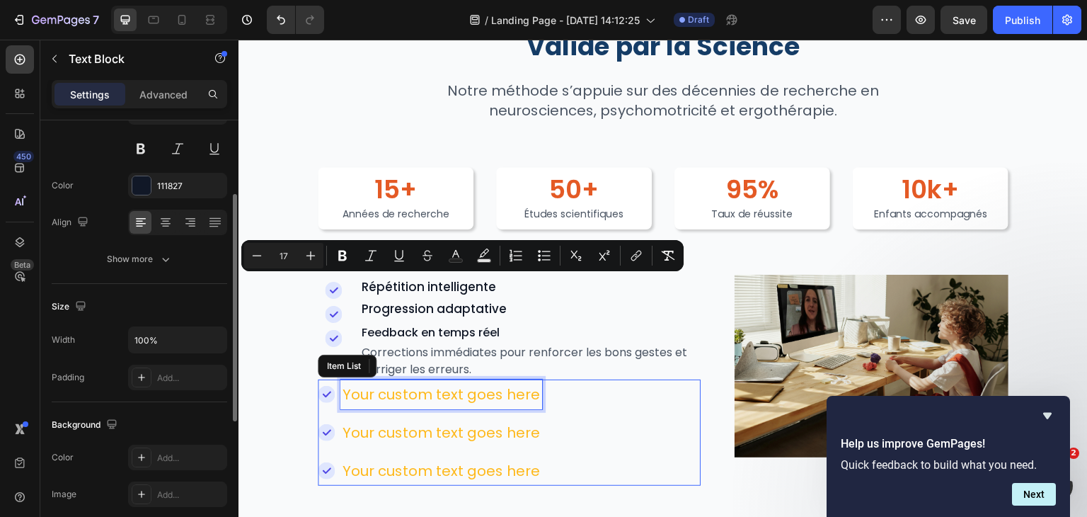
click at [415, 394] on p "Your custom text goes here" at bounding box center [442, 394] width 198 height 25
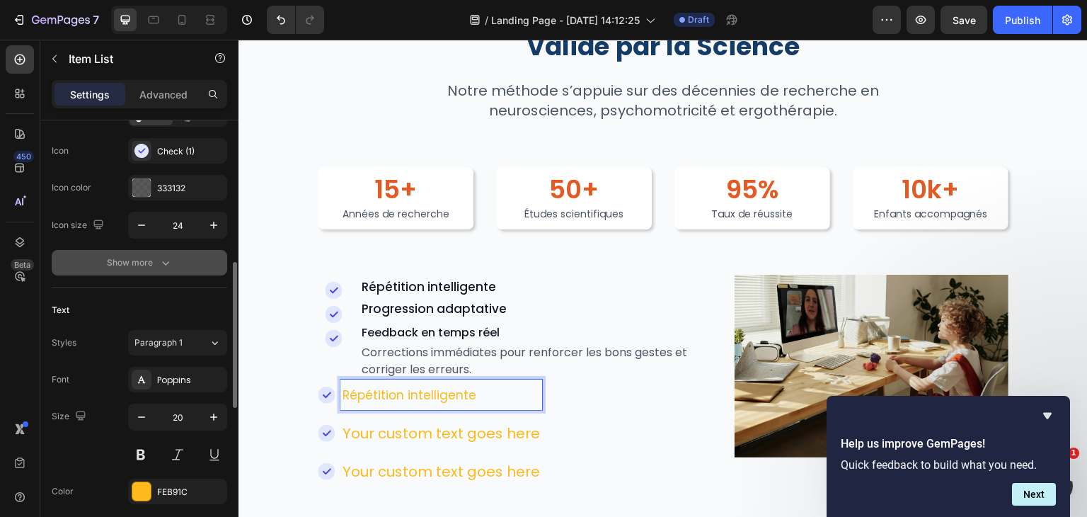
scroll to position [212, 0]
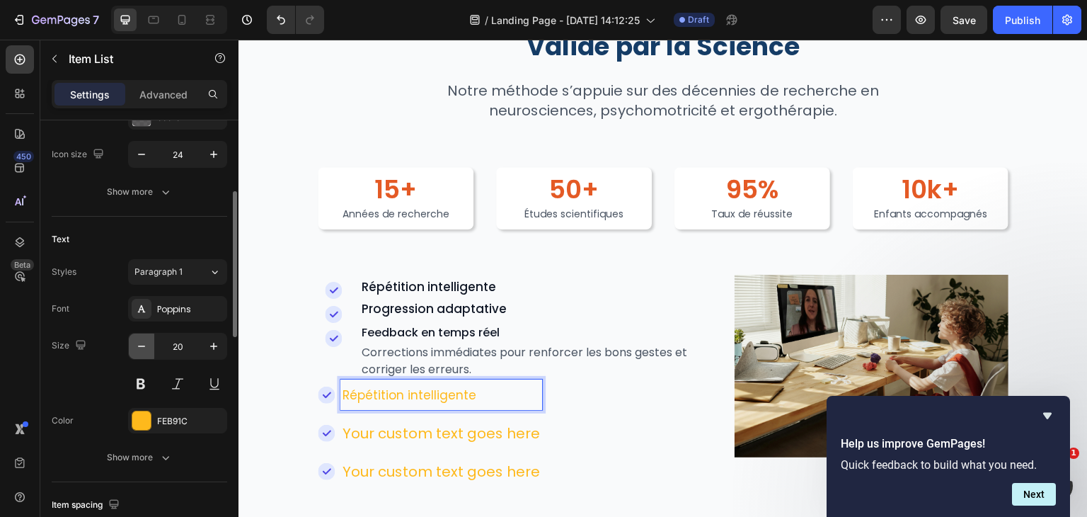
click at [143, 346] on icon "button" at bounding box center [142, 346] width 14 height 14
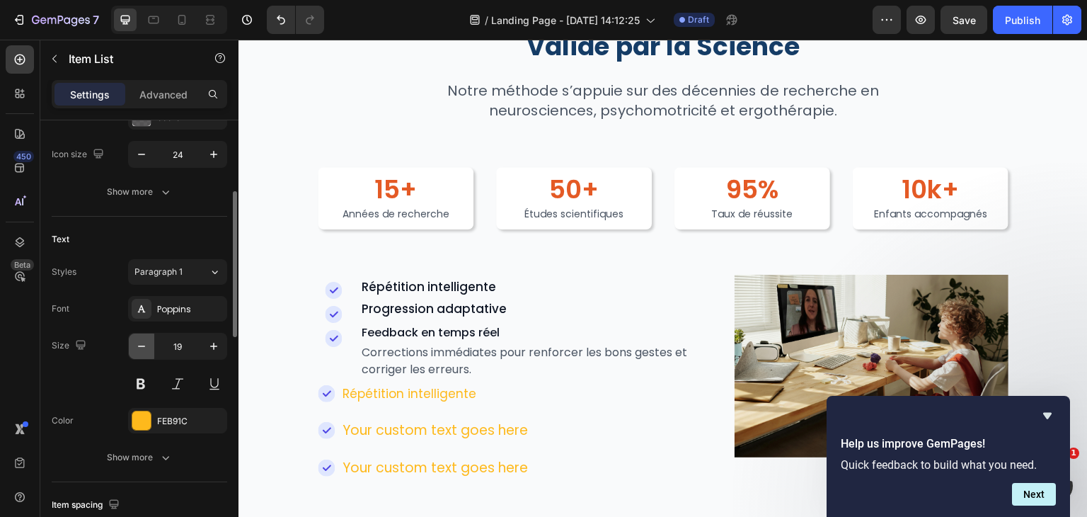
click at [143, 346] on icon "button" at bounding box center [142, 346] width 14 height 14
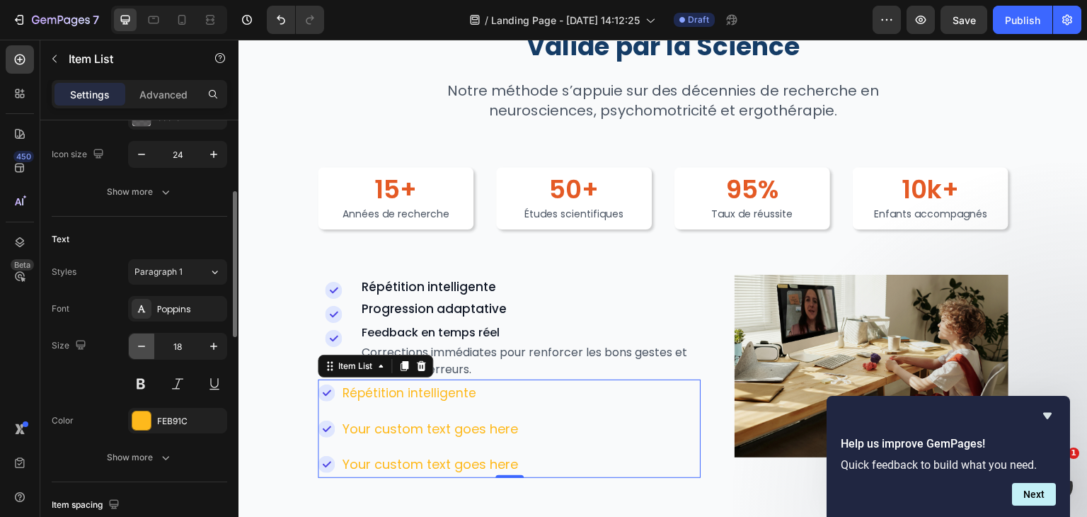
click at [143, 346] on icon "button" at bounding box center [142, 346] width 14 height 14
click at [143, 345] on icon "button" at bounding box center [141, 345] width 7 height 1
type input "16"
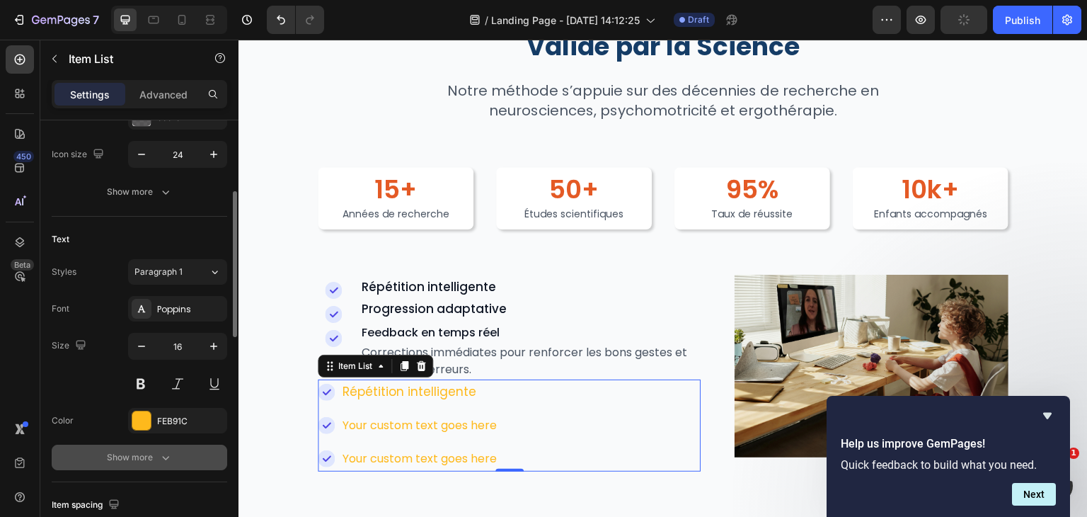
click at [164, 459] on icon "button" at bounding box center [166, 457] width 14 height 14
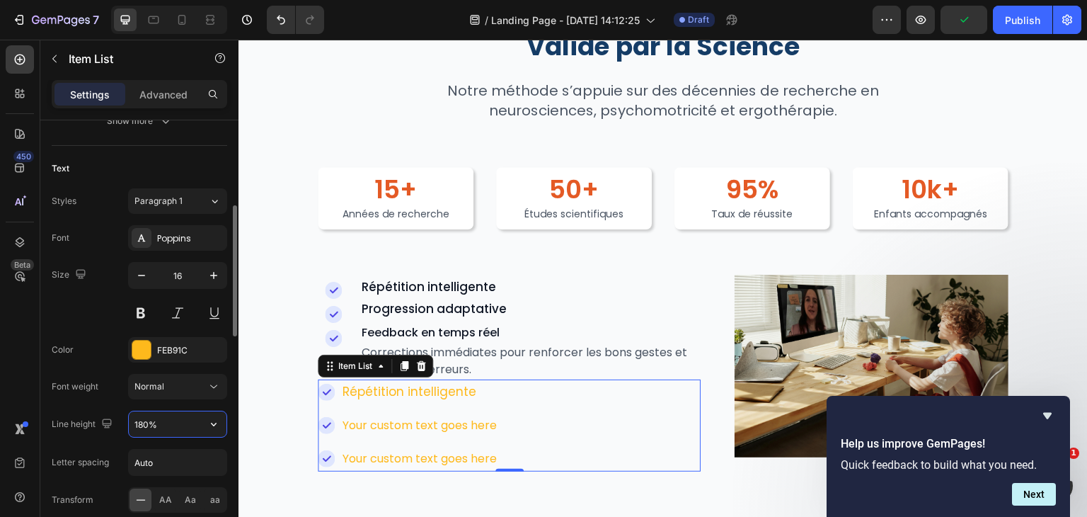
click at [156, 429] on input "180%" at bounding box center [178, 423] width 98 height 25
click at [157, 429] on input "180%" at bounding box center [178, 423] width 98 height 25
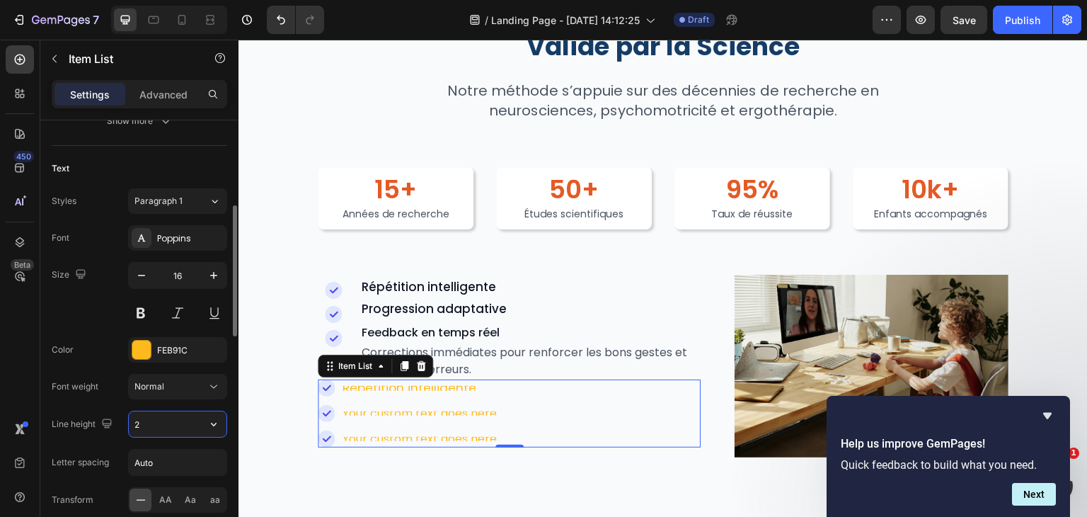
type input "24"
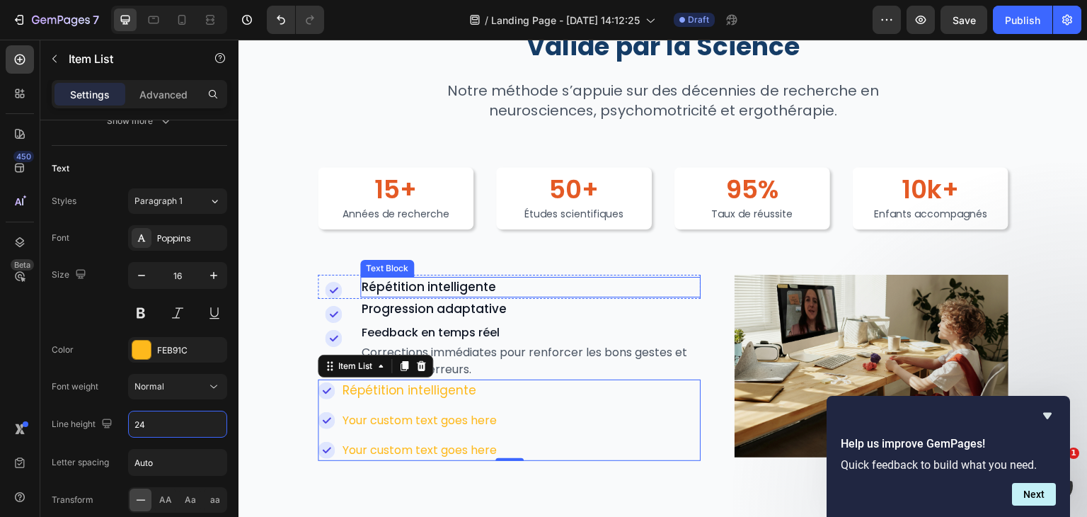
click at [450, 279] on span "Répétition intelligente" at bounding box center [429, 286] width 135 height 17
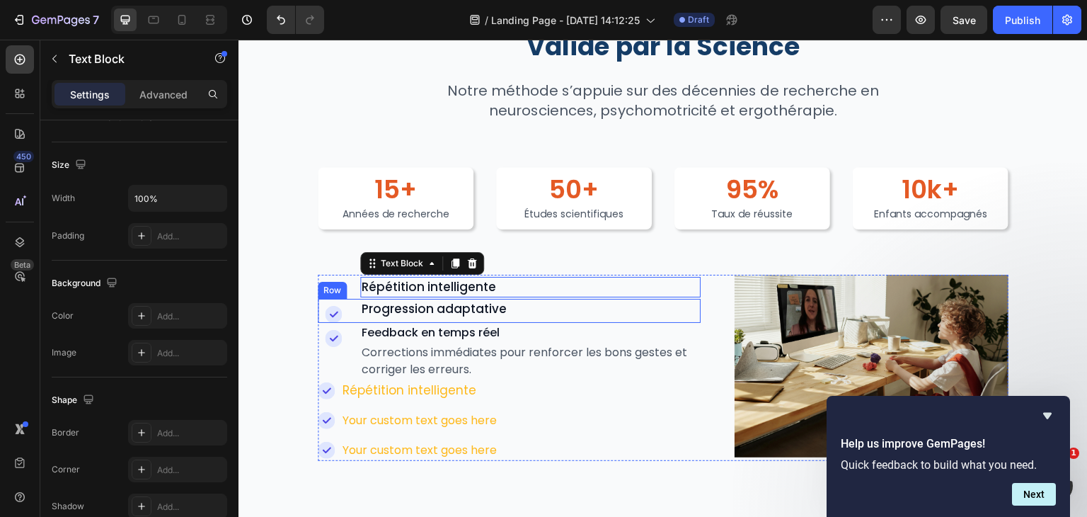
scroll to position [0, 0]
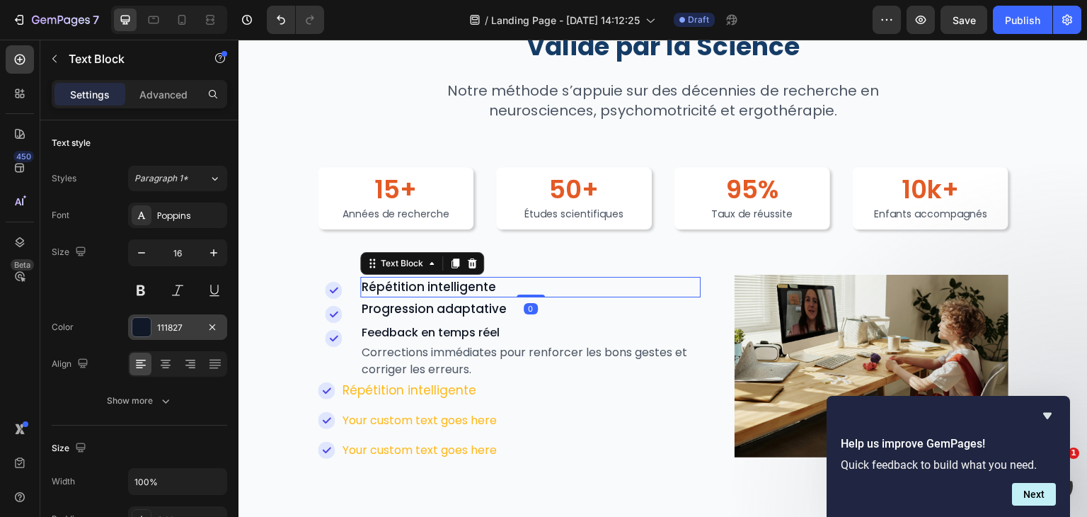
click at [145, 326] on div at bounding box center [141, 327] width 18 height 18
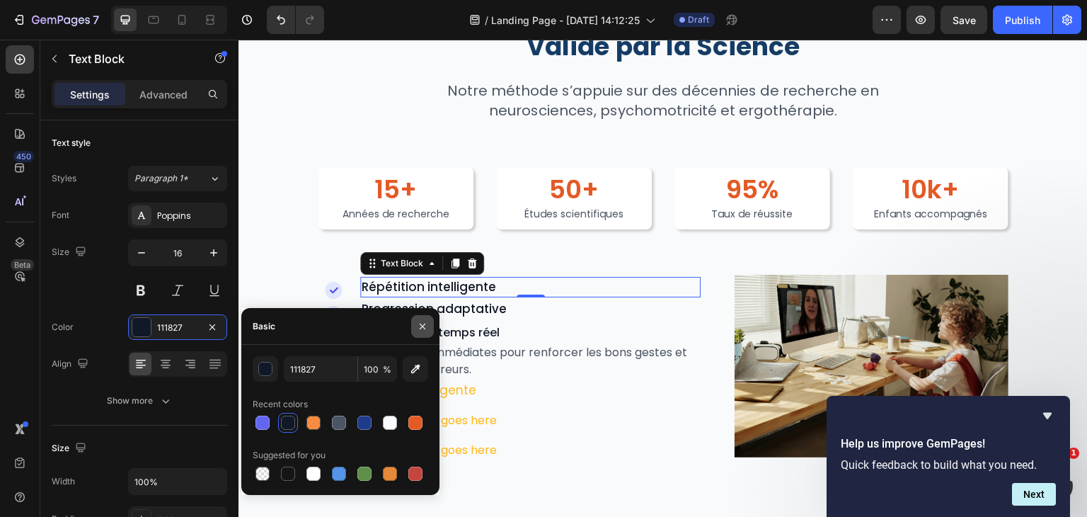
drag, startPoint x: 419, startPoint y: 326, endPoint x: 181, endPoint y: 287, distance: 241.0
click at [419, 326] on icon "button" at bounding box center [422, 326] width 11 height 11
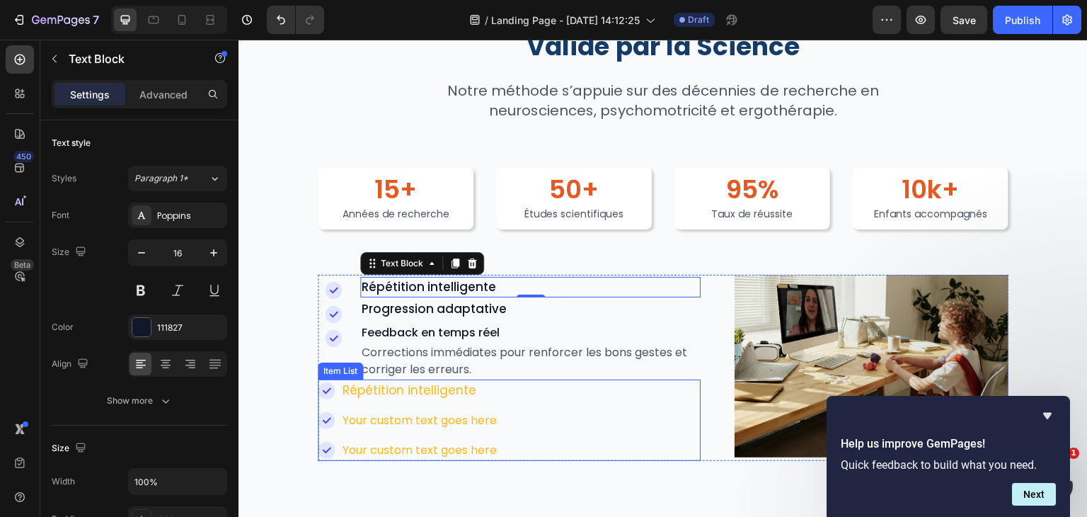
click at [430, 385] on span "Répétition intelligente" at bounding box center [410, 390] width 134 height 17
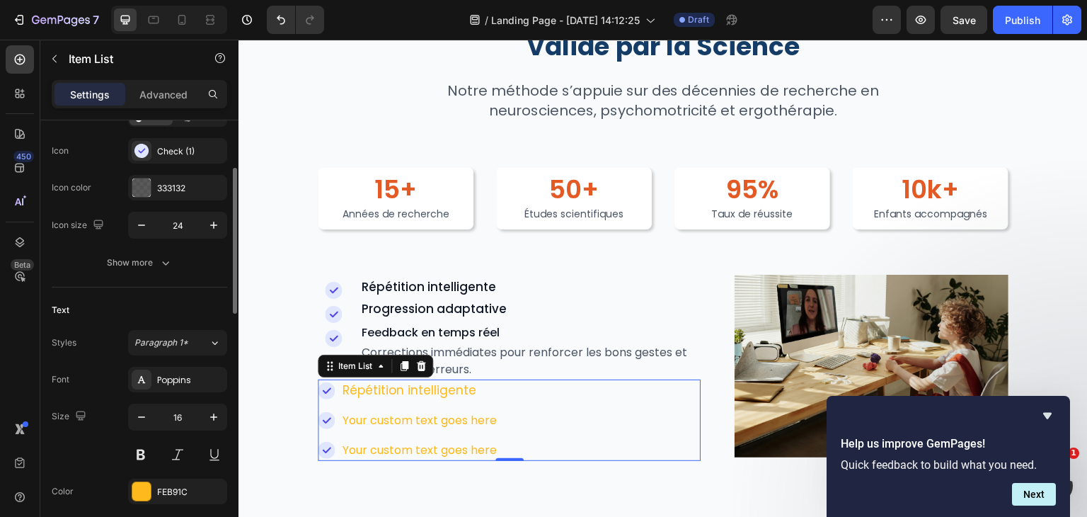
scroll to position [212, 0]
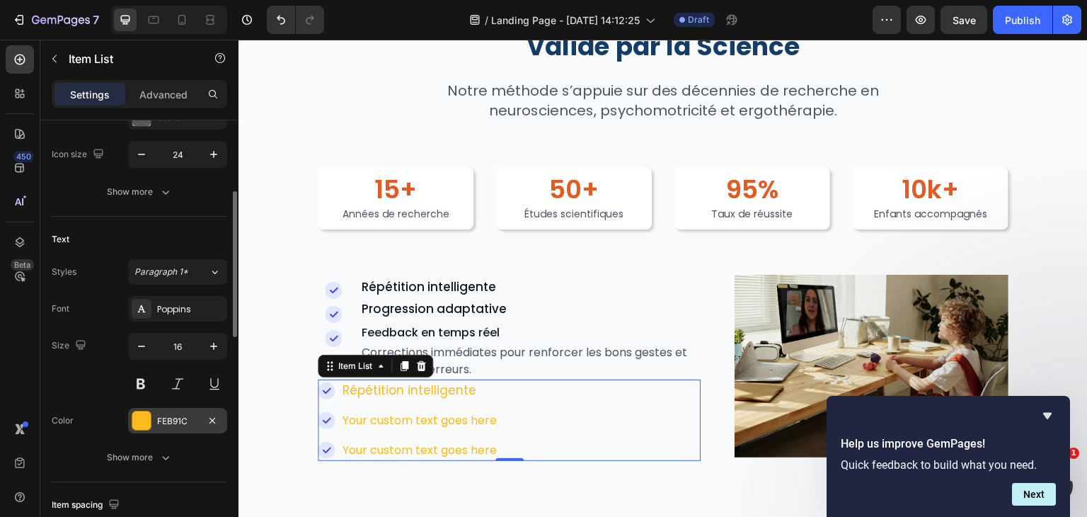
click at [161, 421] on div "FEB91C" at bounding box center [177, 421] width 41 height 13
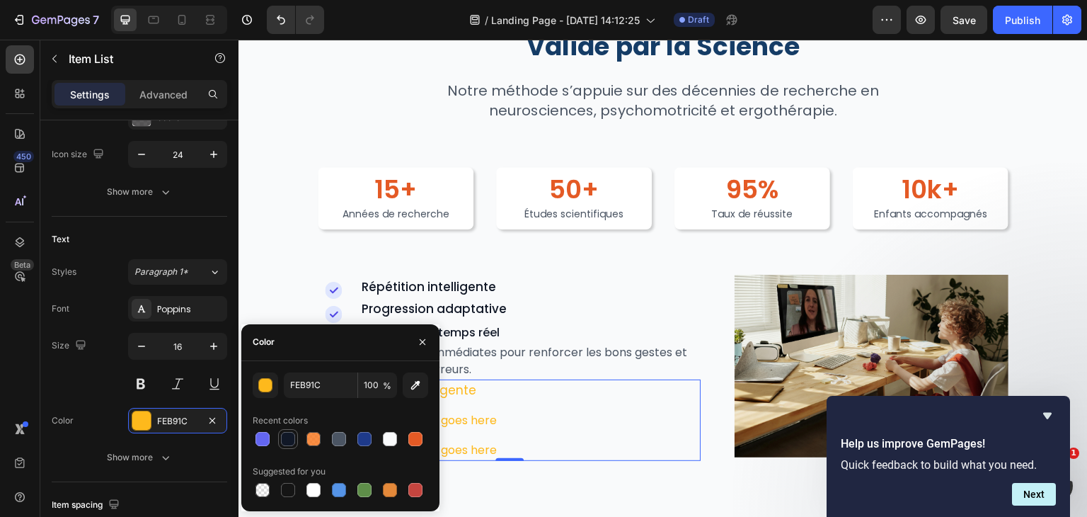
click at [287, 434] on div at bounding box center [288, 439] width 14 height 14
type input "111827"
click at [419, 336] on icon "button" at bounding box center [422, 341] width 11 height 11
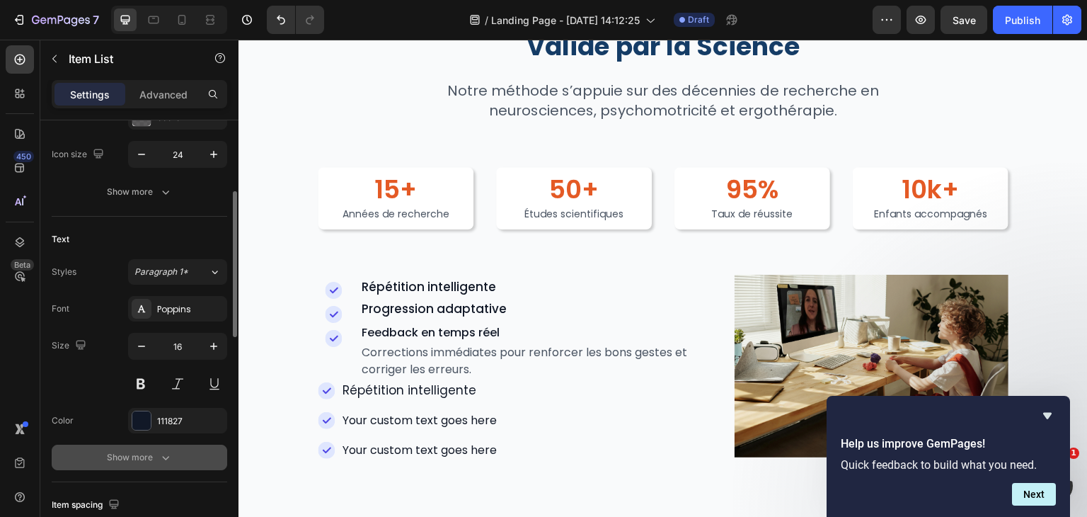
click at [159, 460] on icon "button" at bounding box center [166, 457] width 14 height 14
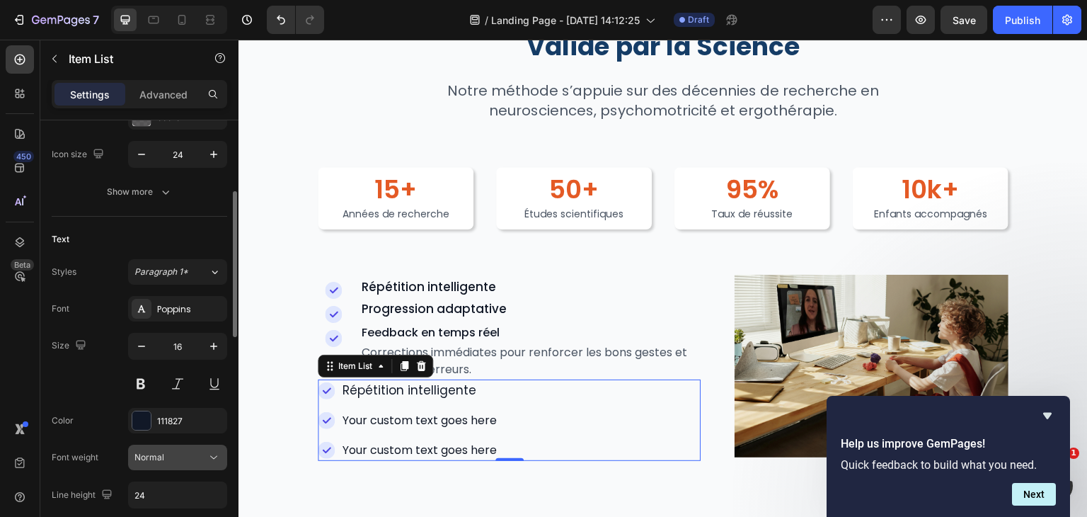
click at [161, 452] on span "Normal" at bounding box center [150, 457] width 30 height 11
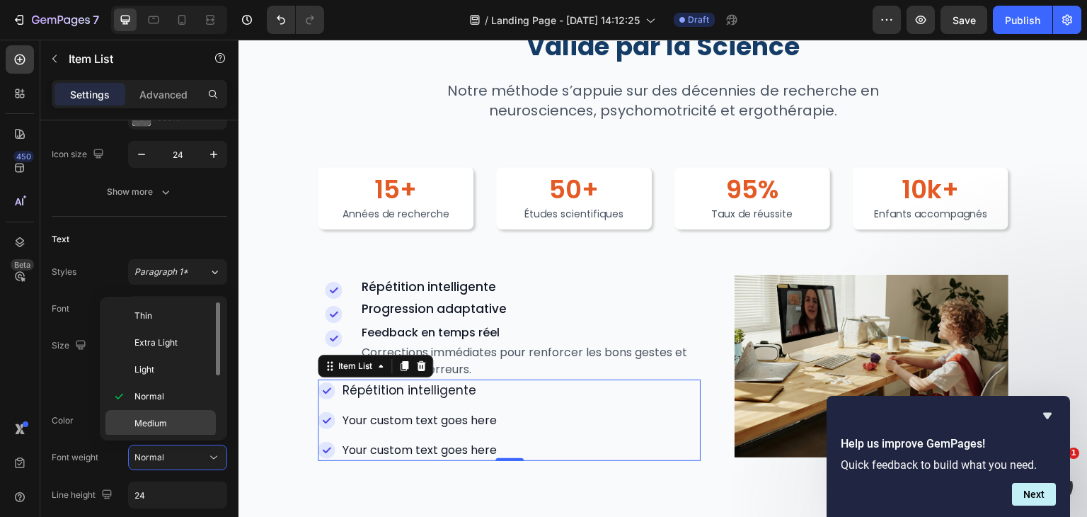
click at [154, 422] on span "Medium" at bounding box center [151, 423] width 33 height 13
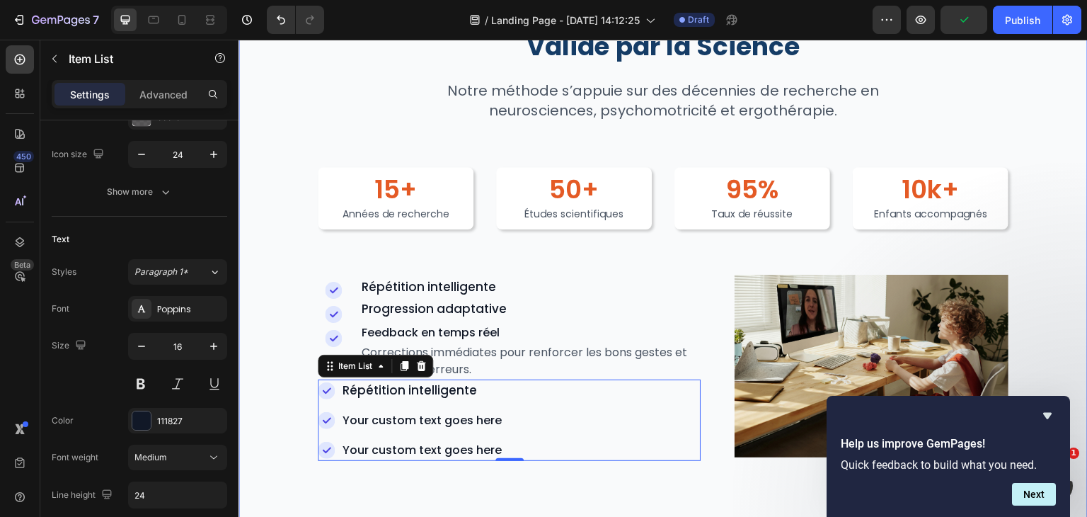
click at [345, 482] on div "Validé par la Science Heading Notre méthode s’appuie sur des décennies de reche…" at bounding box center [664, 246] width 850 height 566
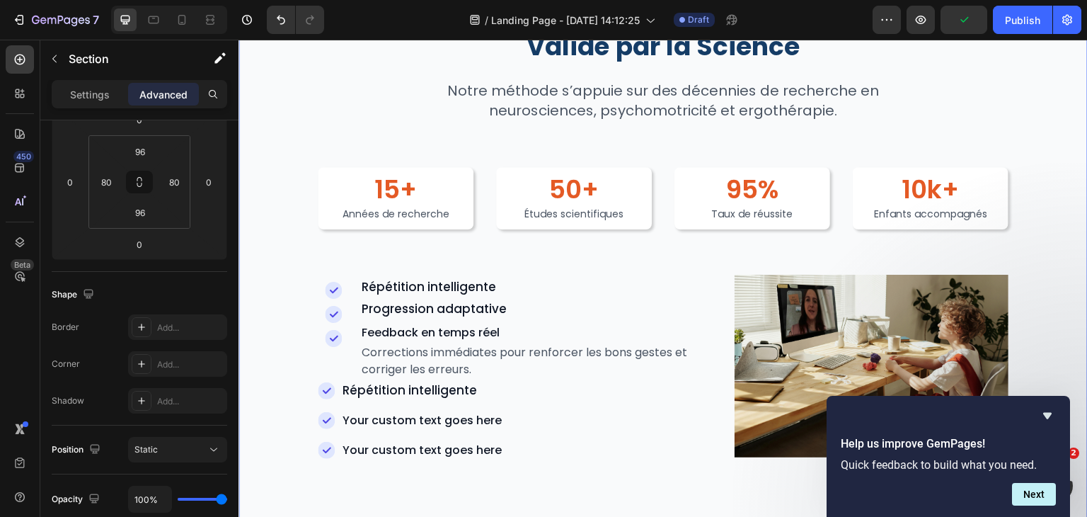
scroll to position [0, 0]
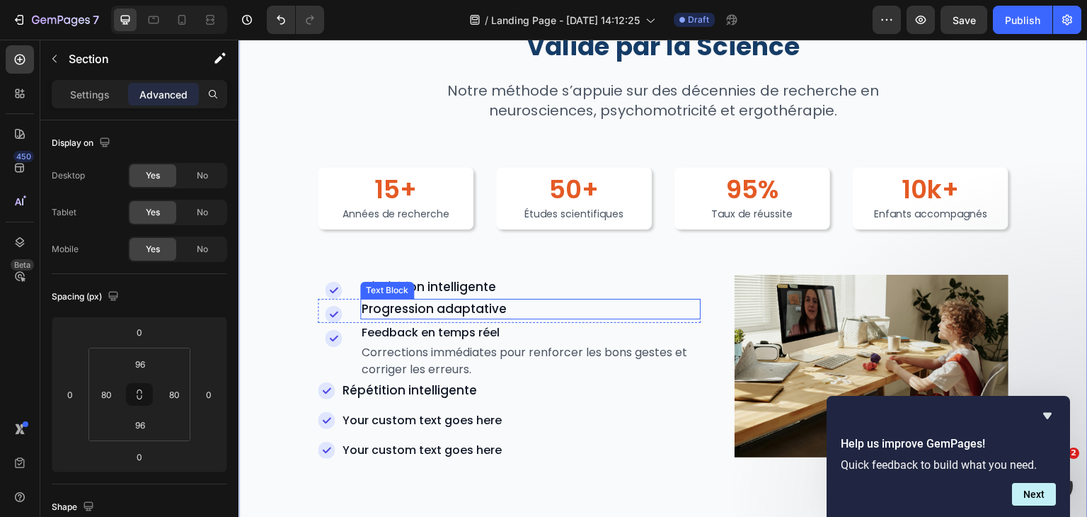
click at [433, 308] on span "Progression adaptative" at bounding box center [434, 308] width 145 height 17
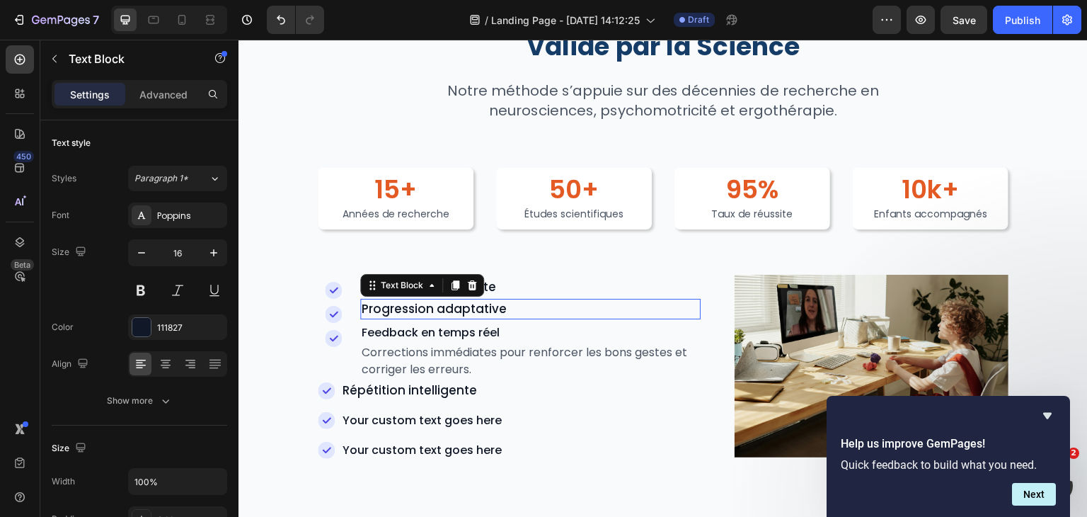
click at [433, 308] on span "Progression adaptative" at bounding box center [434, 308] width 145 height 17
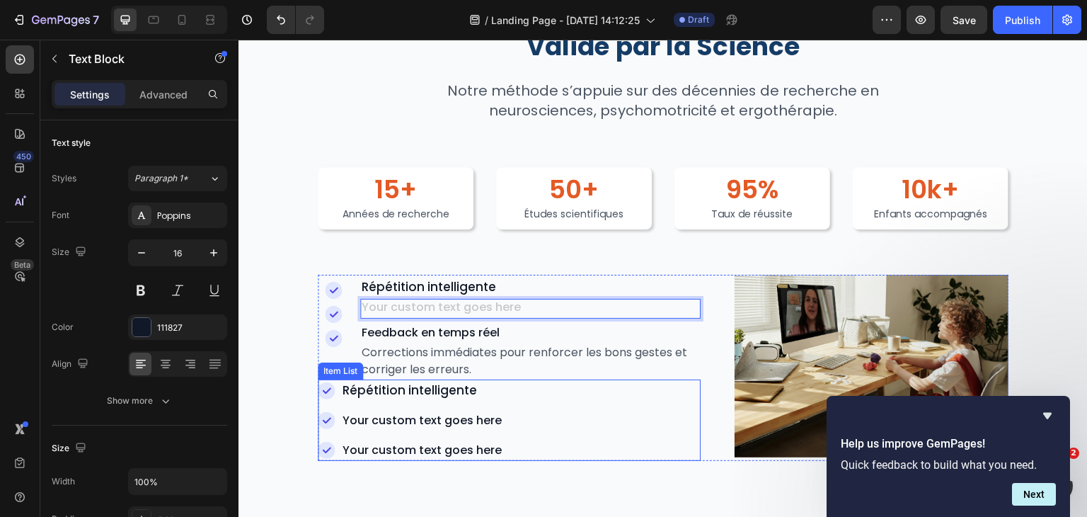
click at [419, 421] on p "Your custom text goes here" at bounding box center [422, 420] width 159 height 17
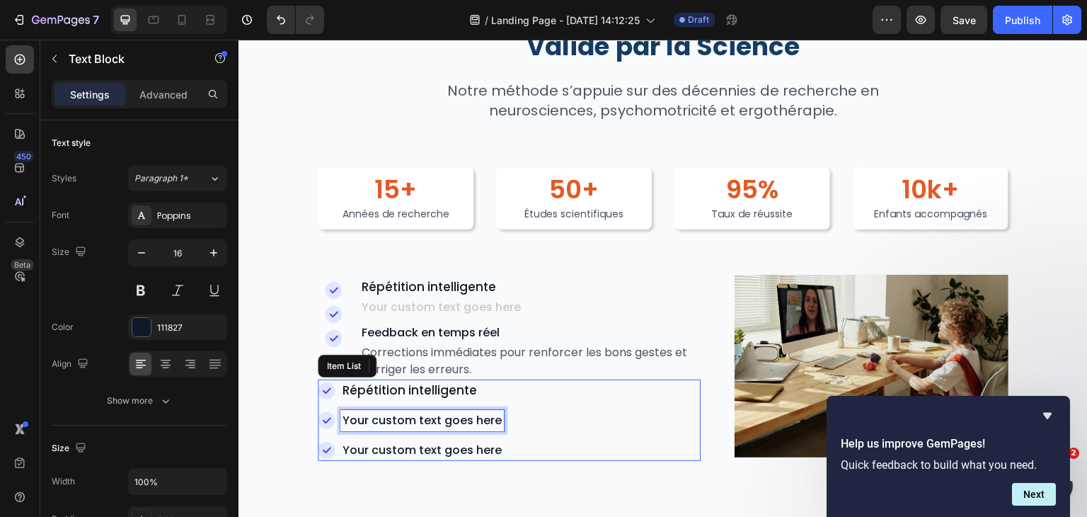
click at [419, 421] on p "Your custom text goes here" at bounding box center [422, 420] width 159 height 17
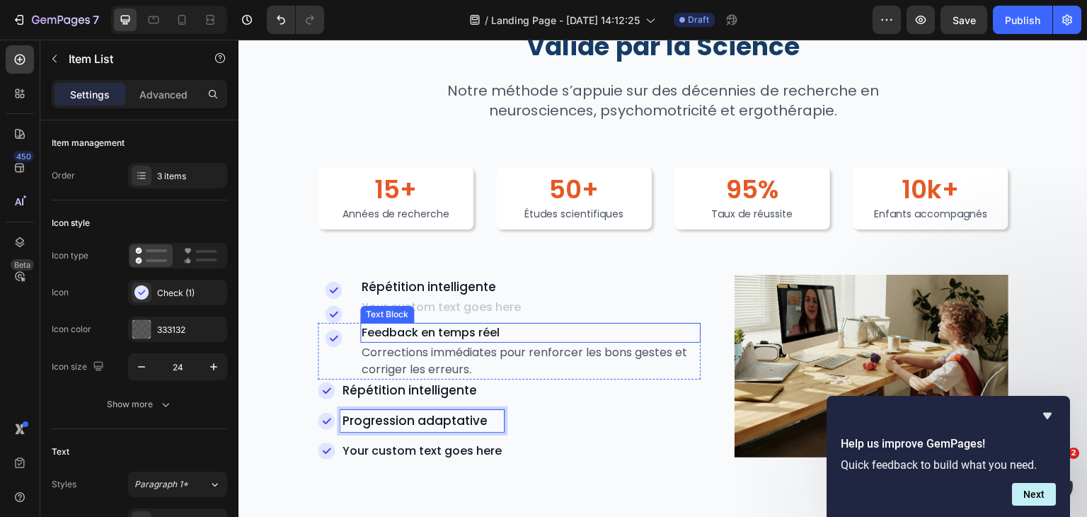
click at [453, 336] on p "Feedback en temps réel" at bounding box center [531, 332] width 338 height 17
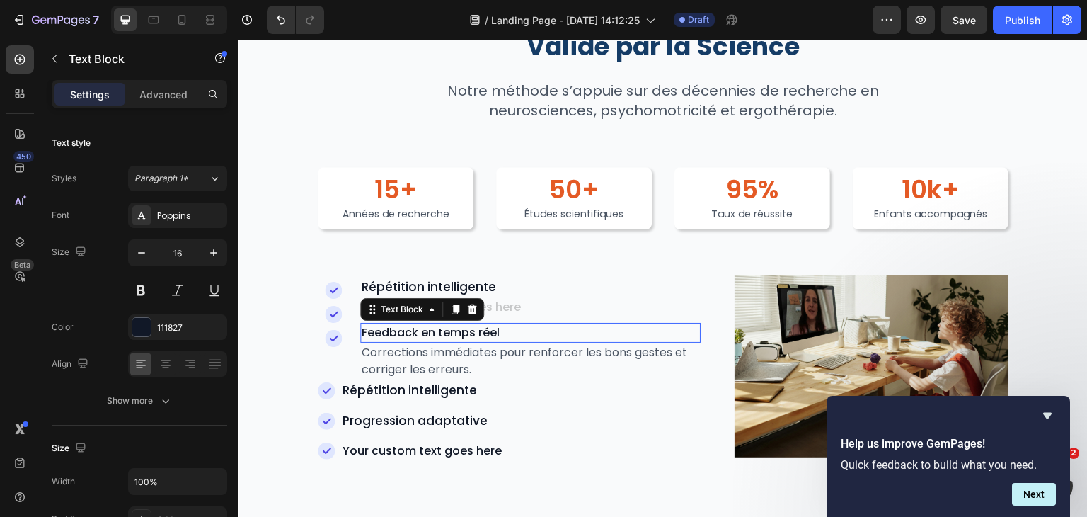
click at [453, 336] on p "Feedback en temps réel" at bounding box center [531, 332] width 338 height 17
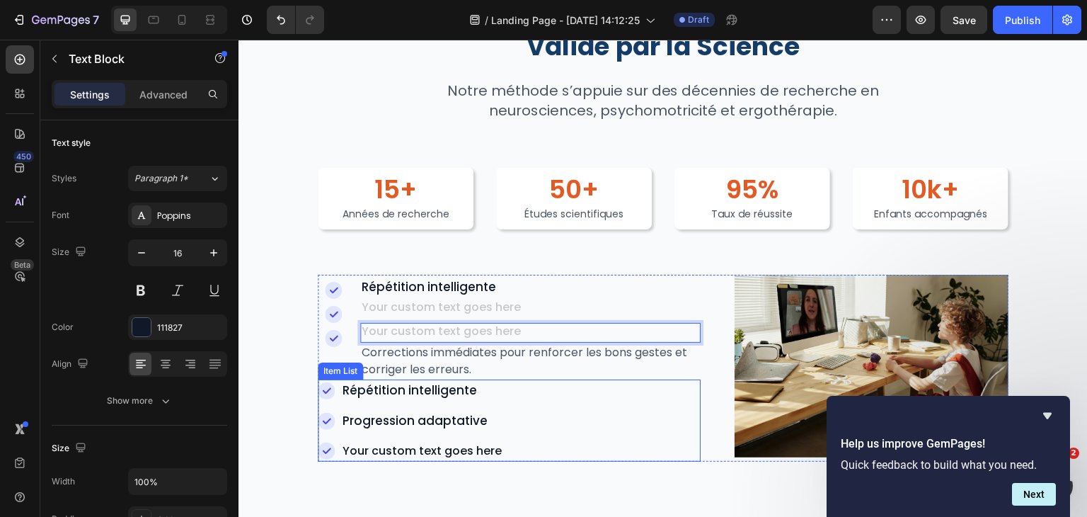
click at [425, 442] on p "Your custom text goes here" at bounding box center [422, 450] width 159 height 17
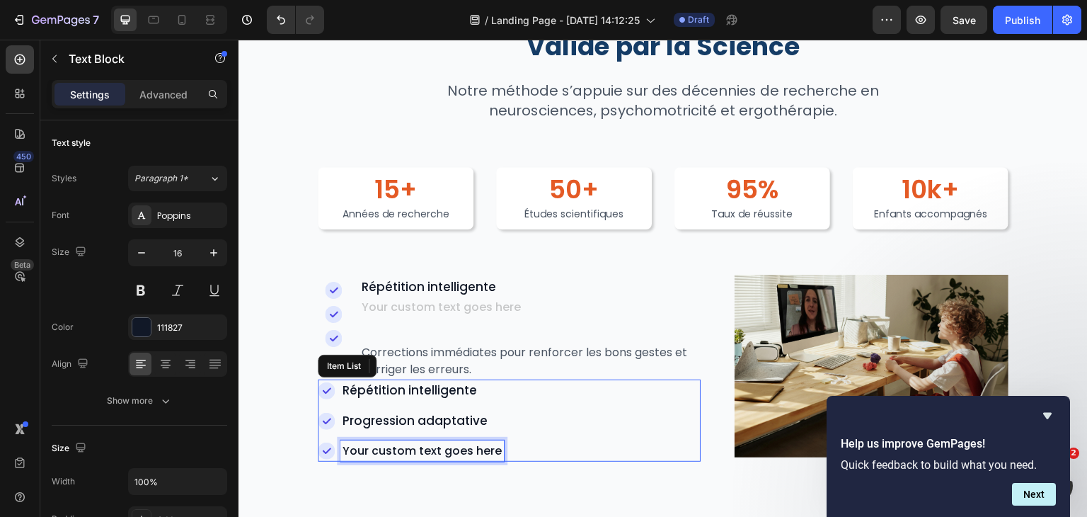
click at [425, 442] on p "Your custom text goes here" at bounding box center [422, 450] width 159 height 17
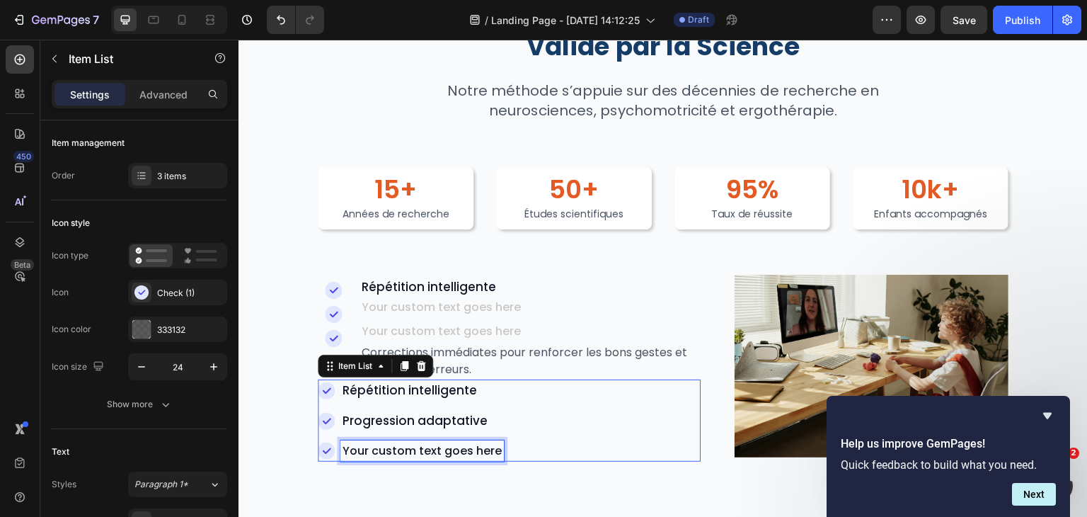
click at [427, 443] on p "Your custom text goes here" at bounding box center [422, 450] width 159 height 17
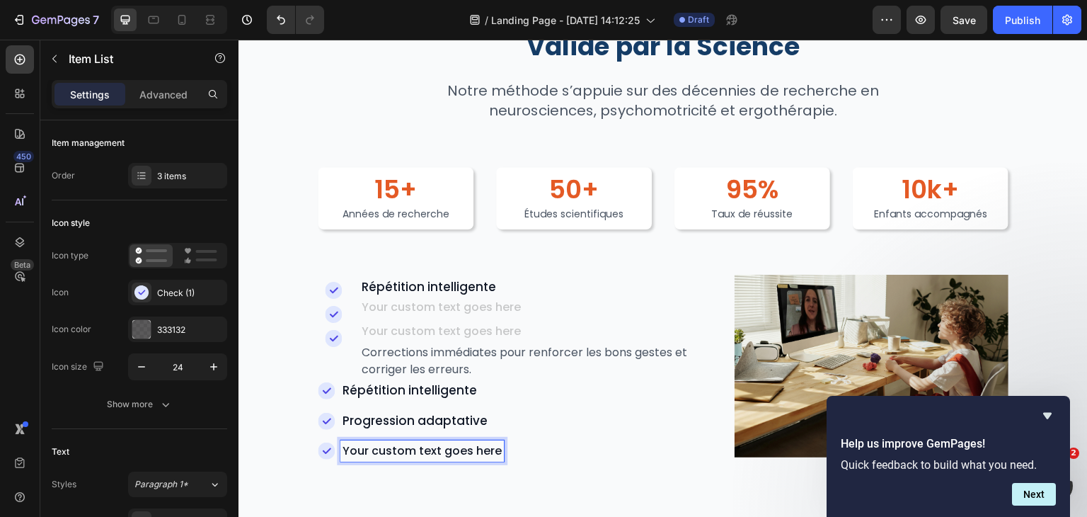
click at [426, 444] on p "Your custom text goes here" at bounding box center [422, 450] width 159 height 17
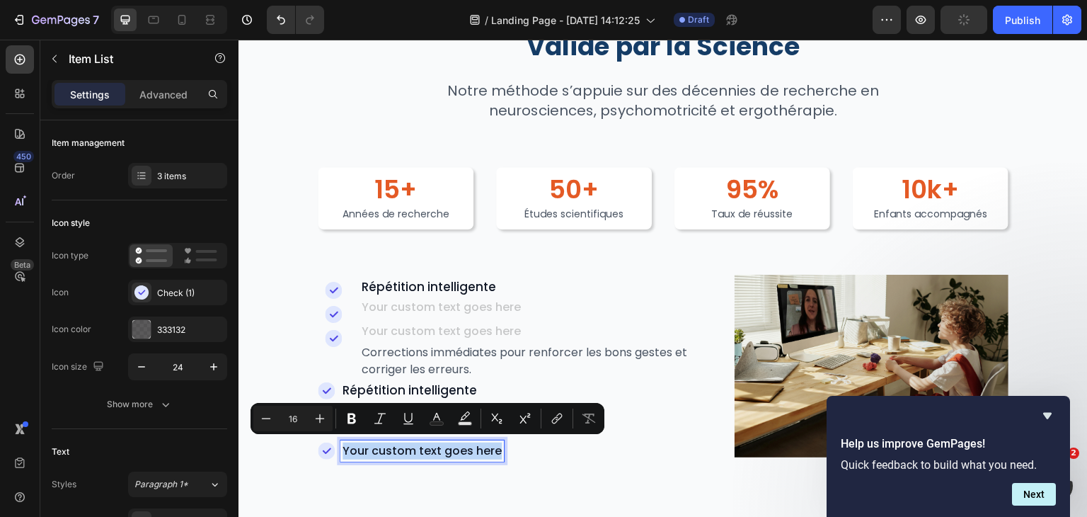
click at [426, 444] on p "Your custom text goes here" at bounding box center [422, 450] width 159 height 17
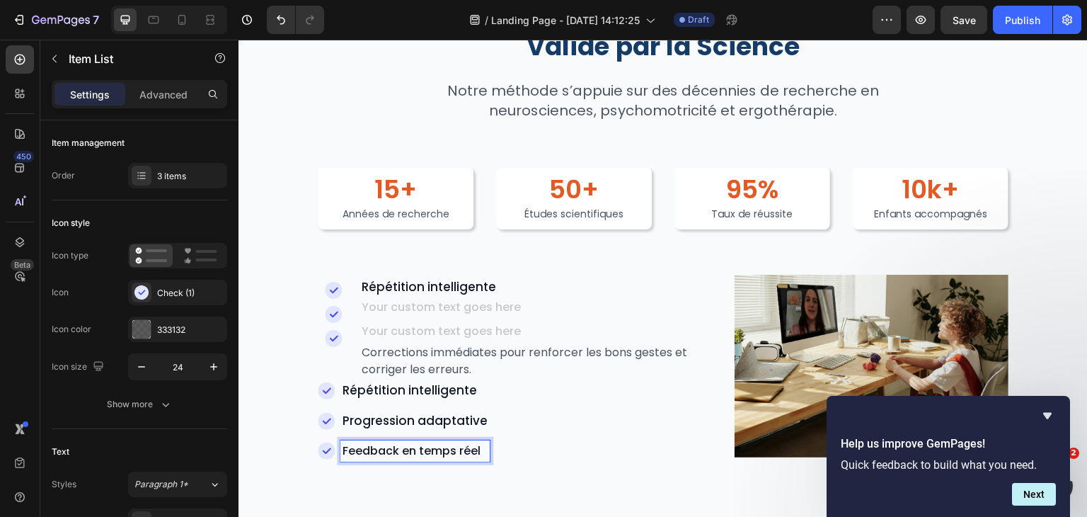
click at [505, 439] on div "Répétition intelligente Progression adaptative Feedback en temps réel" at bounding box center [509, 420] width 383 height 82
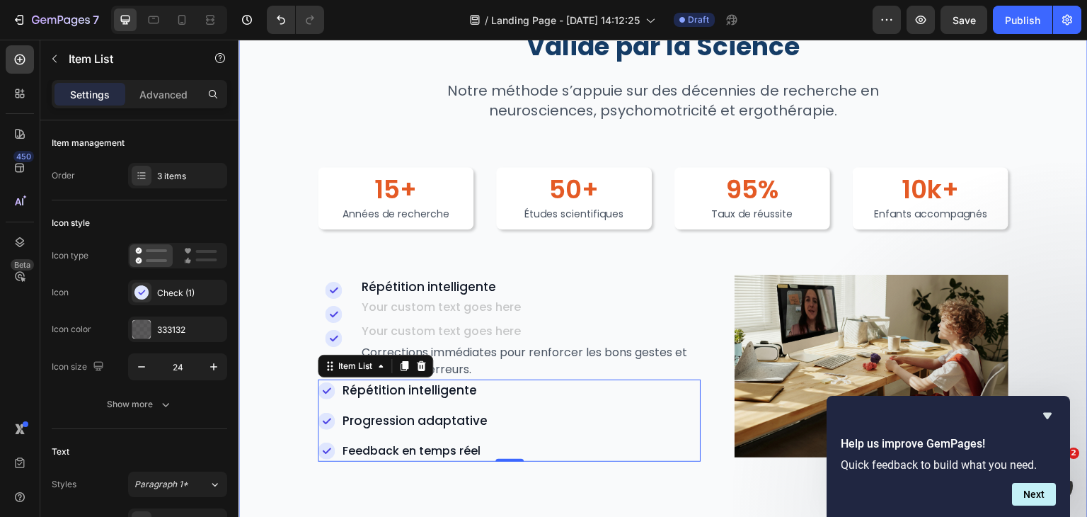
click at [421, 464] on div "Validé par la Science Heading Notre méthode s’appuie sur des décennies de reche…" at bounding box center [664, 246] width 850 height 566
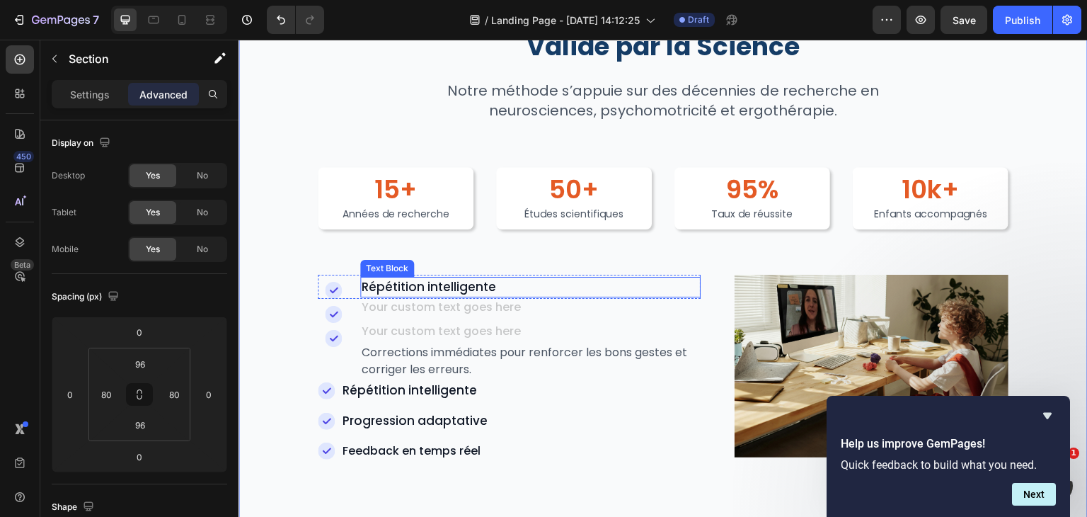
click at [441, 290] on span "Répétition intelligente" at bounding box center [429, 286] width 135 height 17
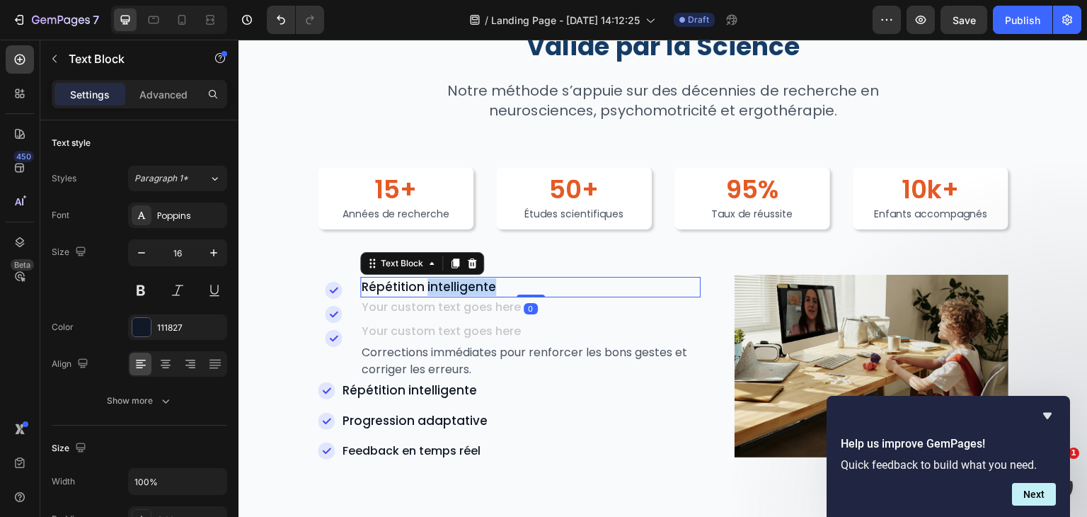
click at [441, 289] on span "Répétition intelligente" at bounding box center [429, 286] width 135 height 17
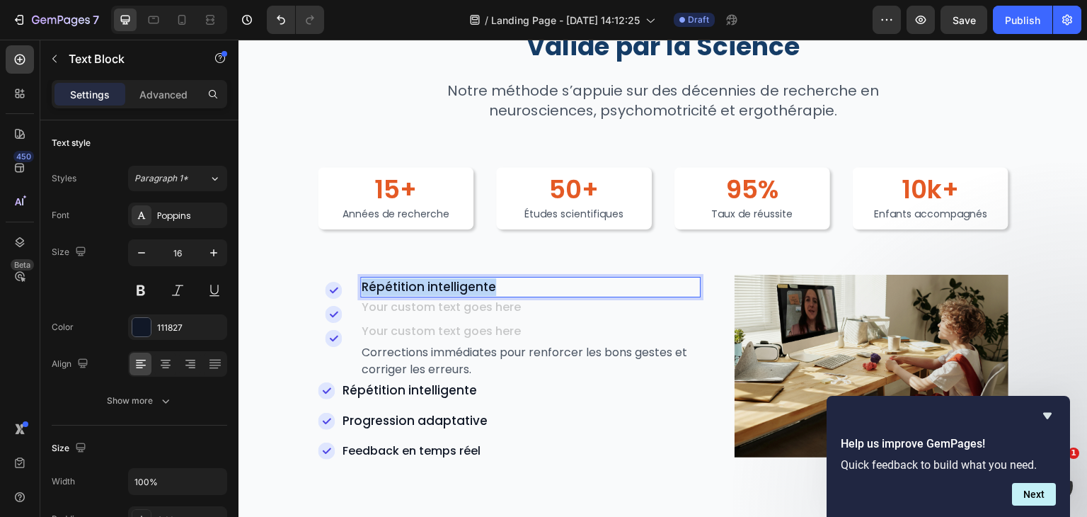
click at [441, 289] on span "Répétition intelligente" at bounding box center [429, 286] width 135 height 17
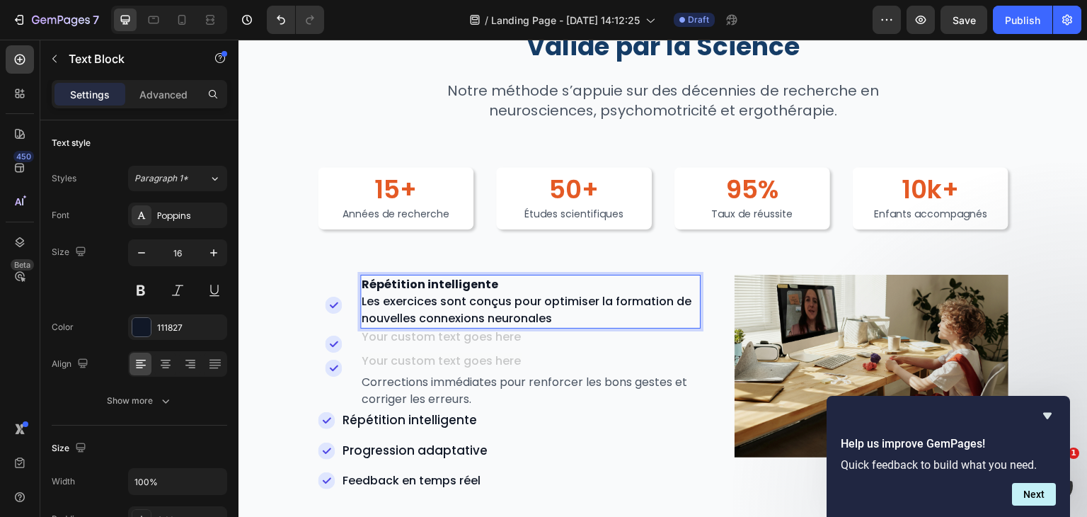
scroll to position [2079, 0]
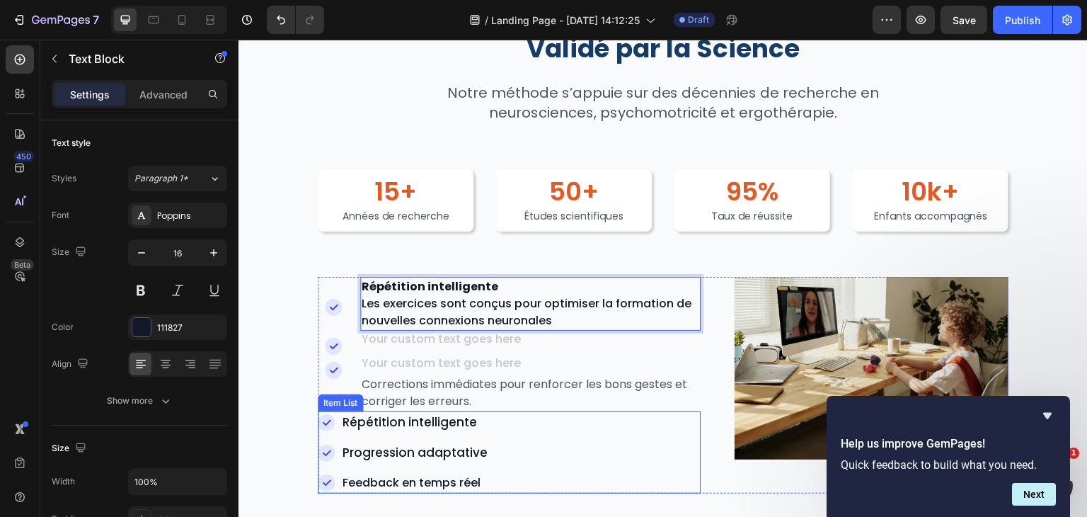
click at [395, 423] on span "Répétition intelligente" at bounding box center [410, 421] width 135 height 17
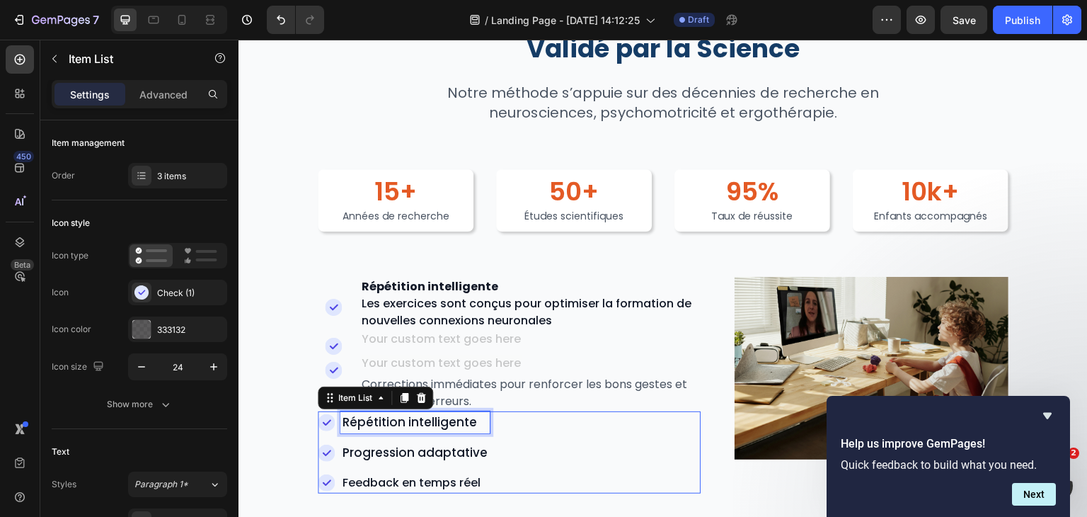
click at [394, 424] on span "Répétition intelligente" at bounding box center [410, 421] width 135 height 17
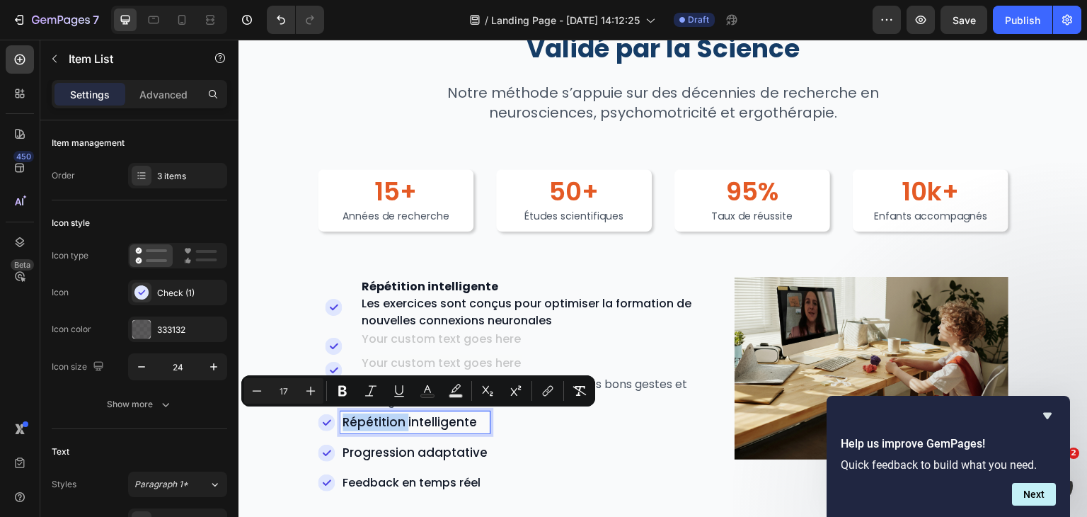
click at [394, 425] on span "Répétition intelligente" at bounding box center [410, 421] width 135 height 17
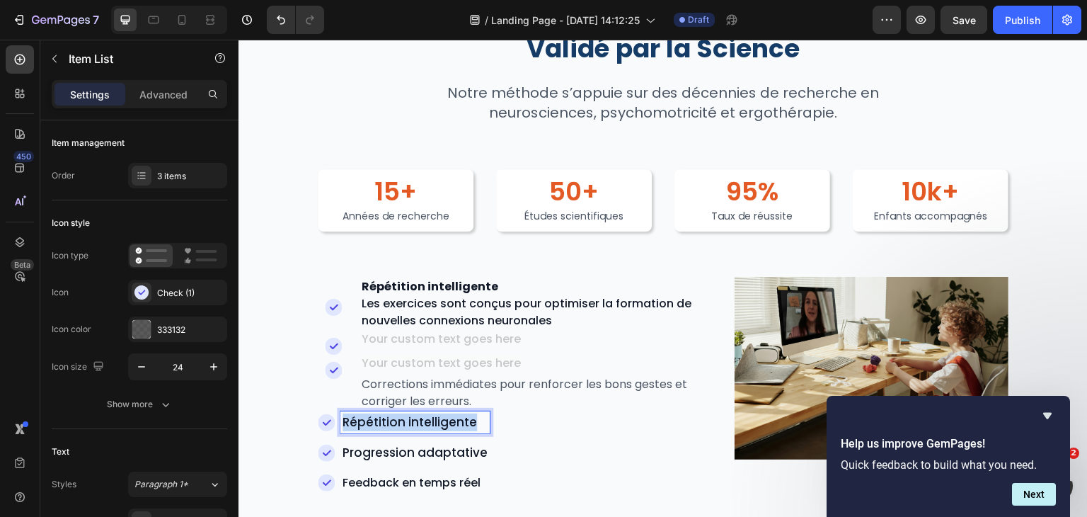
click at [394, 425] on span "Répétition intelligente" at bounding box center [410, 421] width 135 height 17
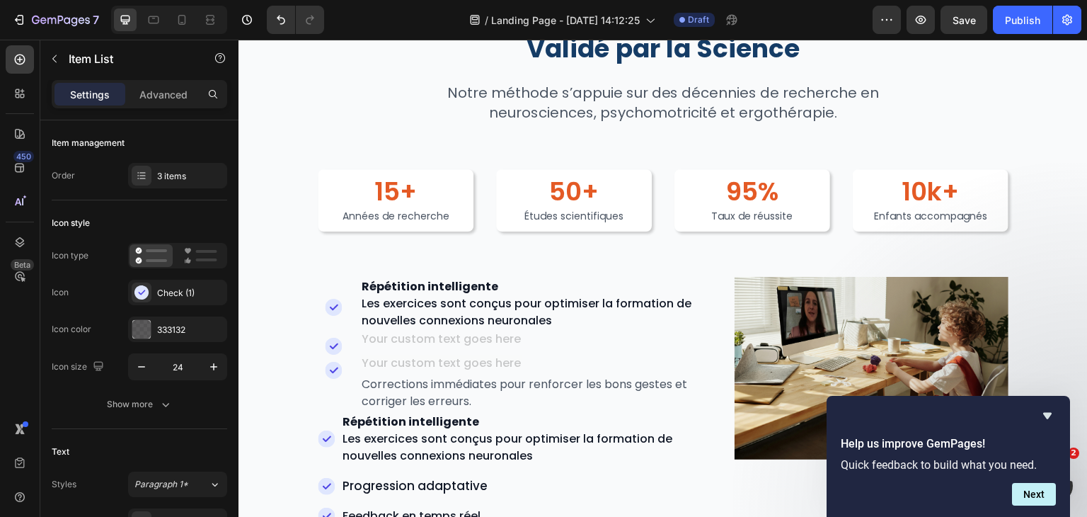
click at [358, 472] on div "Répétition intelligente Les exercices sont conçus pour optimiser la formation d…" at bounding box center [509, 468] width 383 height 115
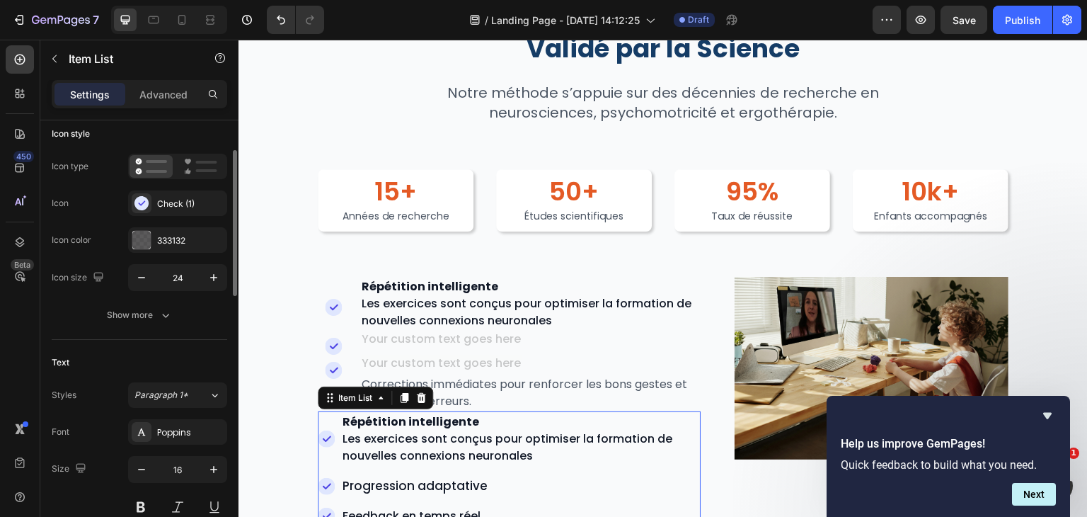
scroll to position [0, 0]
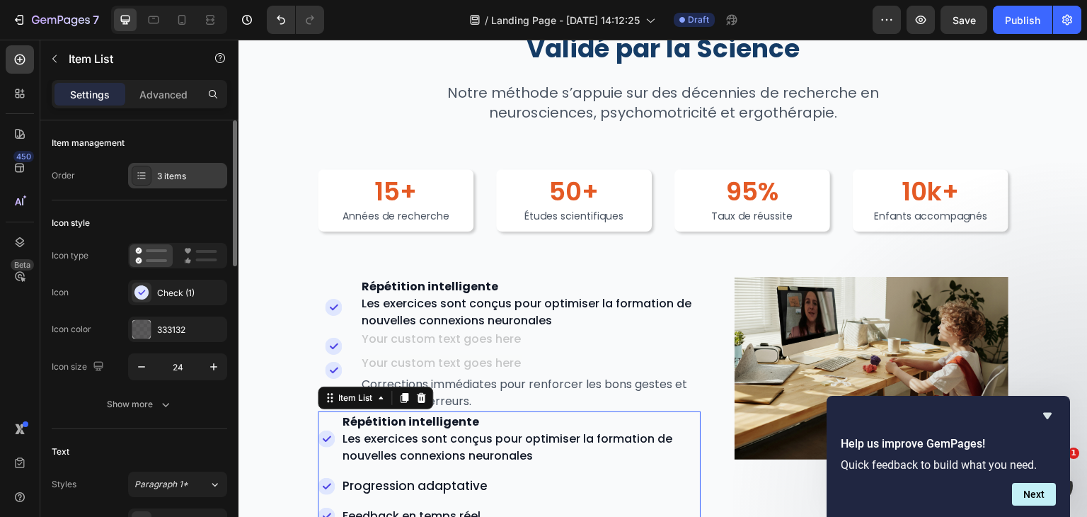
click at [174, 176] on div "3 items" at bounding box center [190, 176] width 67 height 13
click at [183, 149] on div "Item management" at bounding box center [140, 143] width 176 height 23
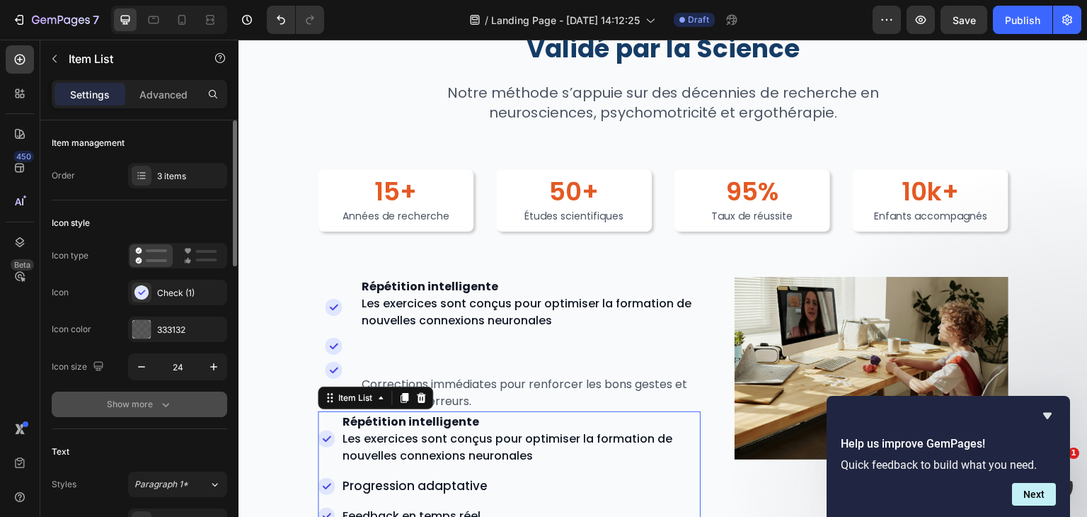
click at [143, 397] on div "Show more" at bounding box center [140, 404] width 66 height 14
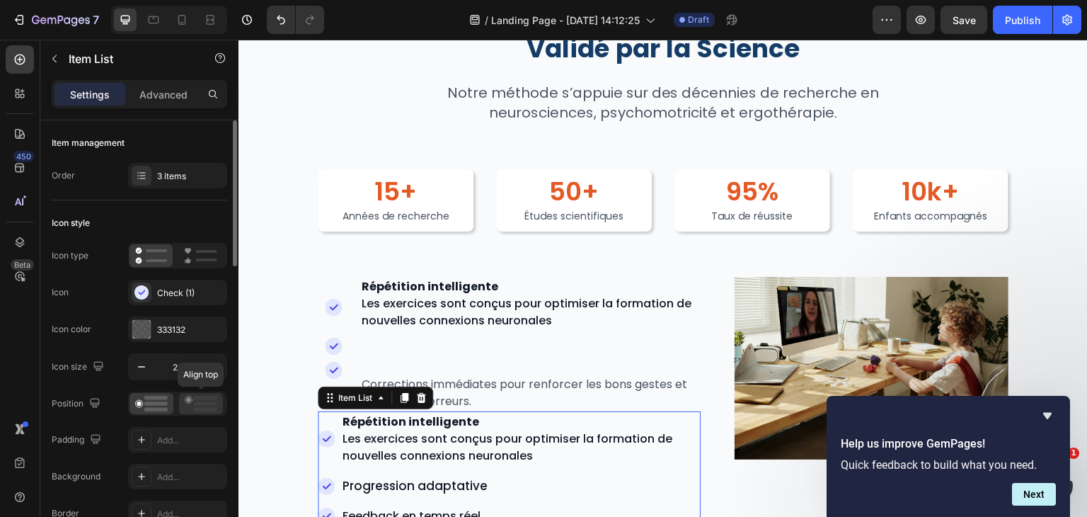
click at [193, 401] on icon at bounding box center [201, 404] width 33 height 16
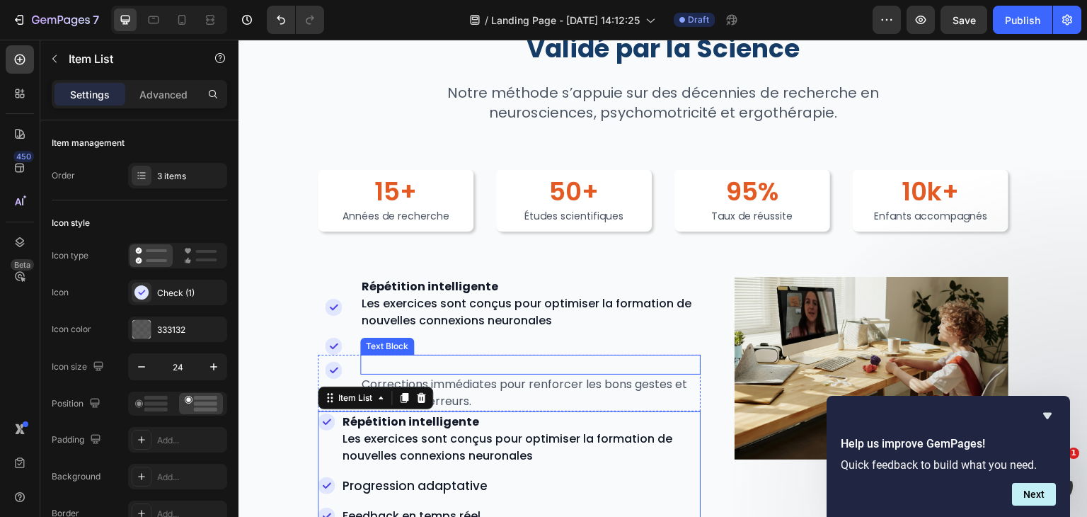
scroll to position [2150, 0]
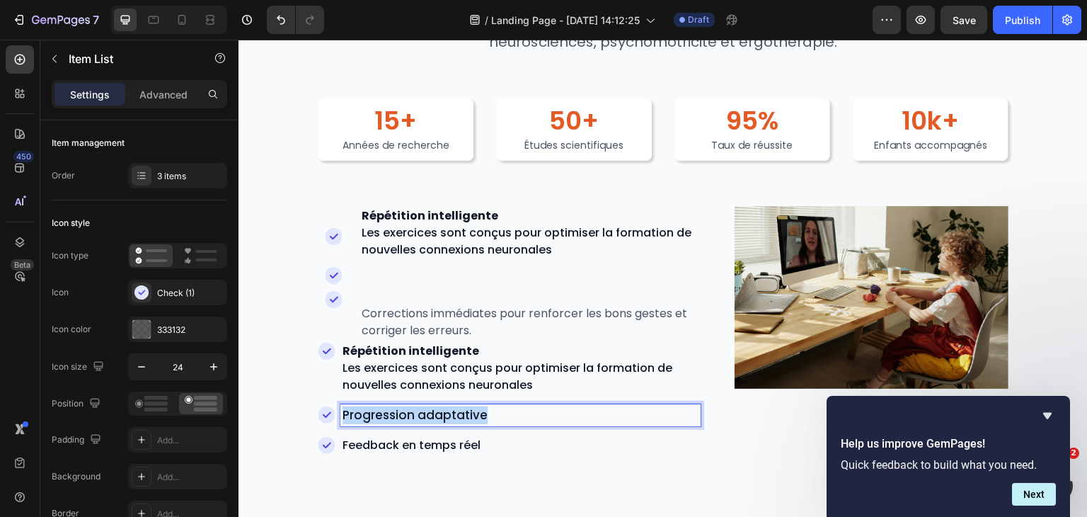
click at [468, 416] on span "Progression adaptative" at bounding box center [415, 414] width 145 height 17
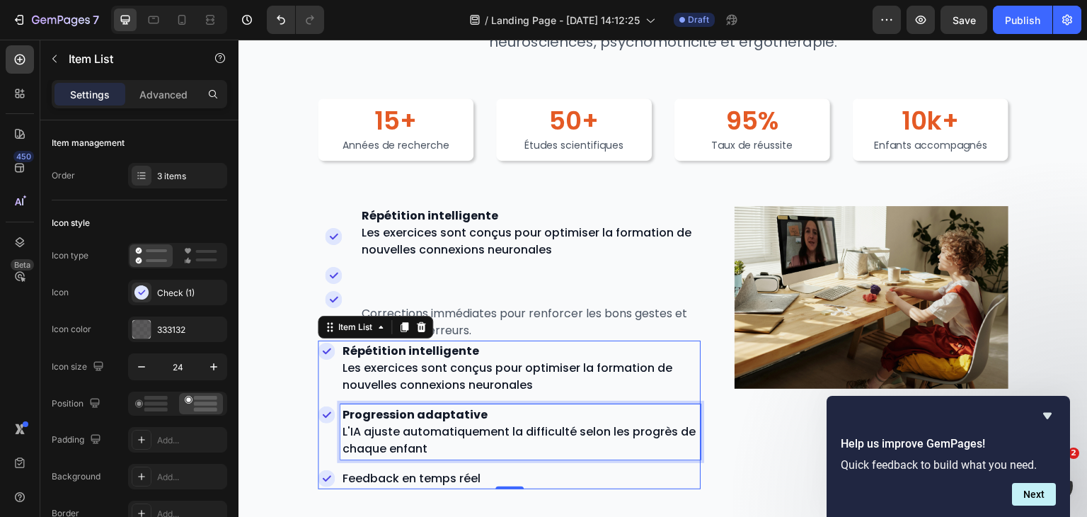
click at [440, 444] on p "Progression adaptative L'IA ajuste automatiquement la difficulté selon les prog…" at bounding box center [521, 431] width 356 height 51
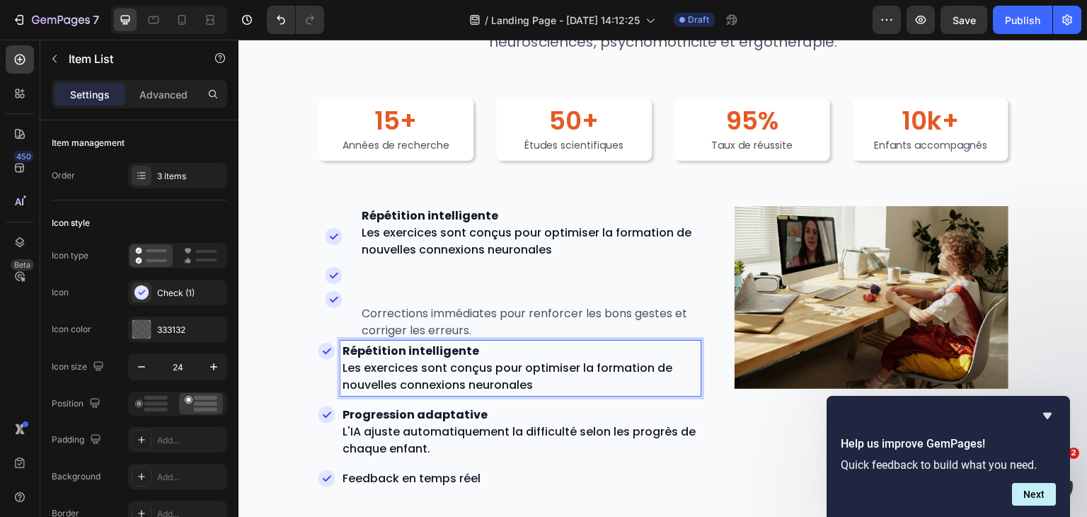
click at [536, 379] on p "Répétition intelligente Les exercices sont conçus pour optimiser la formation d…" at bounding box center [521, 368] width 356 height 51
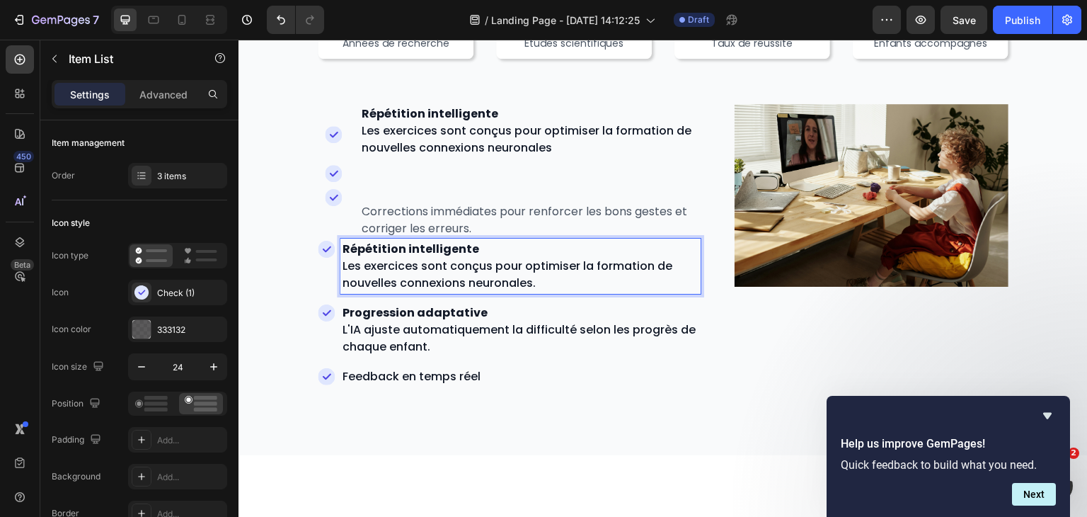
click at [459, 383] on p "Feedback en temps réel" at bounding box center [521, 376] width 356 height 17
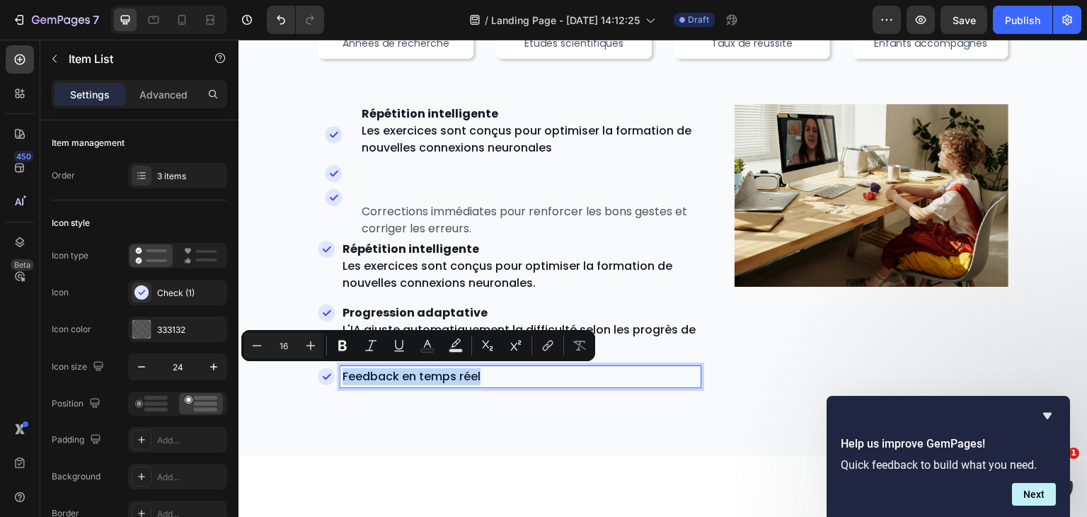
drag, startPoint x: 484, startPoint y: 377, endPoint x: 335, endPoint y: 371, distance: 149.5
click at [335, 371] on div "Feedback en temps réel" at bounding box center [509, 376] width 383 height 21
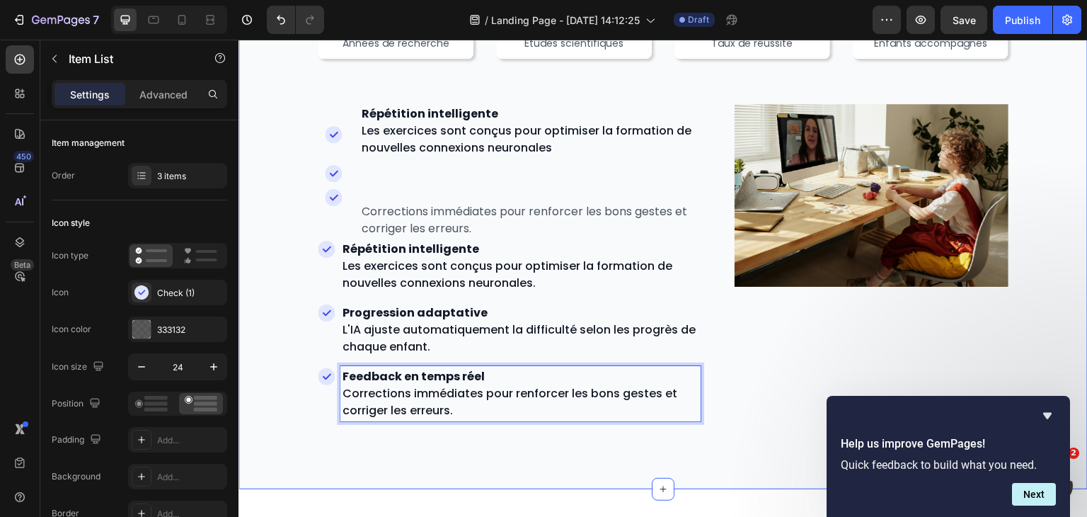
click at [396, 433] on div "Validé par la Science Heading Notre méthode s’appuie sur des décennies de reche…" at bounding box center [664, 141] width 850 height 697
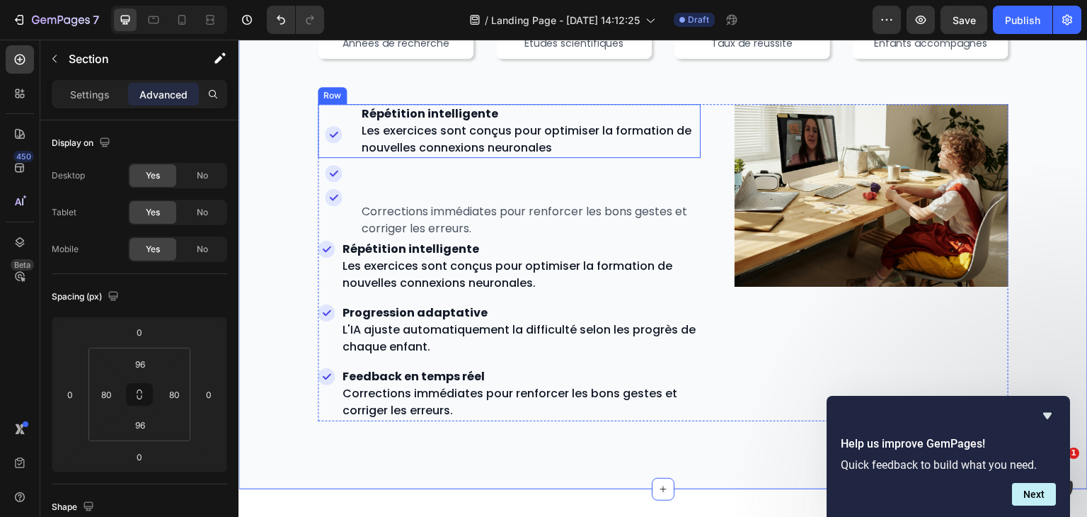
click at [349, 121] on div "Icon Répétition intelligente Les exercices sont conçus pour optimiser la format…" at bounding box center [509, 131] width 383 height 54
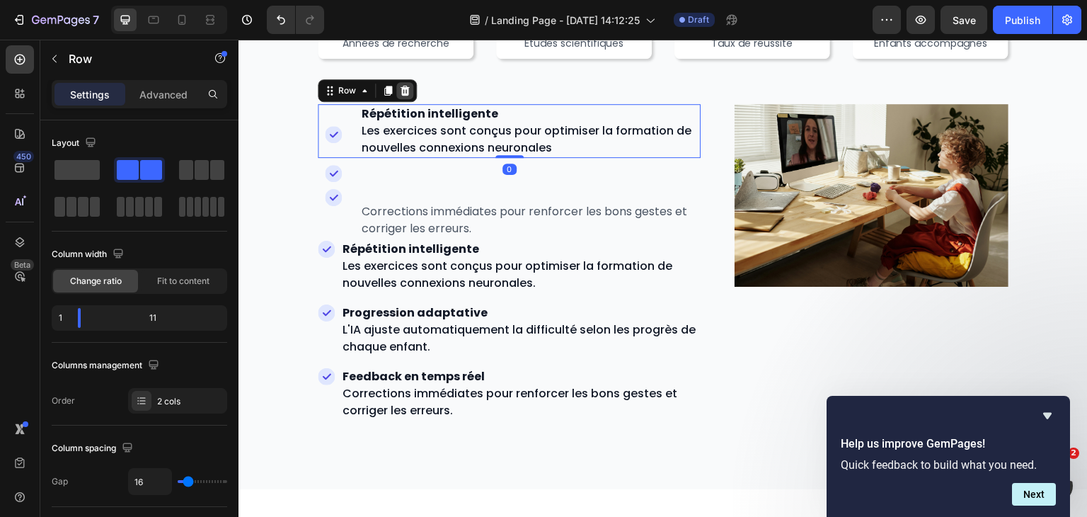
click at [411, 88] on div at bounding box center [404, 90] width 17 height 17
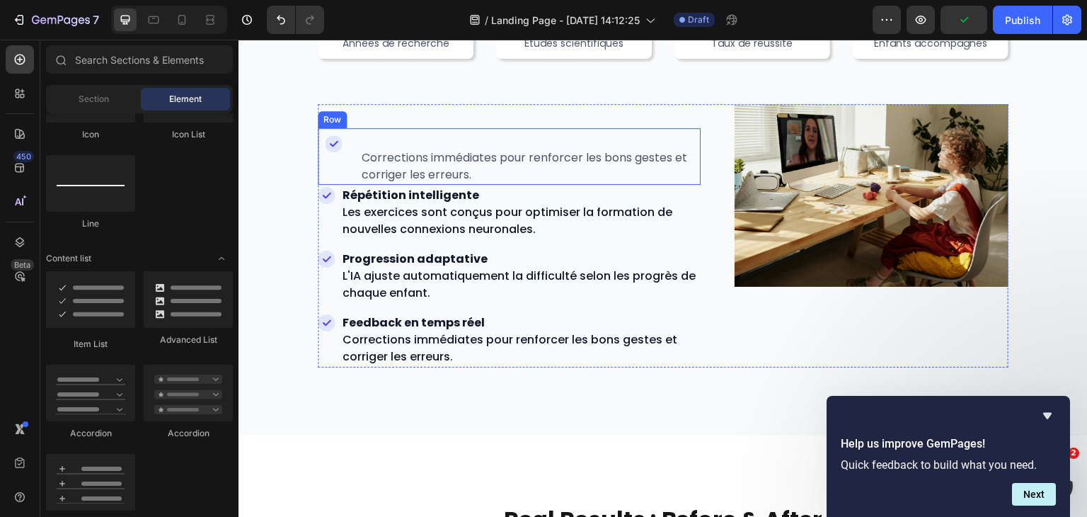
click at [354, 148] on div "Icon Text Block Corrections immédiates pour renforcer les bons gestes et corrig…" at bounding box center [509, 156] width 383 height 57
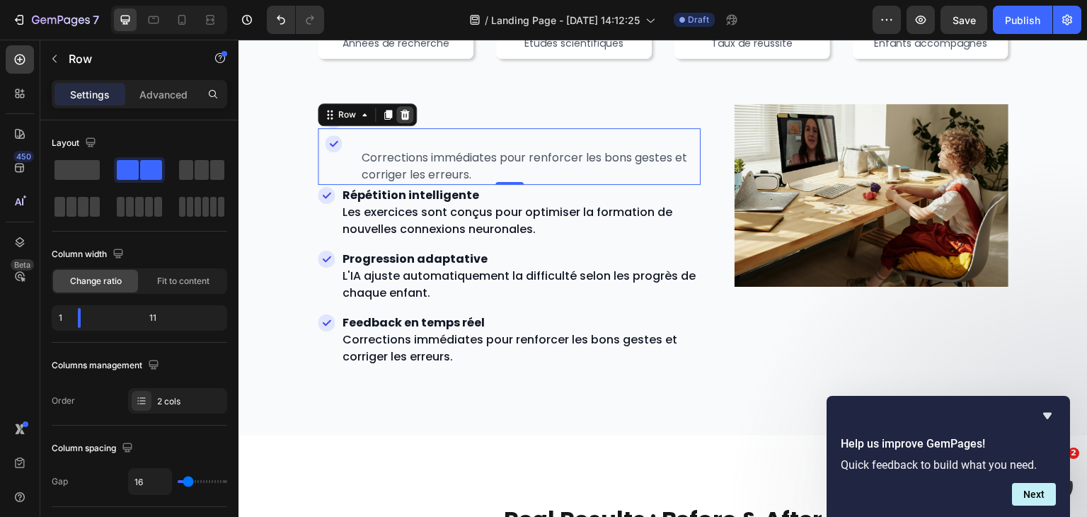
click at [405, 110] on icon at bounding box center [404, 114] width 11 height 11
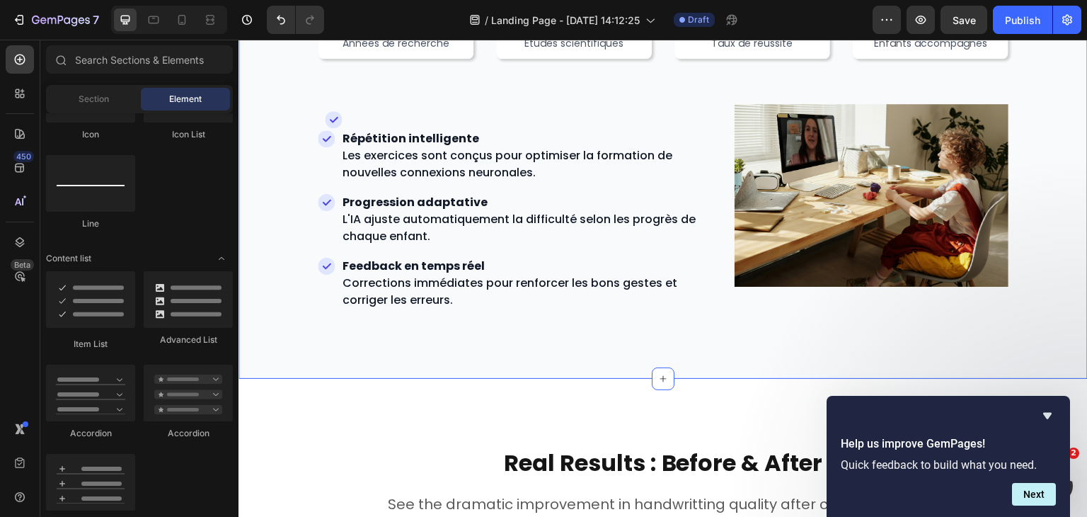
click at [504, 321] on div "Validé par la Science Heading Notre méthode s’appuie sur des décennies de reche…" at bounding box center [664, 86] width 850 height 586
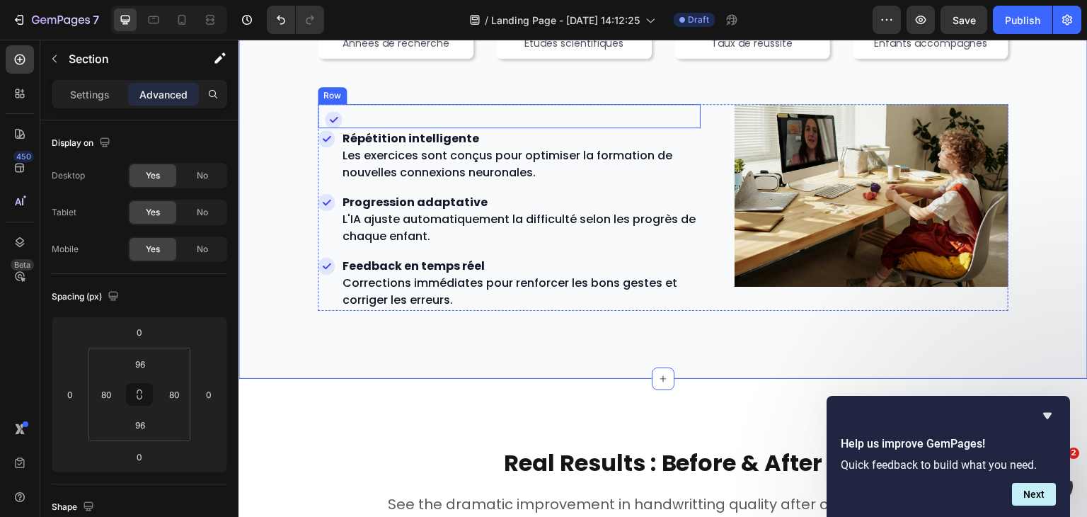
click at [354, 113] on div "Icon Text Block Row" at bounding box center [509, 116] width 383 height 24
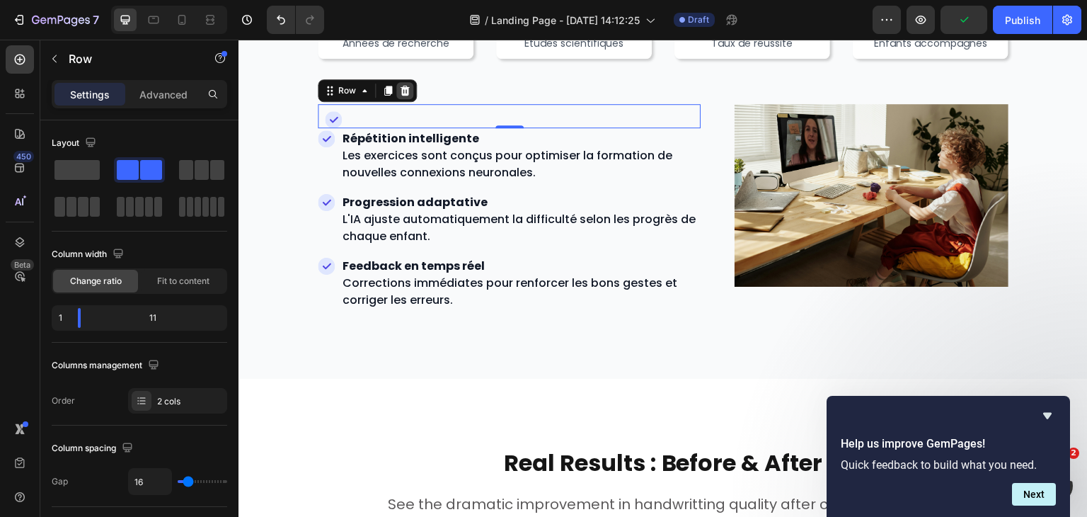
click at [399, 89] on icon at bounding box center [404, 90] width 11 height 11
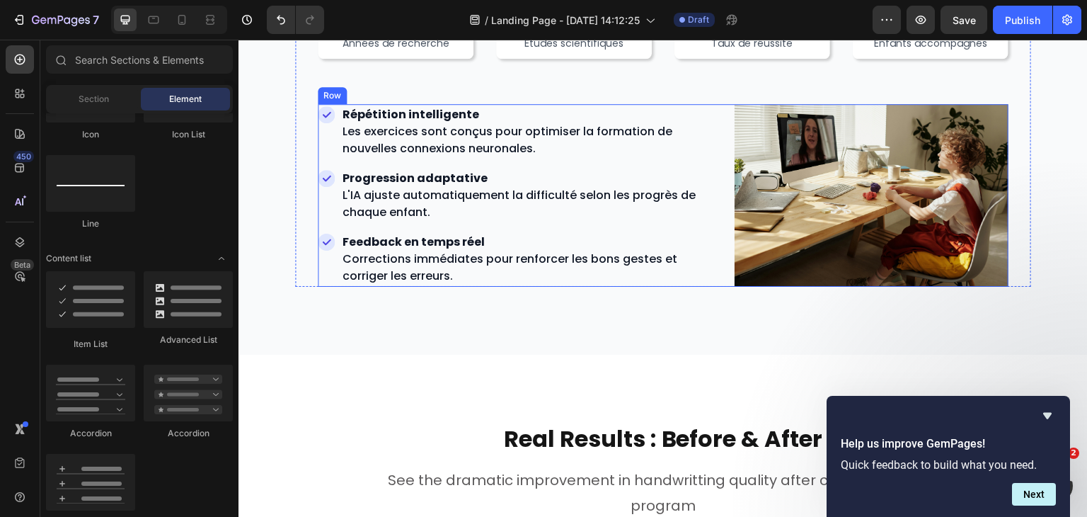
click at [712, 114] on div "Répétition intelligente Les exercices sont conçus pour optimiser la formation d…" at bounding box center [663, 195] width 691 height 183
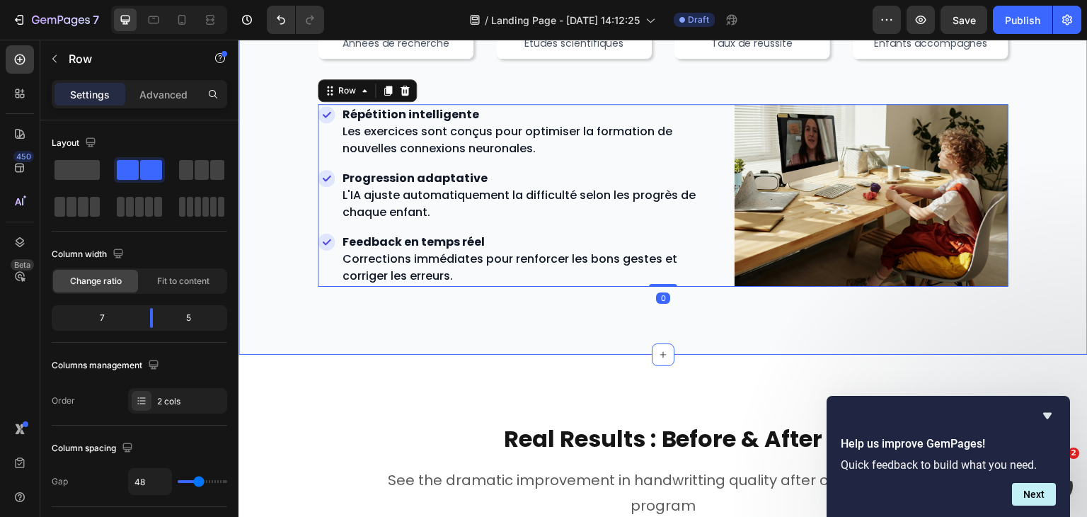
click at [513, 325] on div "Validé par la Science Heading Notre méthode s’appuie sur des décennies de reche…" at bounding box center [664, 74] width 850 height 562
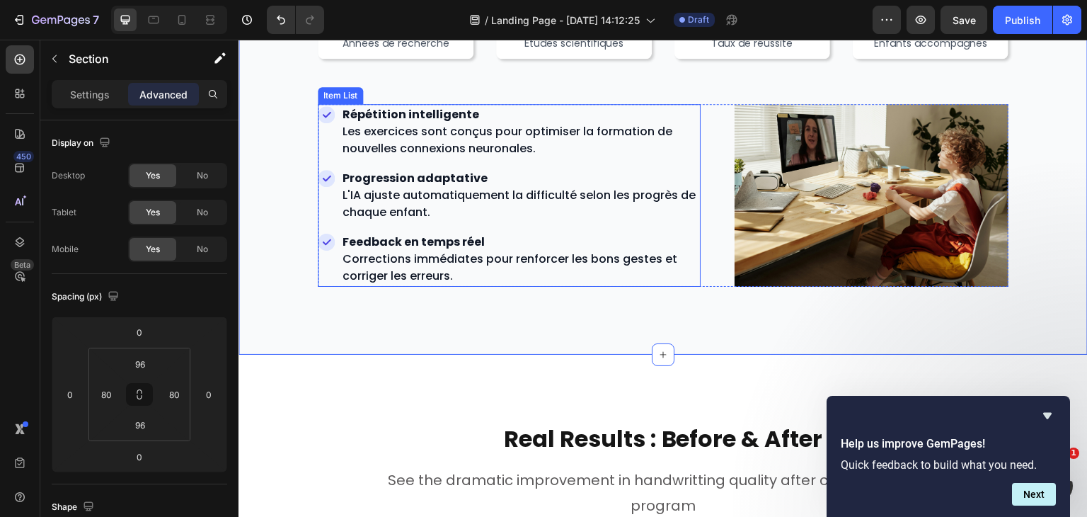
click at [328, 135] on div "Répétition intelligente Les exercices sont conçus pour optimiser la formation d…" at bounding box center [509, 131] width 383 height 55
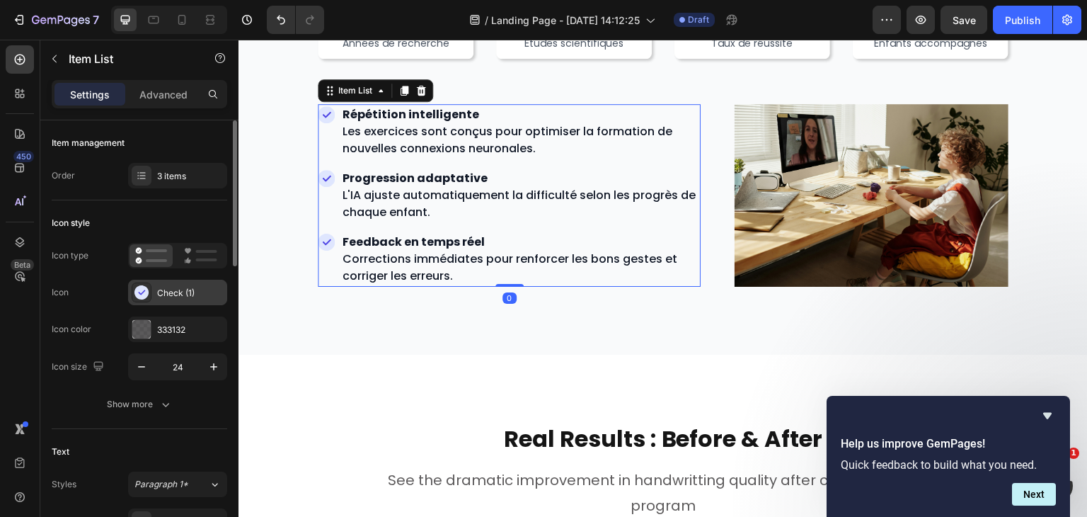
click at [154, 287] on div "Check (1)" at bounding box center [177, 292] width 99 height 25
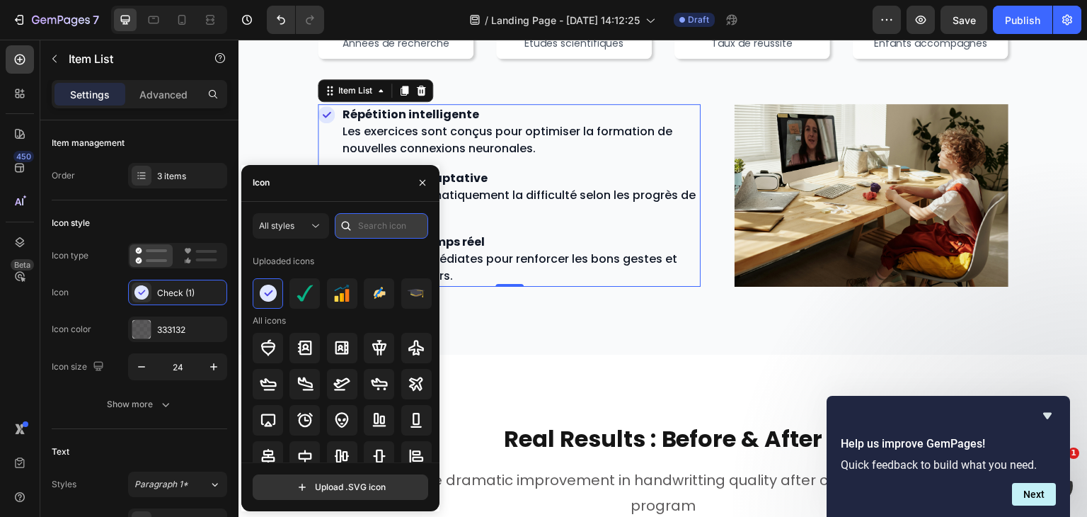
click at [375, 225] on input "text" at bounding box center [381, 225] width 93 height 25
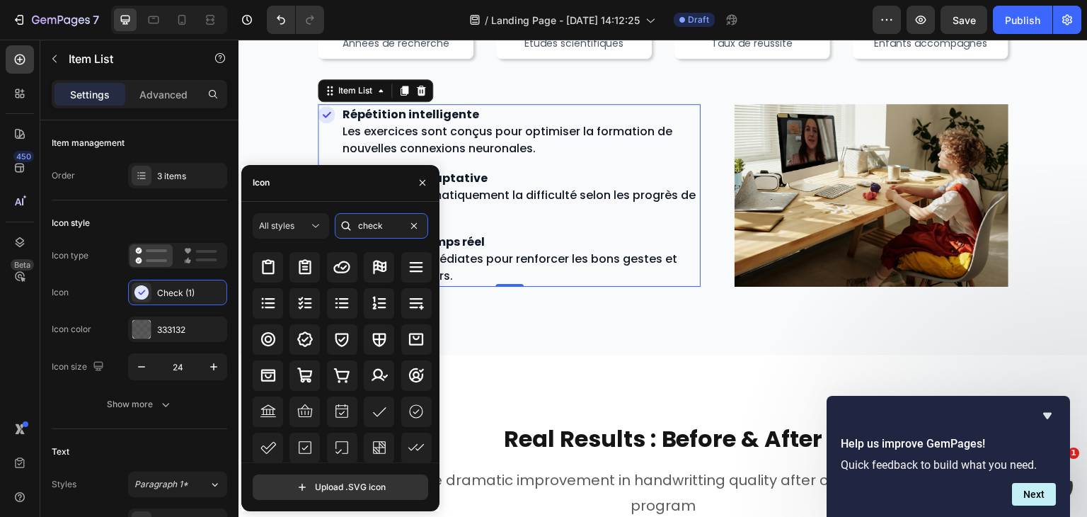
scroll to position [212, 0]
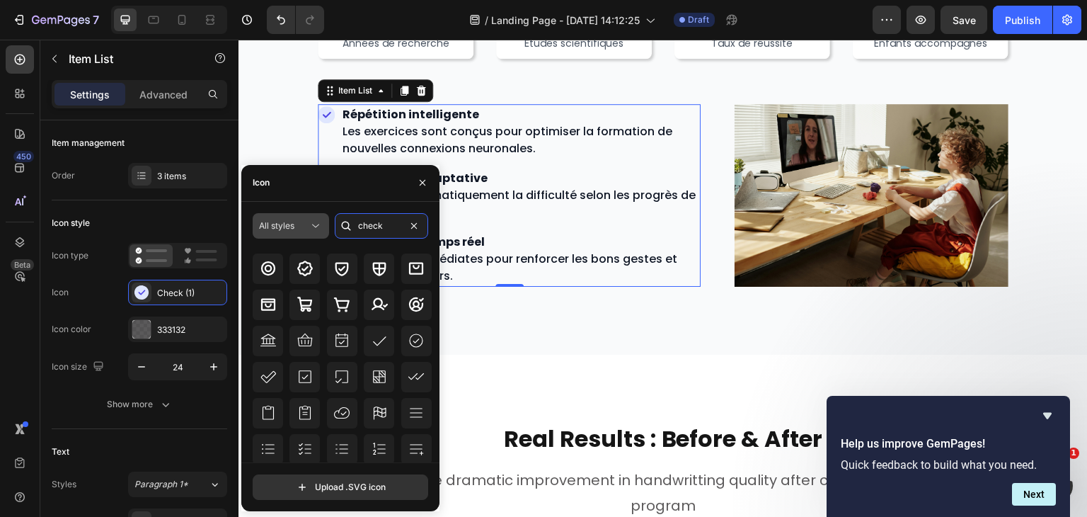
type input "check"
click at [290, 226] on span "All styles" at bounding box center [276, 225] width 35 height 11
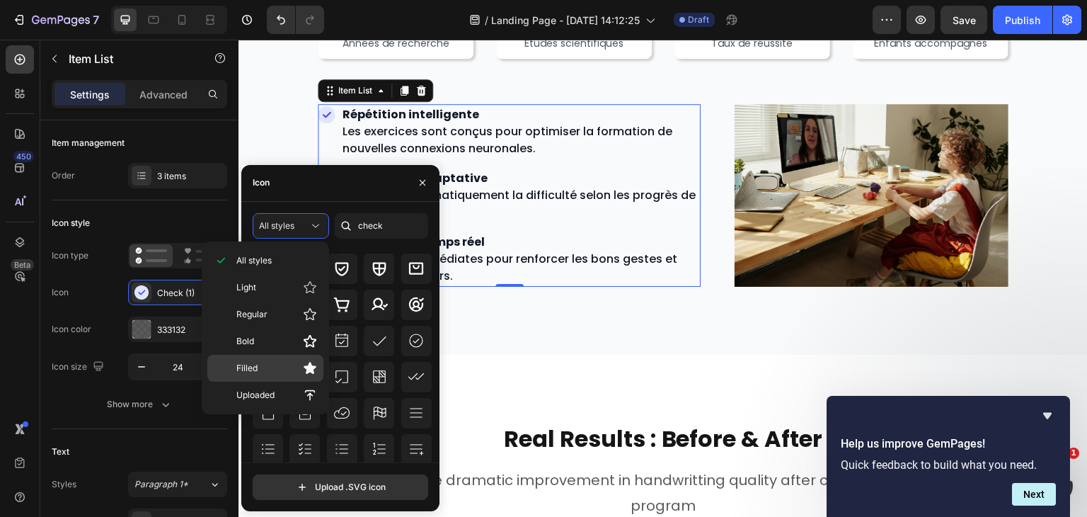
click at [253, 372] on span "Filled" at bounding box center [246, 368] width 21 height 13
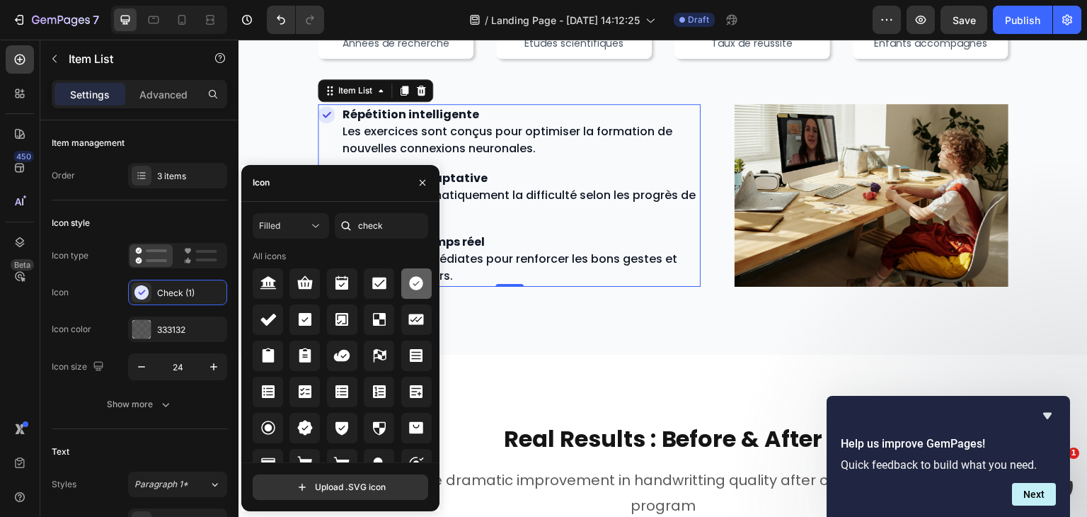
click at [408, 279] on icon at bounding box center [416, 283] width 17 height 17
click at [419, 183] on icon "button" at bounding box center [422, 182] width 11 height 11
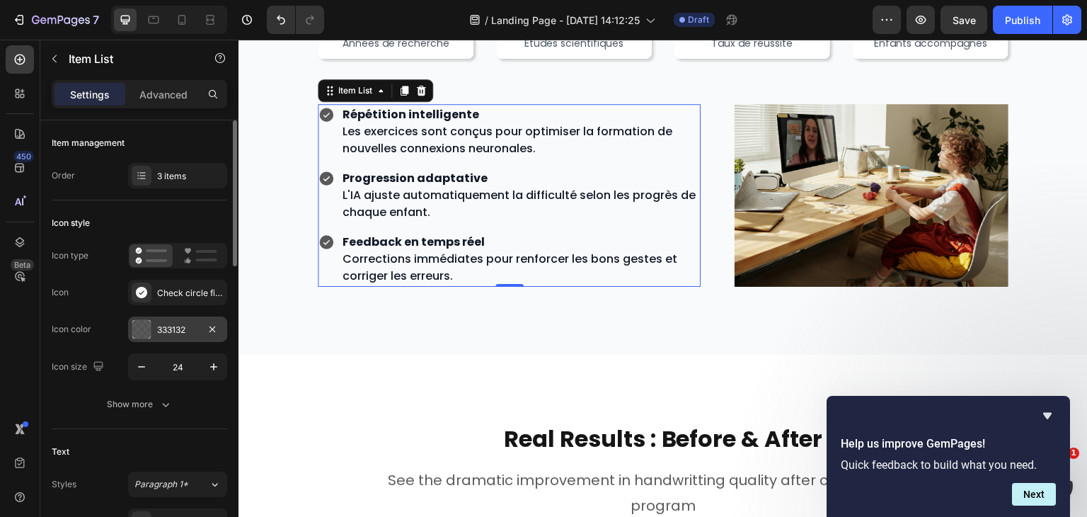
click at [171, 321] on div "333132" at bounding box center [177, 328] width 99 height 25
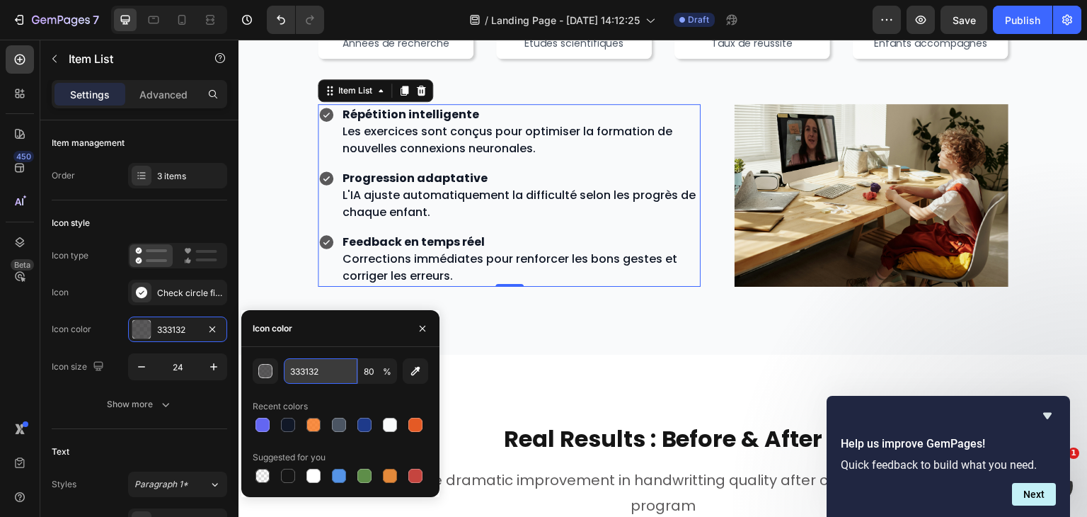
click at [316, 369] on input "333132" at bounding box center [321, 370] width 74 height 25
paste input "153C66"
type input "153C66"
click at [418, 326] on icon "button" at bounding box center [422, 328] width 11 height 11
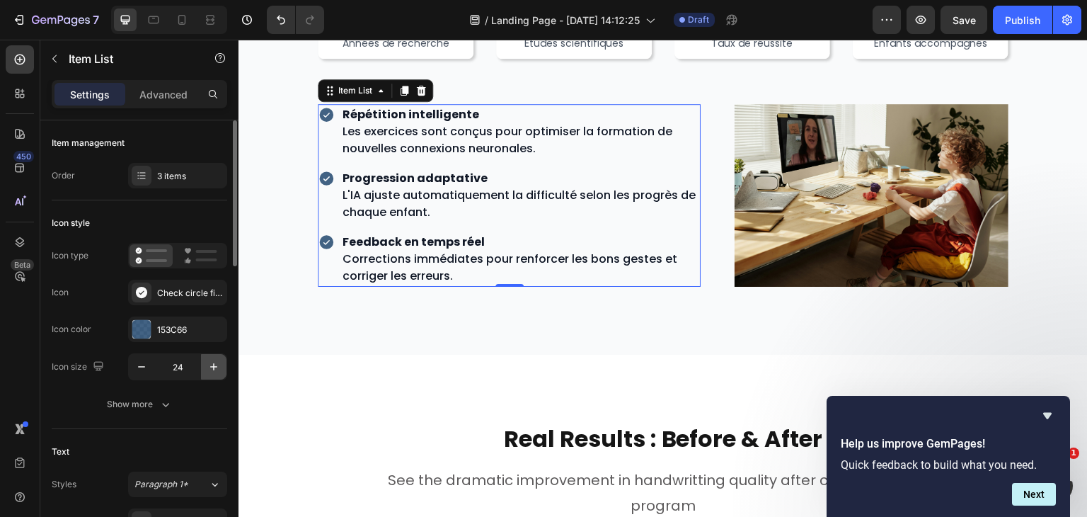
click at [207, 367] on icon "button" at bounding box center [214, 367] width 14 height 14
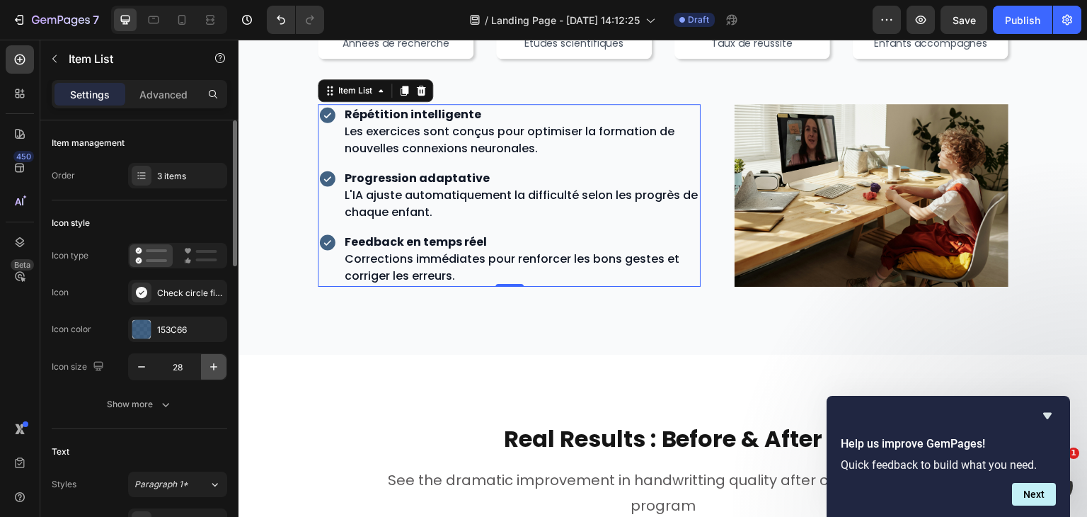
click at [207, 367] on icon "button" at bounding box center [214, 367] width 14 height 14
type input "30"
click at [205, 19] on icon at bounding box center [210, 20] width 14 height 14
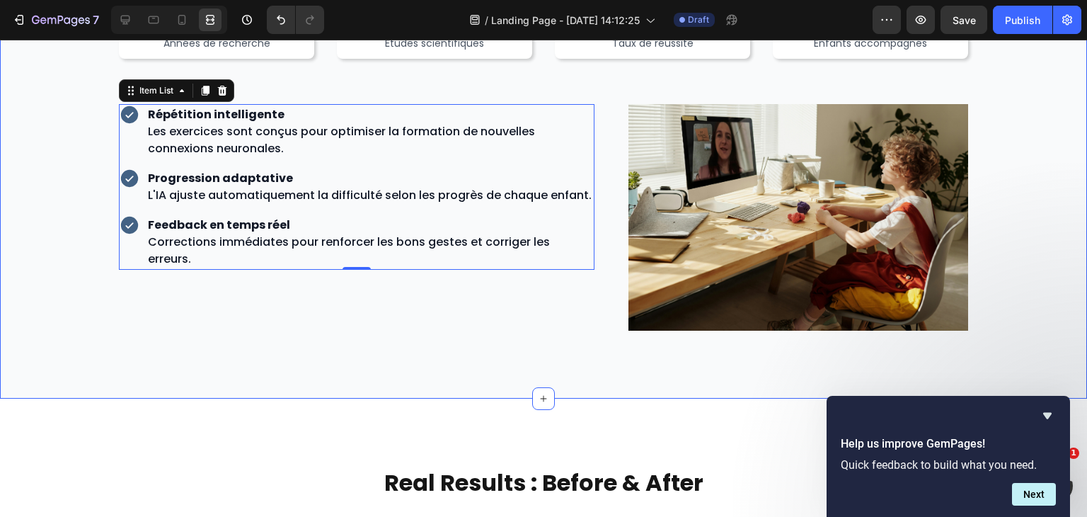
click at [259, 360] on div "Validé par la Science Heading Notre méthode s’appuie sur des décennies de reche…" at bounding box center [543, 96] width 1087 height 606
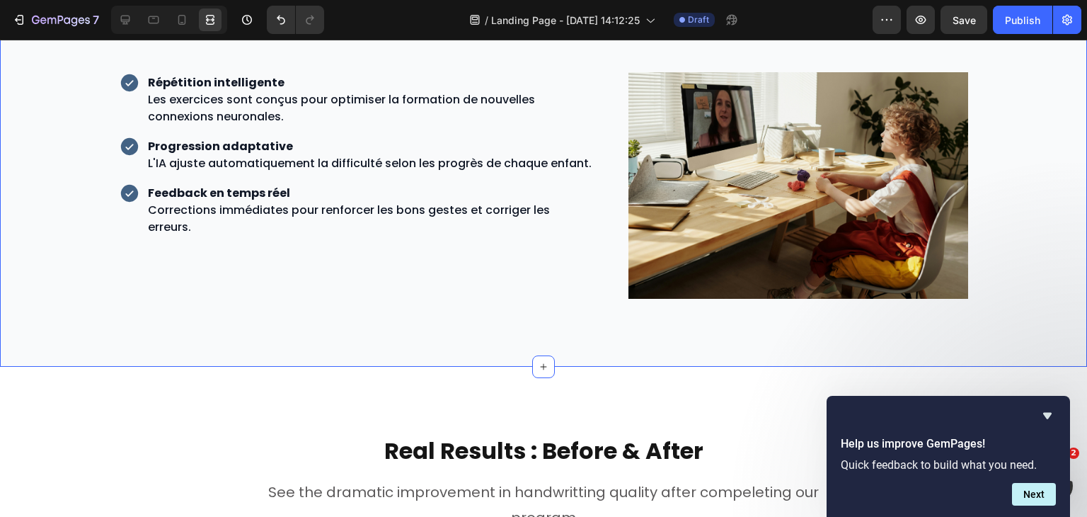
scroll to position [2252, 0]
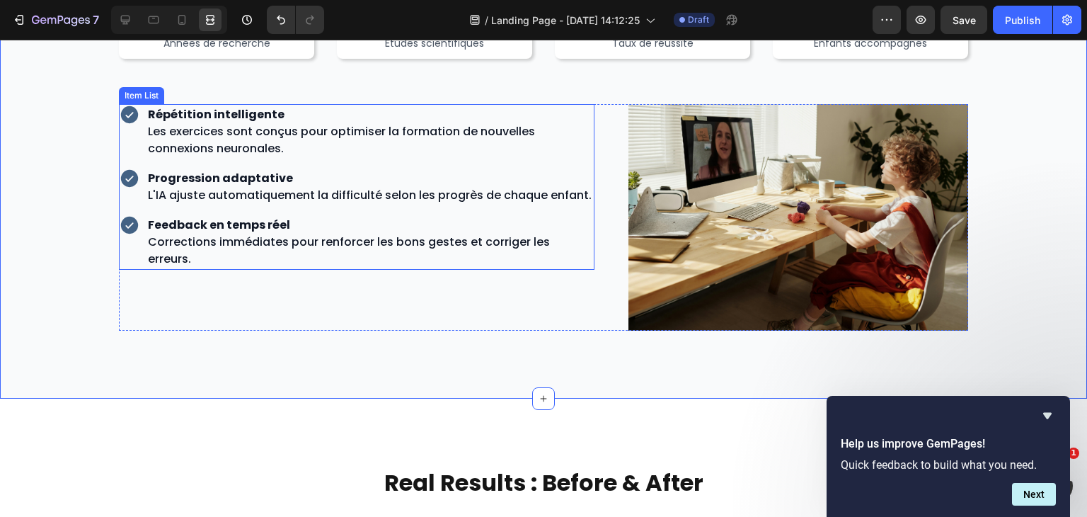
click at [539, 195] on p "Progression adaptative L'IA ajuste automatiquement la difficulté selon les prog…" at bounding box center [370, 187] width 445 height 34
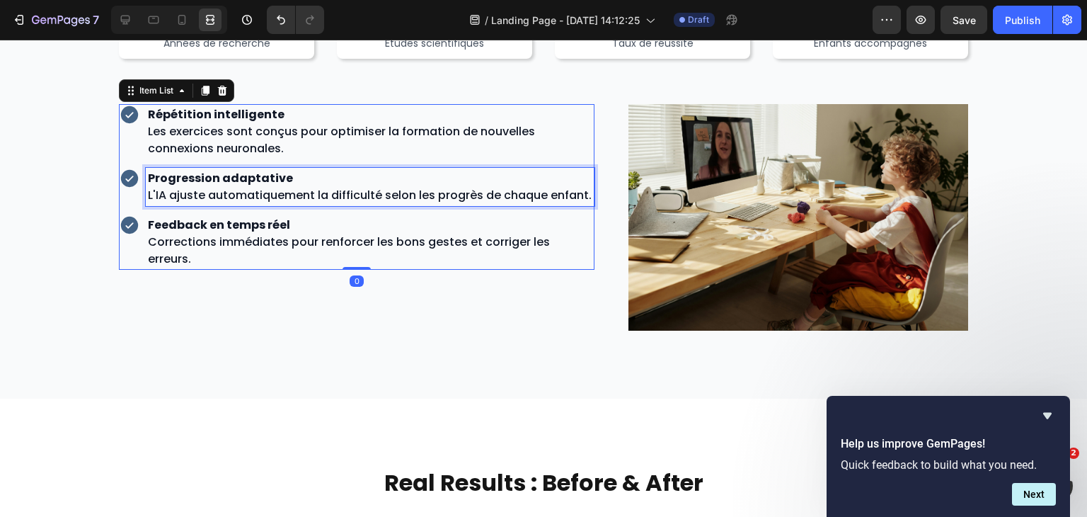
click at [539, 195] on p "Progression adaptative L'IA ajuste automatiquement la difficulté selon les prog…" at bounding box center [370, 187] width 445 height 34
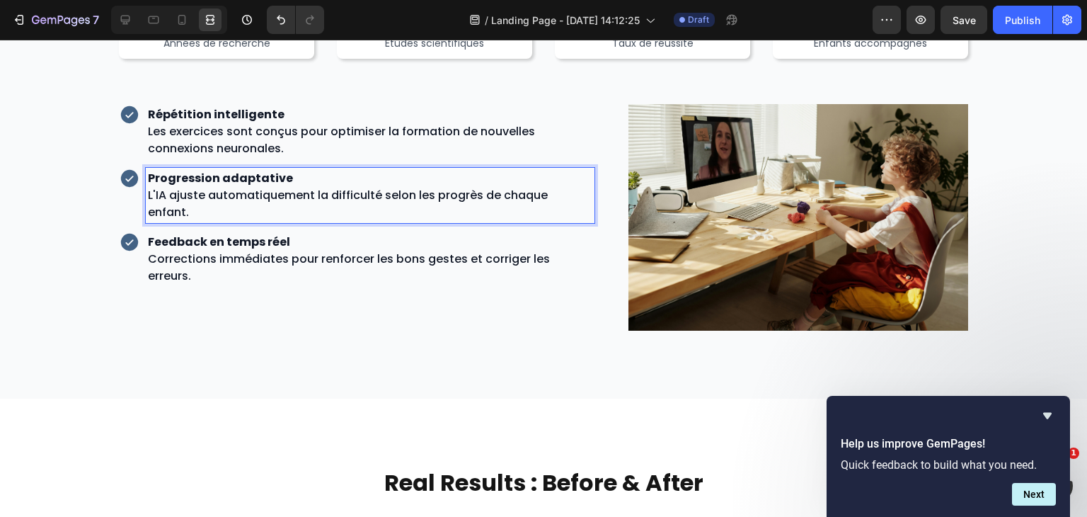
click at [541, 261] on p "Feedback en temps réel Corrections immédiates pour renforcer les bons gestes et…" at bounding box center [370, 259] width 445 height 51
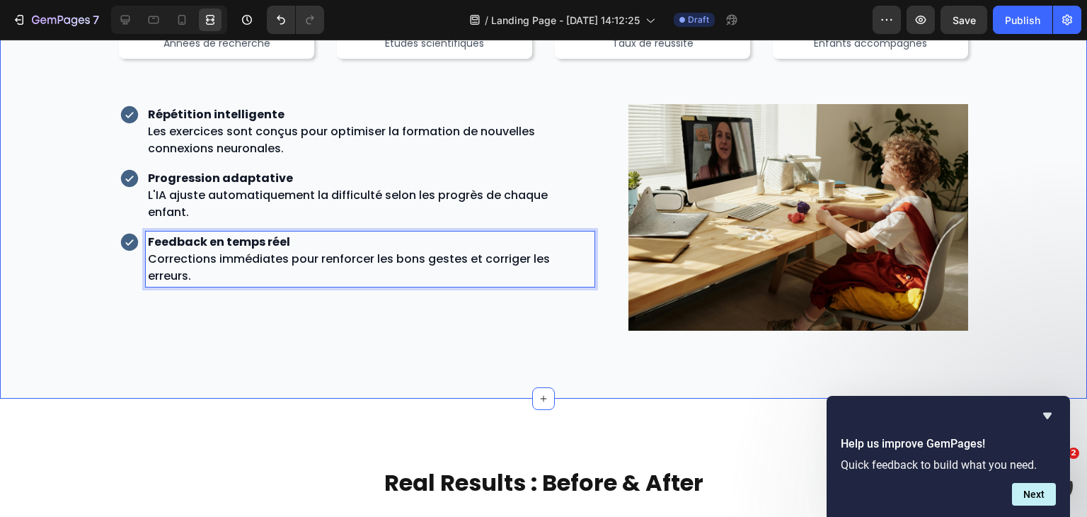
click at [481, 341] on div "Validé par la Science Heading Notre méthode s’appuie sur des décennies de reche…" at bounding box center [543, 96] width 1087 height 606
